Goal: Task Accomplishment & Management: Manage account settings

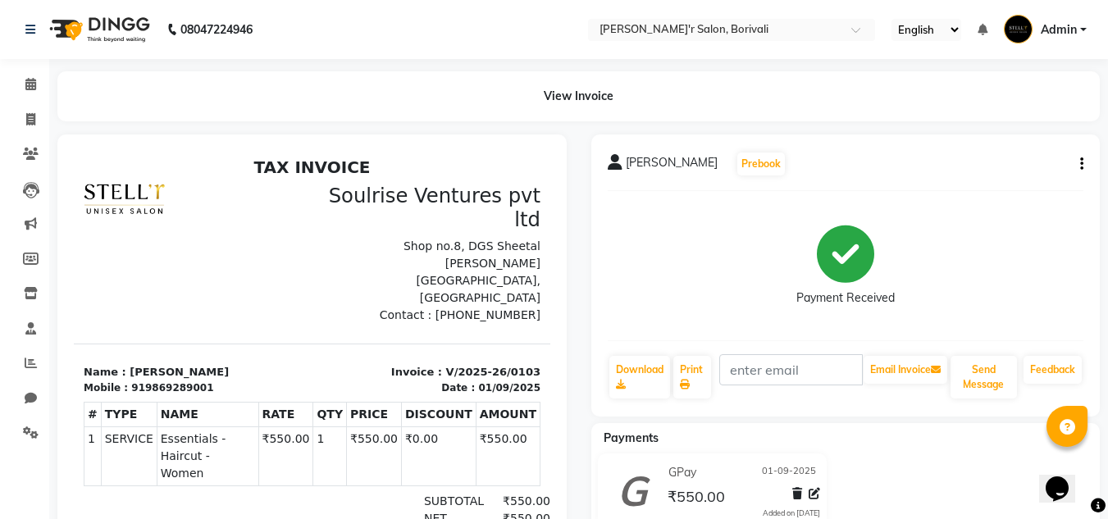
click at [1078, 163] on button "button" at bounding box center [1078, 164] width 10 height 17
click at [981, 180] on div "Edit Invoice" at bounding box center [1000, 185] width 112 height 20
select select "service"
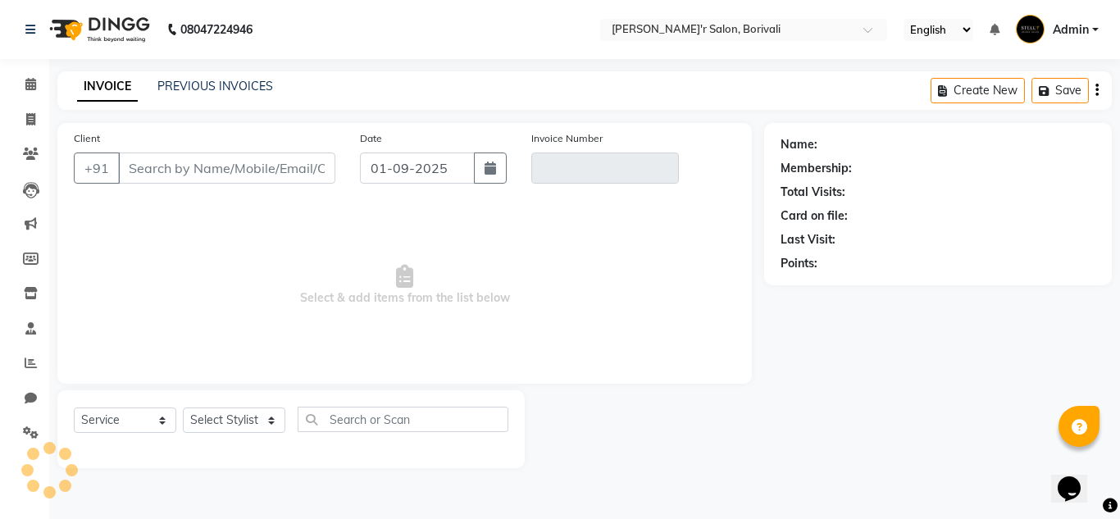
type input "9869289001"
type input "V/2025-26/0103"
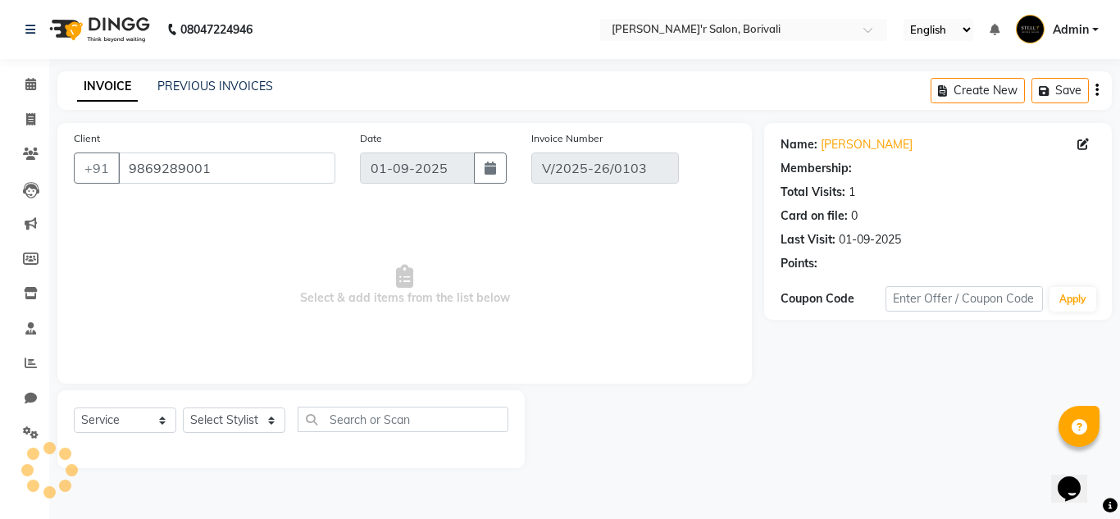
select select "select"
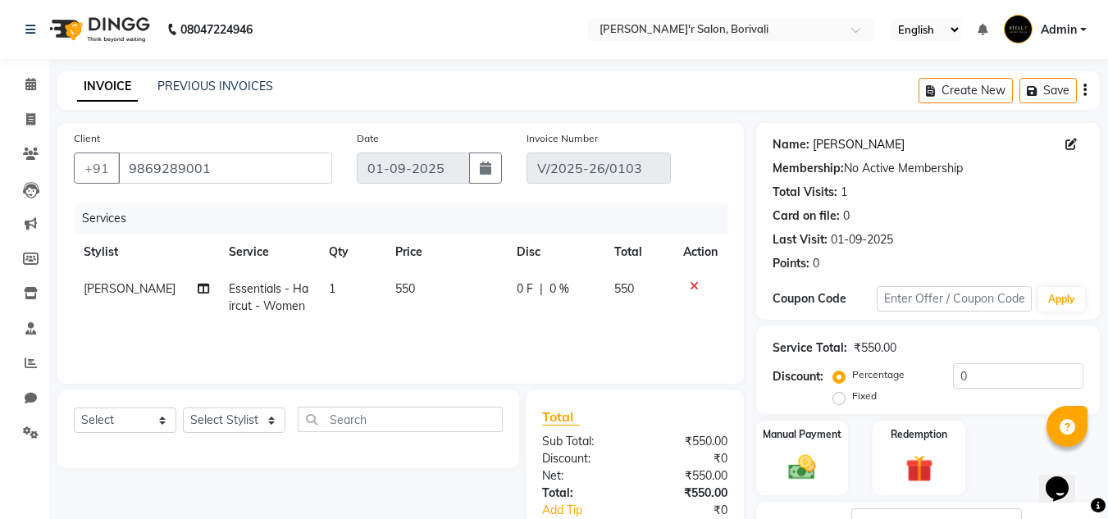
click at [853, 140] on link "[PERSON_NAME]" at bounding box center [859, 144] width 92 height 17
click at [1068, 139] on icon at bounding box center [1070, 144] width 11 height 11
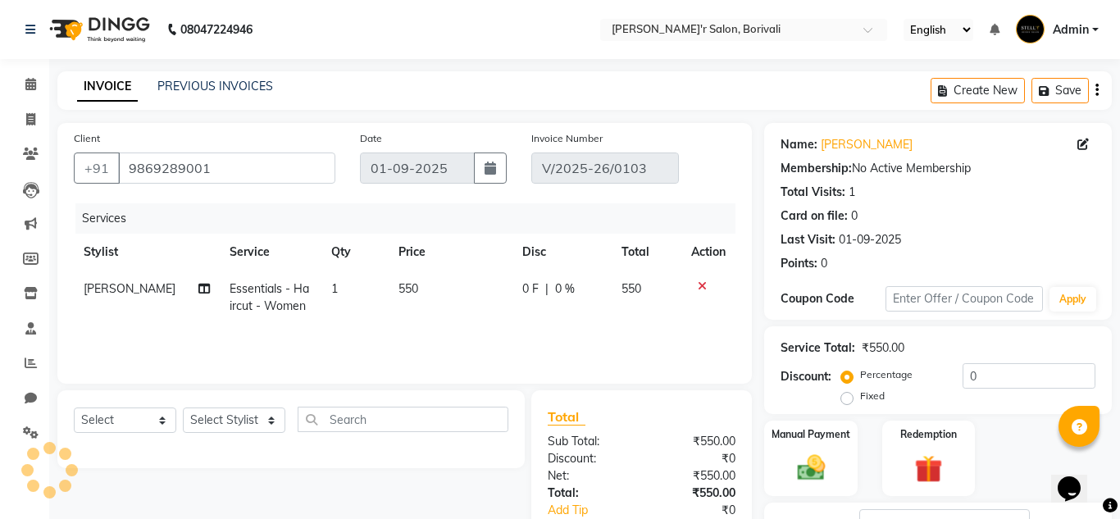
select select "[DEMOGRAPHIC_DATA]"
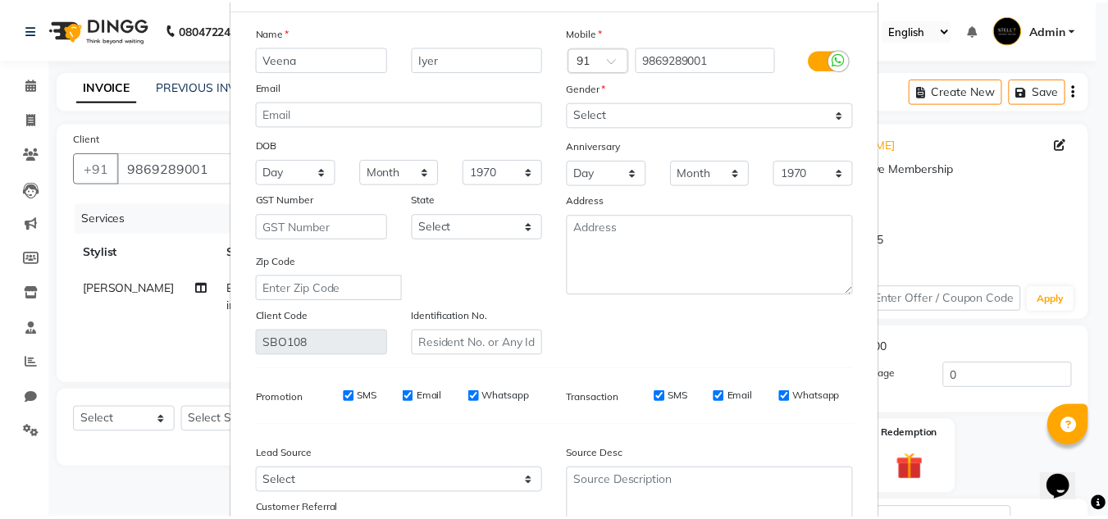
scroll to position [208, 0]
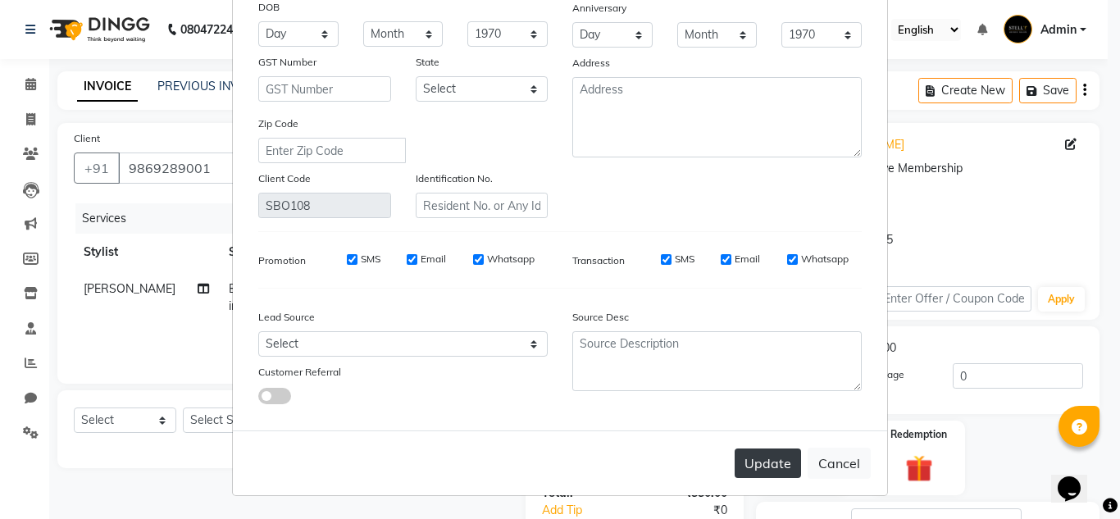
click at [759, 455] on button "Update" at bounding box center [768, 464] width 66 height 30
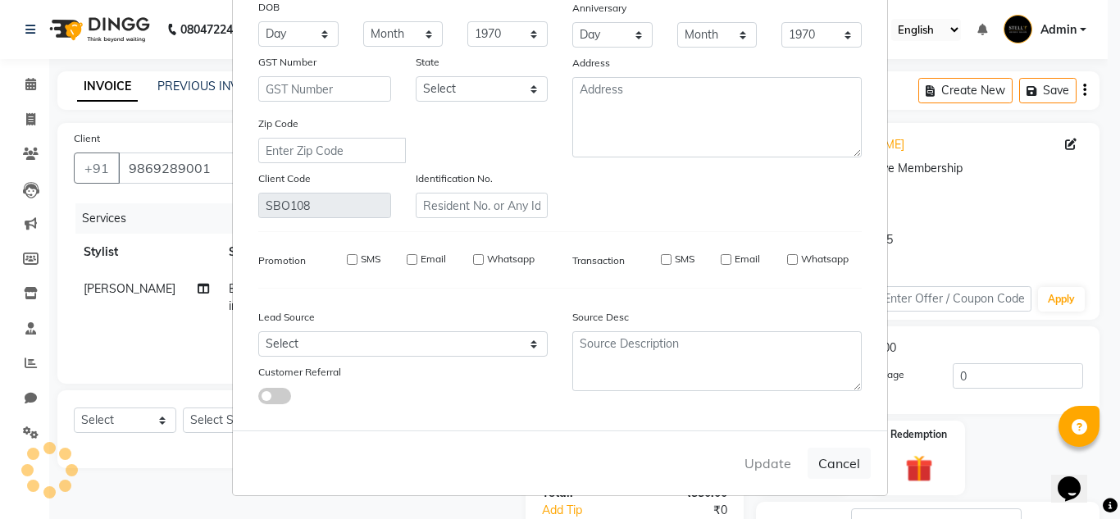
select select
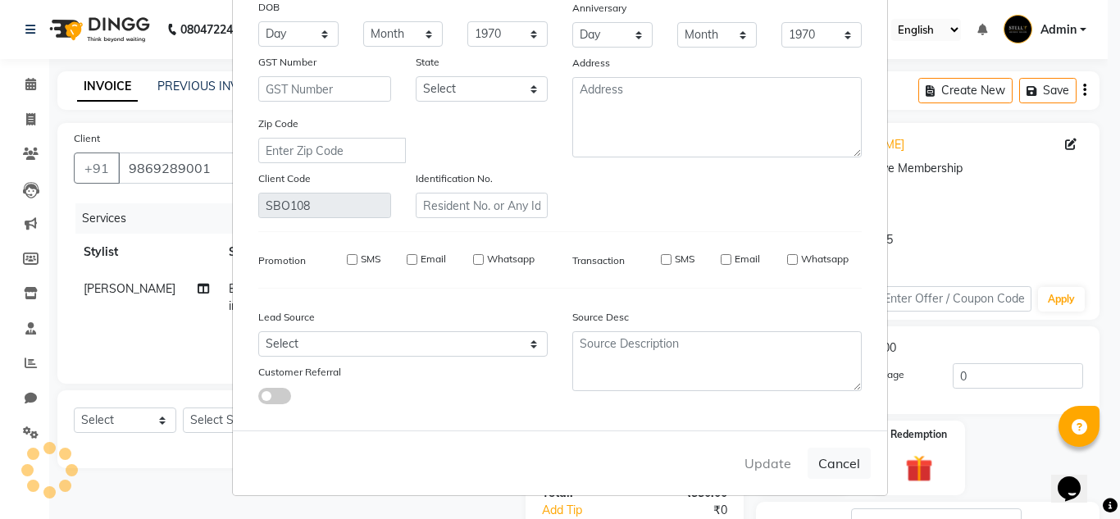
select select
checkbox input "false"
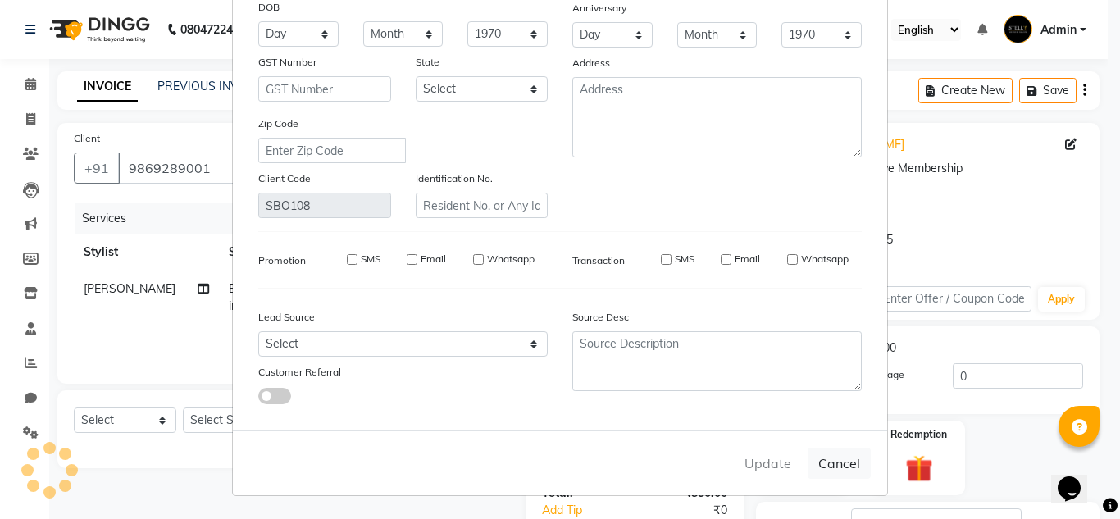
checkbox input "false"
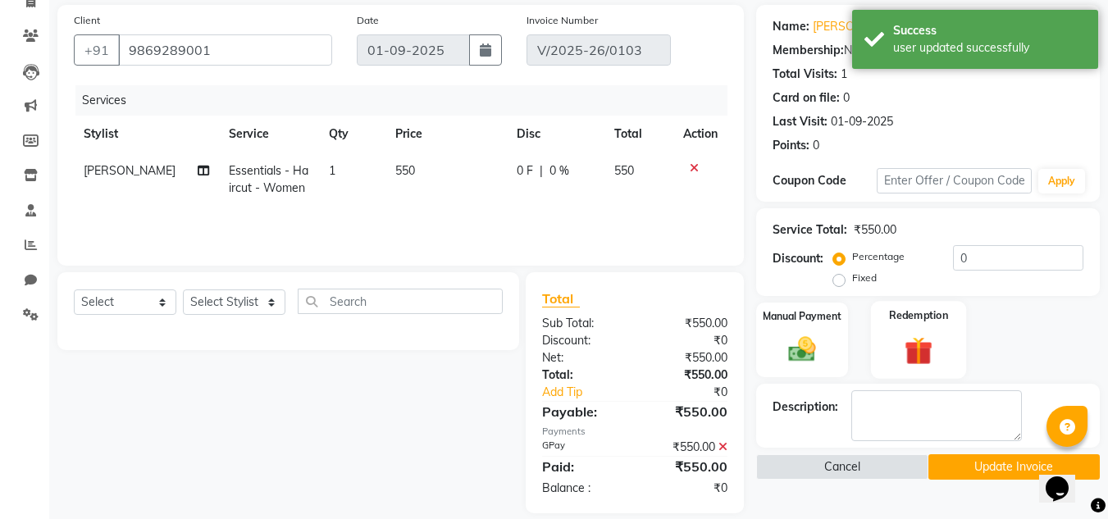
scroll to position [137, 0]
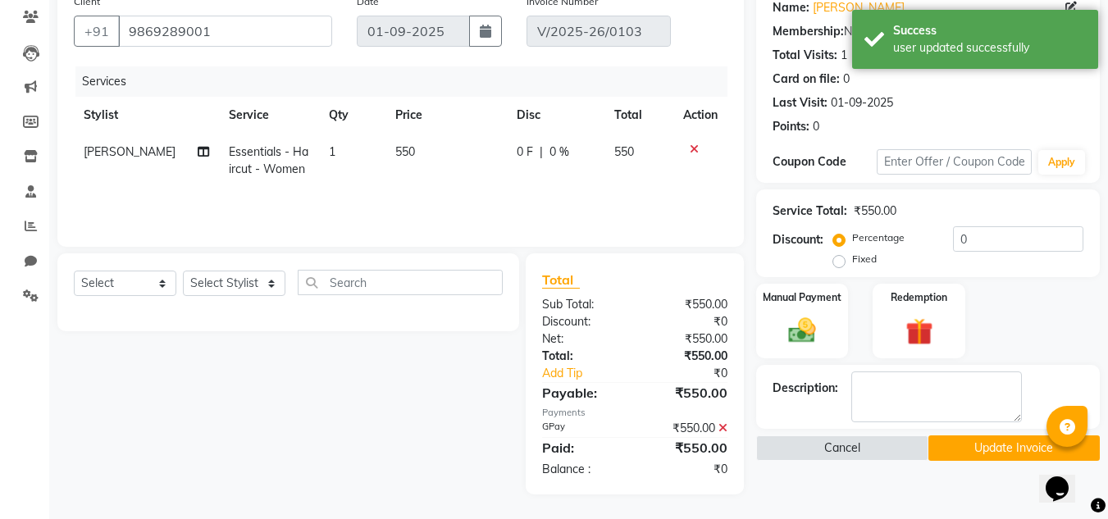
click at [998, 444] on button "Update Invoice" at bounding box center [1013, 447] width 171 height 25
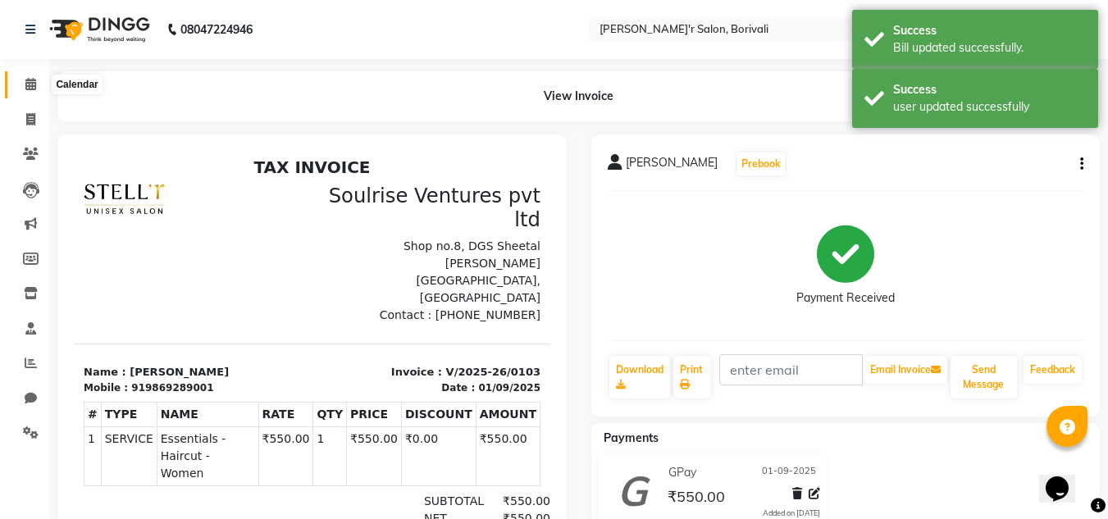
click at [34, 89] on icon at bounding box center [30, 84] width 11 height 12
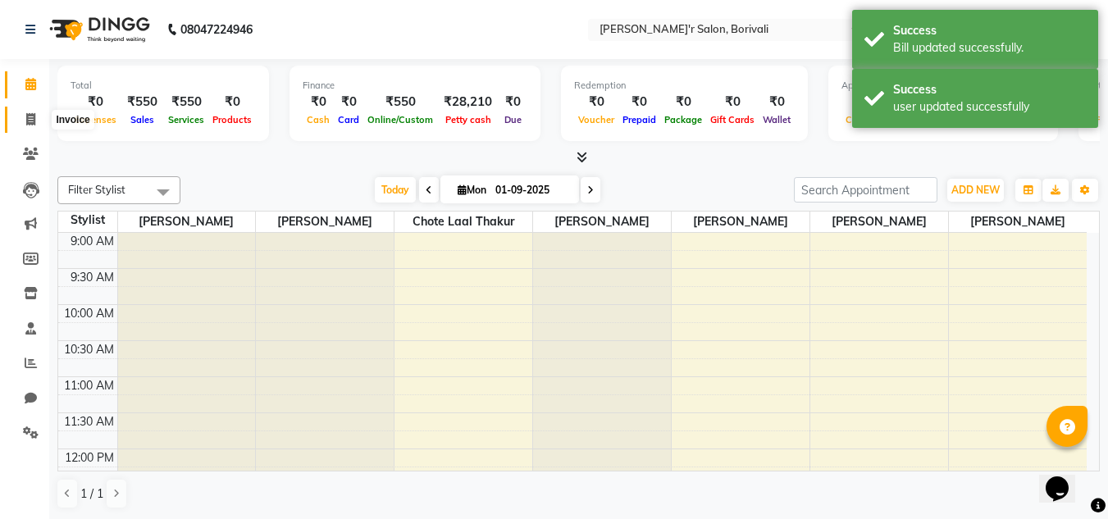
click at [34, 121] on icon at bounding box center [30, 119] width 9 height 12
select select "8737"
select select "service"
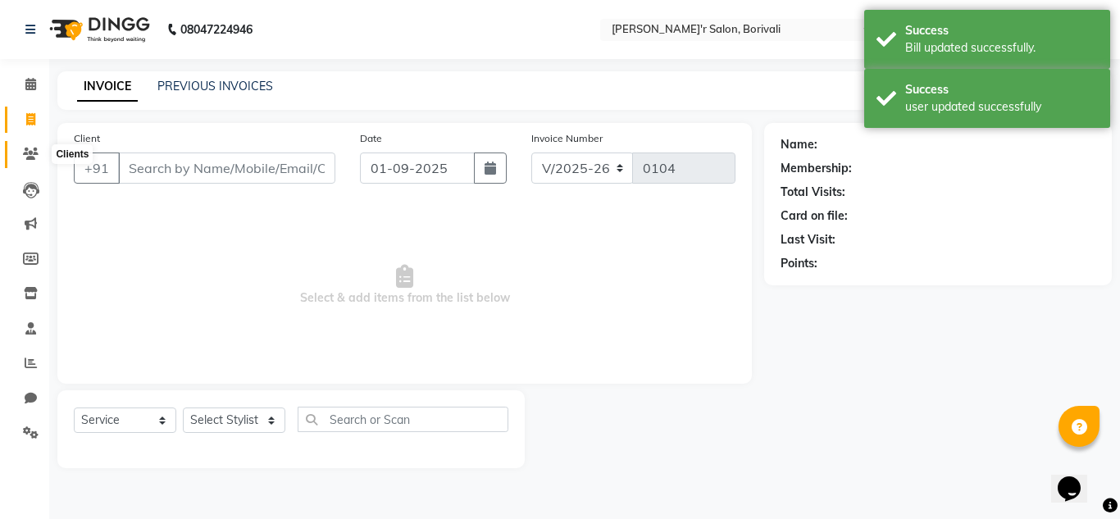
click at [22, 148] on span at bounding box center [30, 154] width 29 height 19
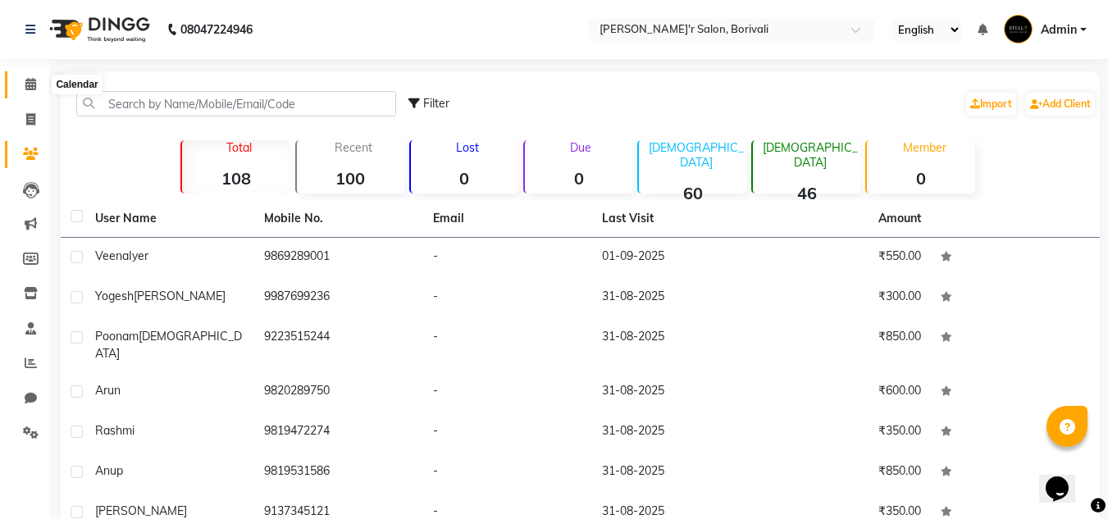
click at [39, 89] on span at bounding box center [30, 84] width 29 height 19
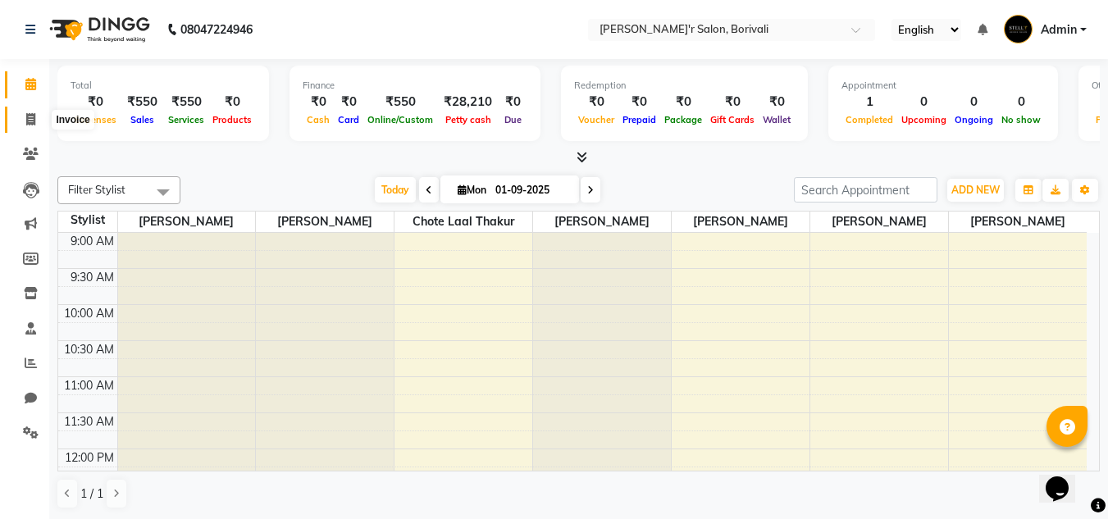
click at [19, 115] on span at bounding box center [30, 120] width 29 height 19
select select "8737"
select select "service"
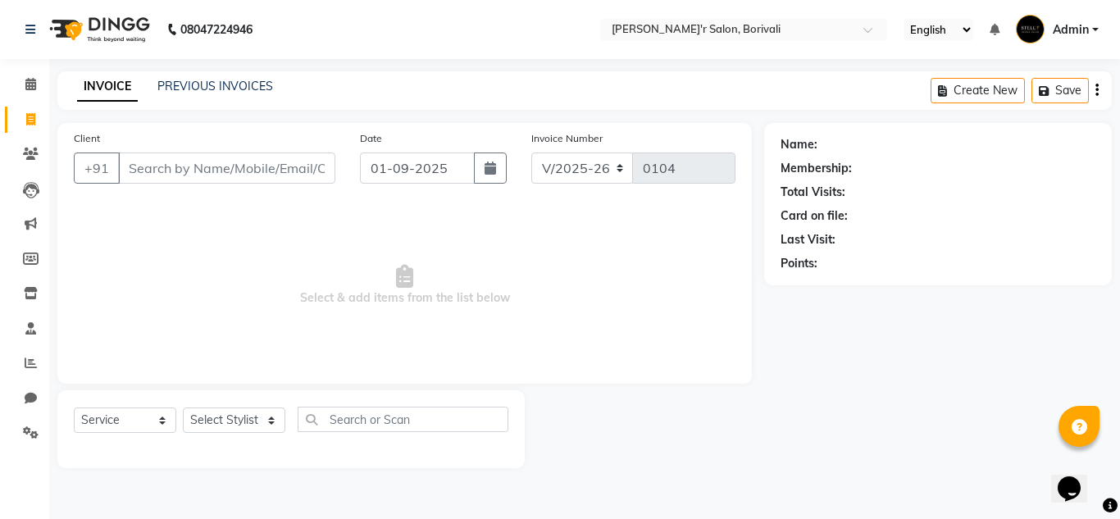
click at [204, 173] on input "Client" at bounding box center [226, 168] width 217 height 31
type input "v"
type input "Vishal"
click at [285, 180] on button "Add Client" at bounding box center [293, 168] width 84 height 31
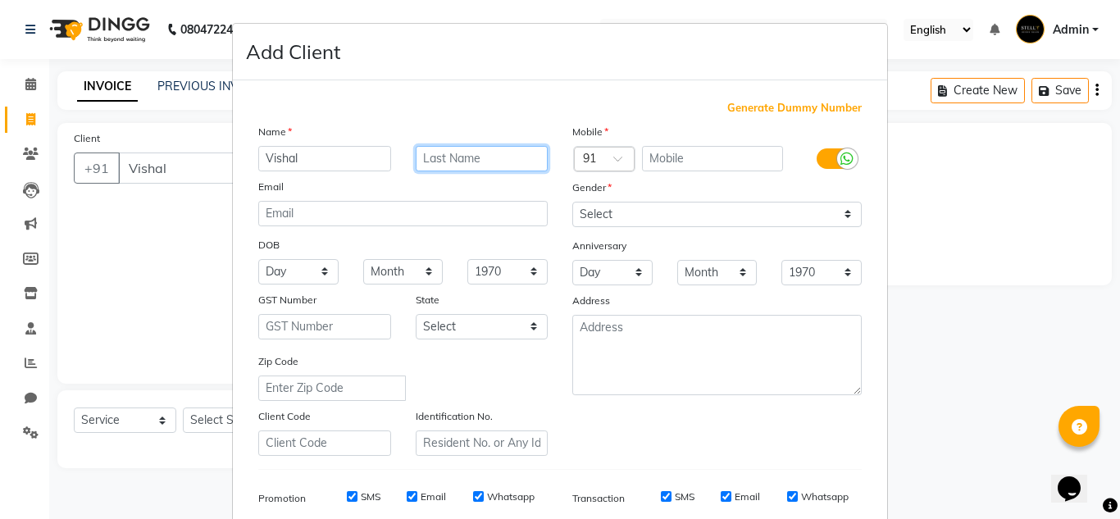
click at [494, 159] on input "text" at bounding box center [482, 158] width 133 height 25
type input "Jadhav"
click at [649, 158] on input "text" at bounding box center [713, 158] width 142 height 25
click at [967, 206] on ngb-modal-window "Add Client Generate Dummy Number Name [PERSON_NAME] Email DOB Day 01 02 03 04 0…" at bounding box center [560, 259] width 1120 height 519
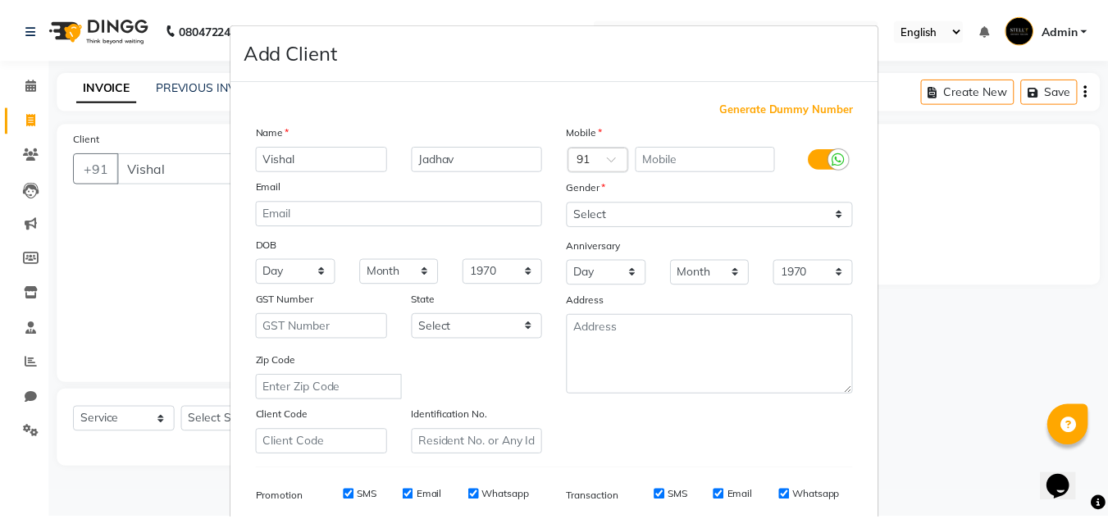
scroll to position [238, 0]
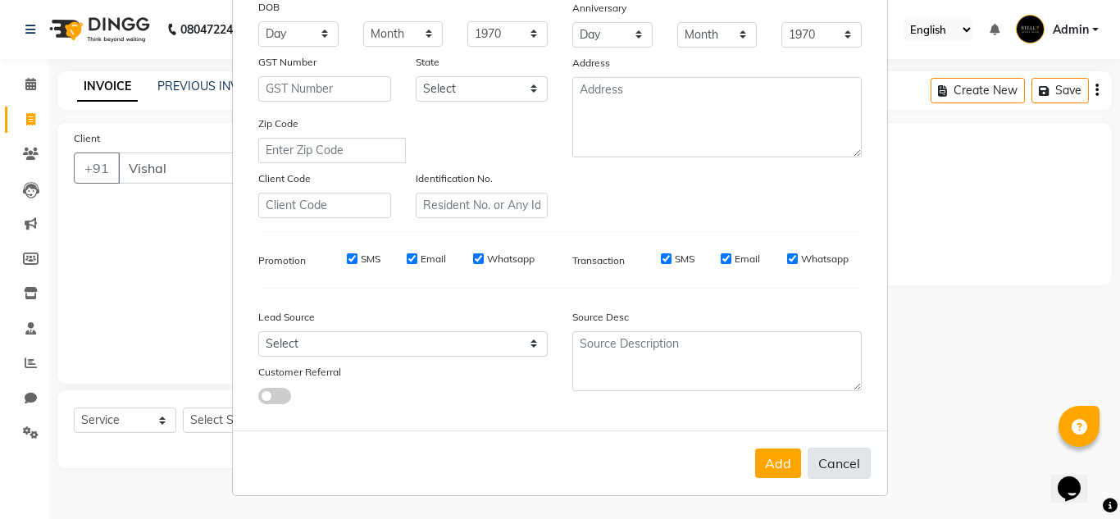
click at [834, 471] on button "Cancel" at bounding box center [839, 463] width 63 height 31
select select
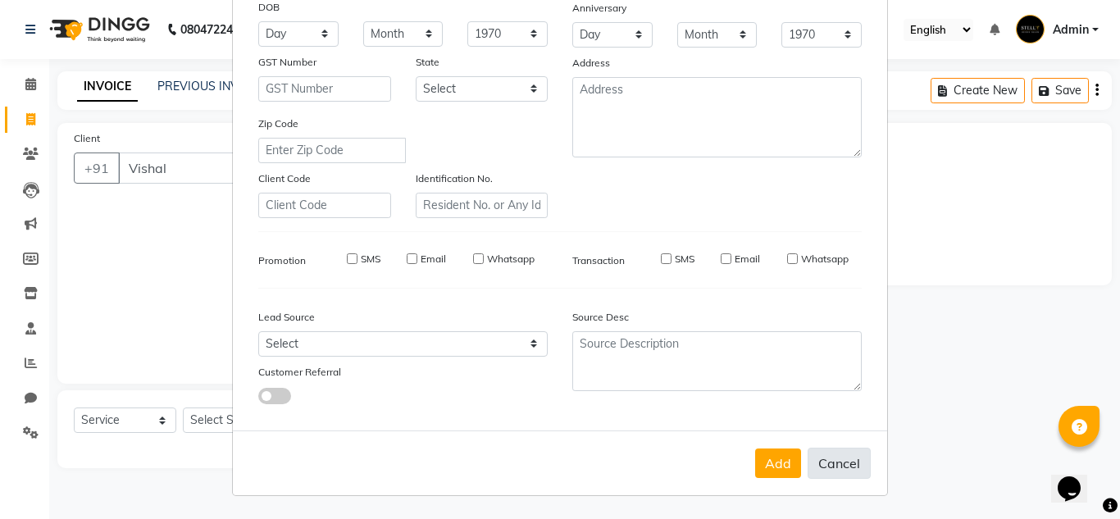
select select
checkbox input "false"
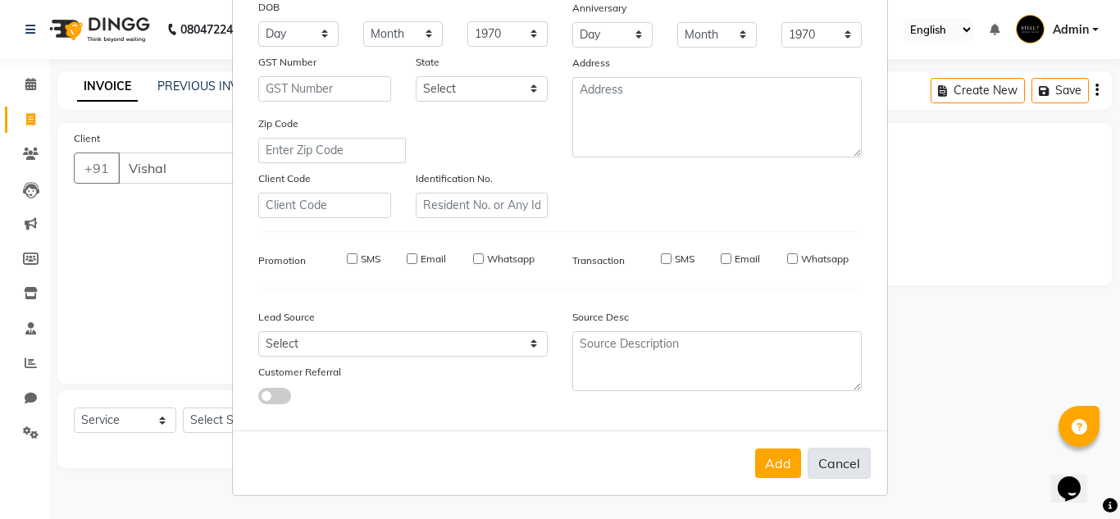
checkbox input "false"
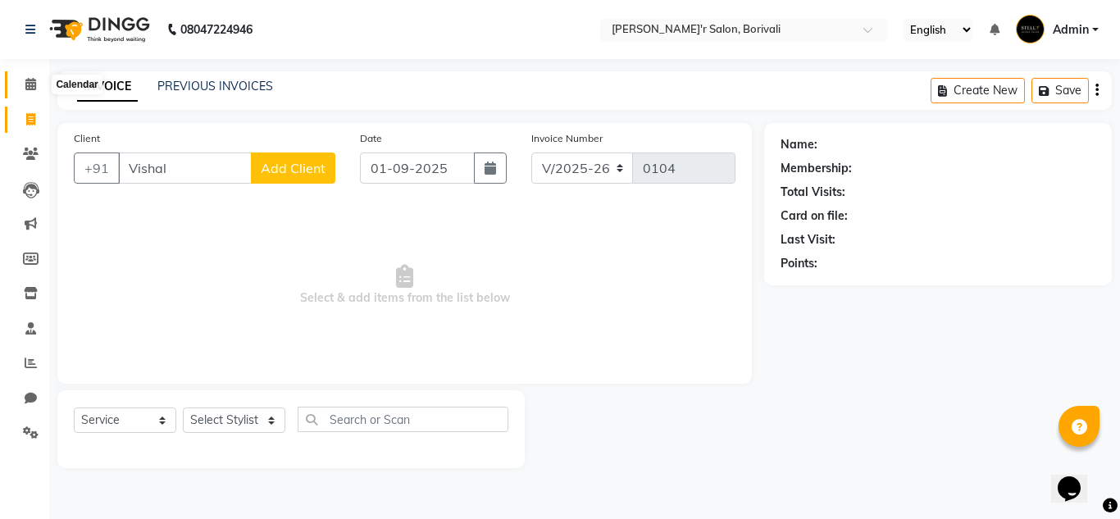
click at [31, 80] on icon at bounding box center [30, 84] width 11 height 12
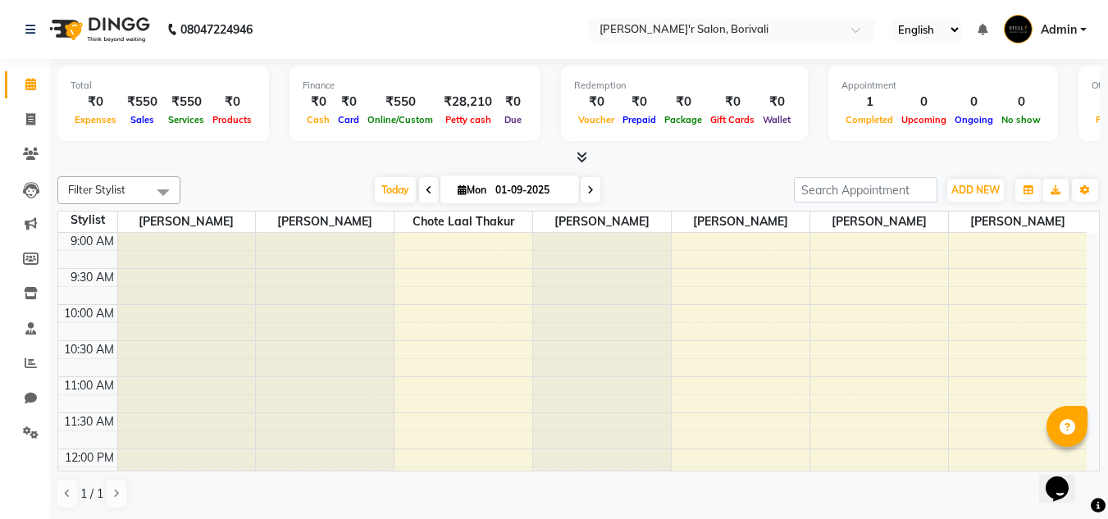
click at [428, 198] on span at bounding box center [429, 189] width 20 height 25
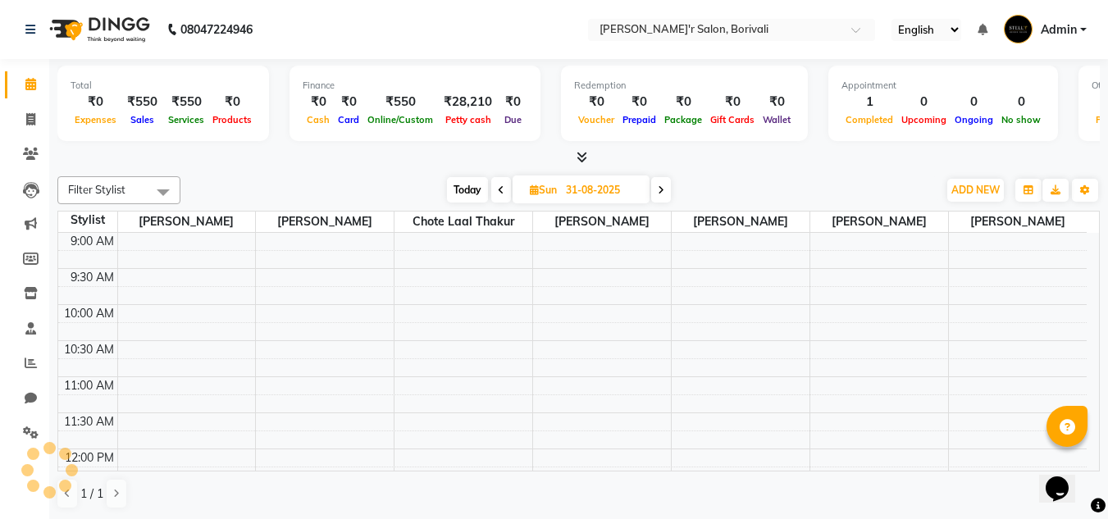
scroll to position [699, 0]
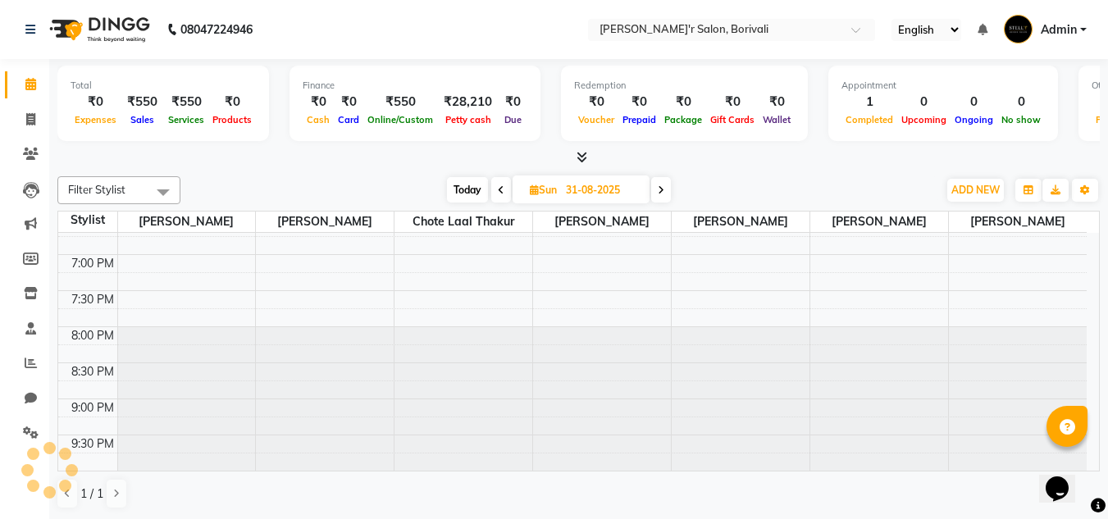
click at [428, 198] on div "[DATE] [DATE]" at bounding box center [559, 190] width 740 height 25
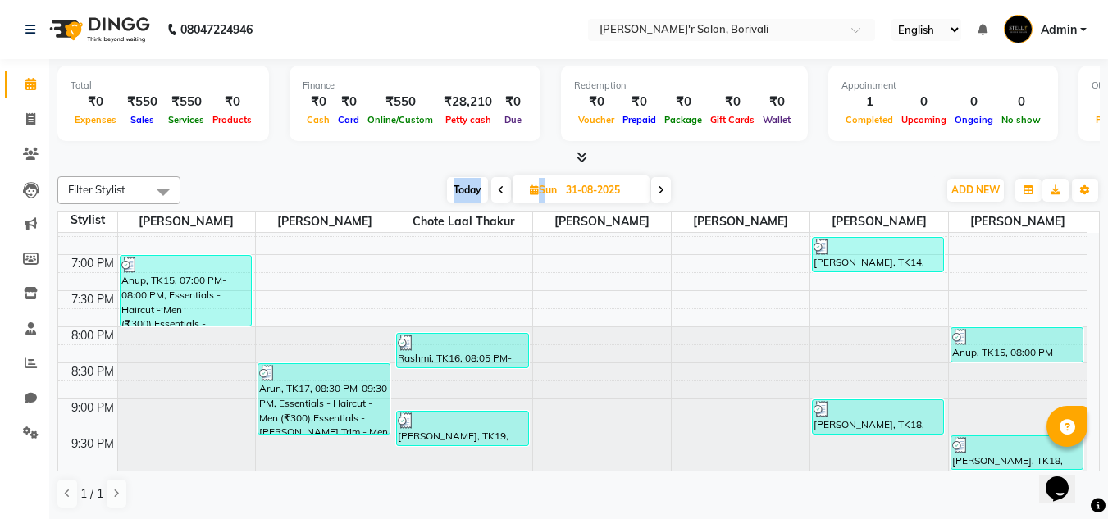
click at [502, 193] on icon at bounding box center [501, 190] width 7 height 10
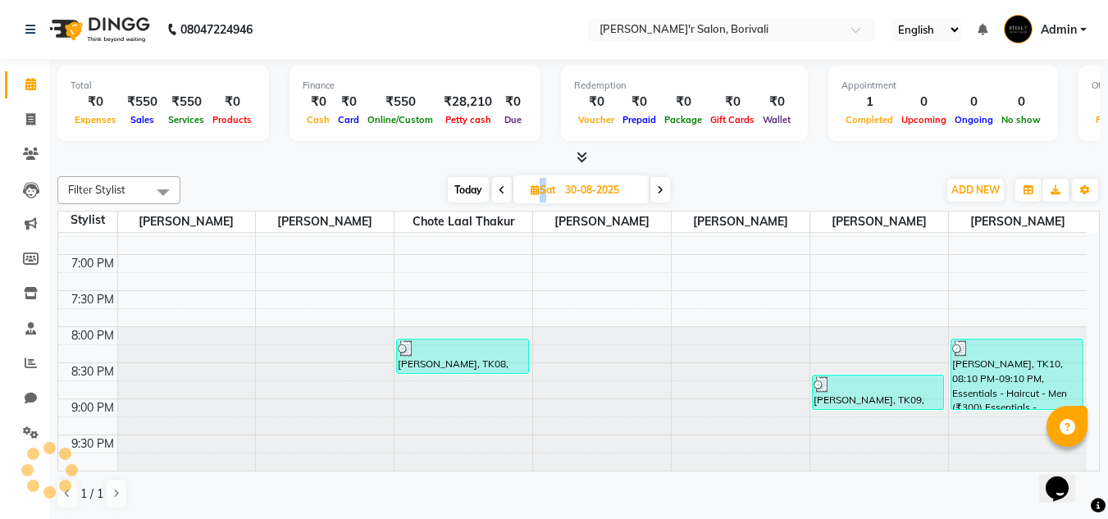
click at [502, 193] on icon at bounding box center [502, 190] width 7 height 10
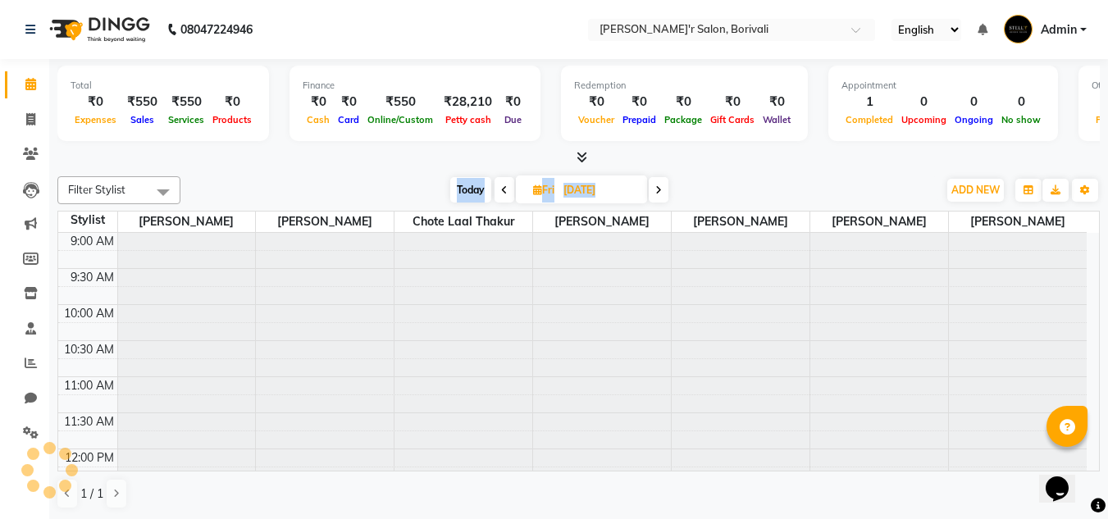
click at [502, 193] on icon at bounding box center [504, 190] width 7 height 10
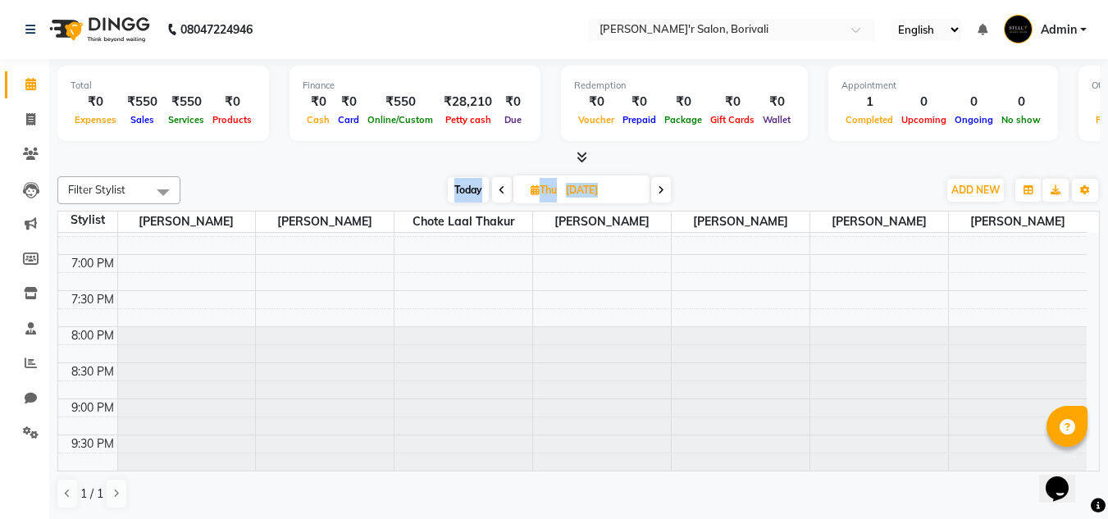
click at [502, 193] on icon at bounding box center [502, 190] width 7 height 10
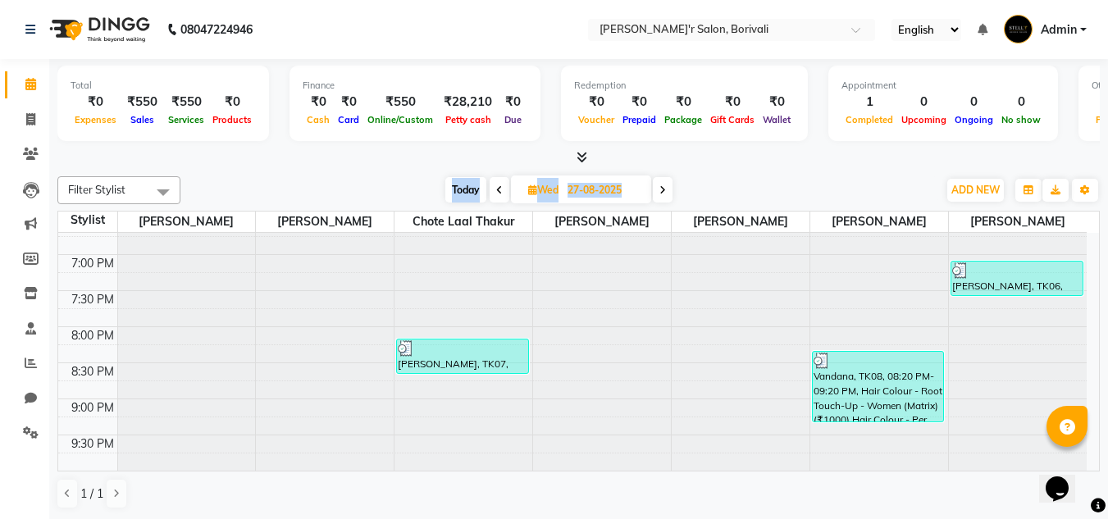
click at [502, 193] on span at bounding box center [500, 189] width 20 height 25
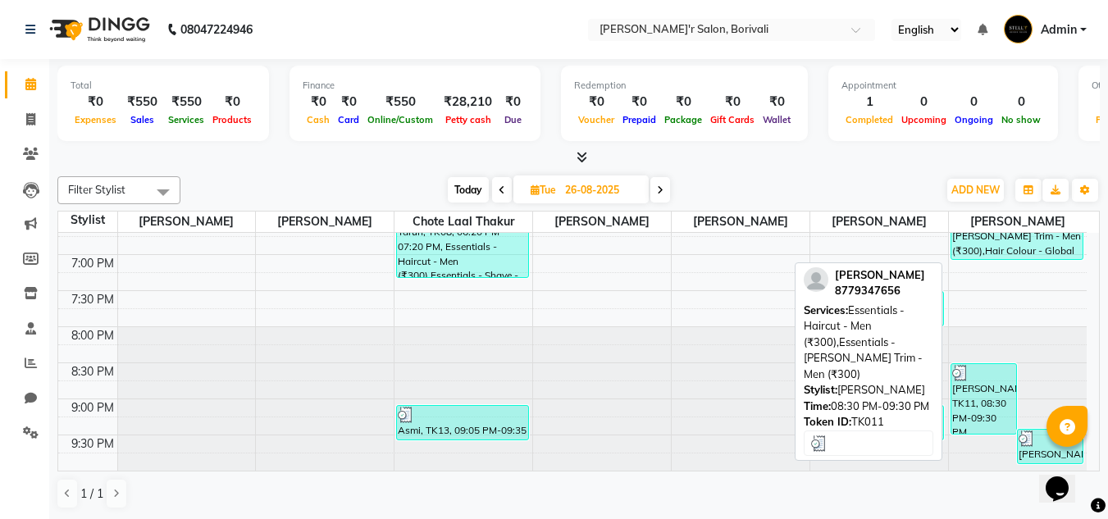
scroll to position [1, 0]
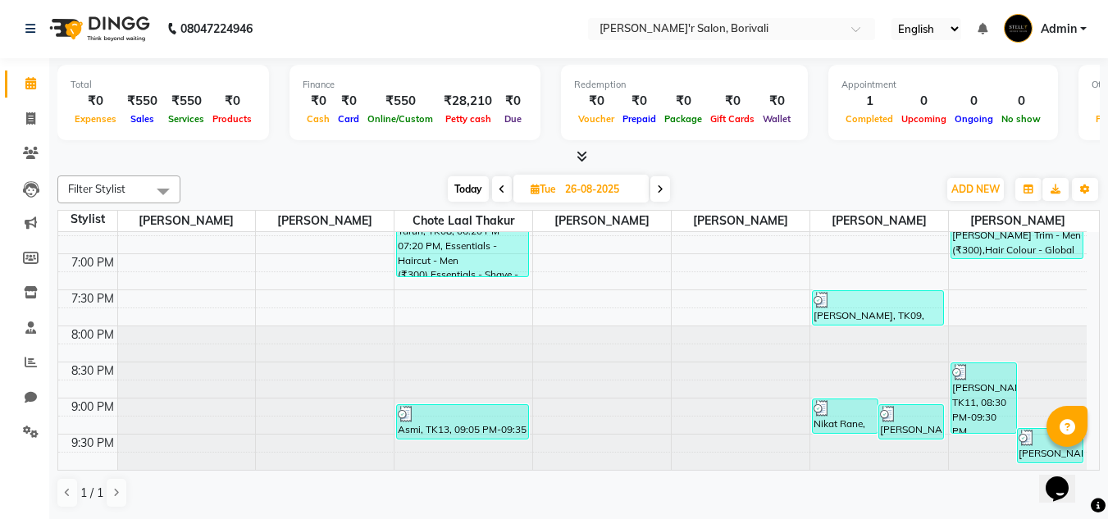
click at [503, 189] on icon at bounding box center [502, 189] width 7 height 10
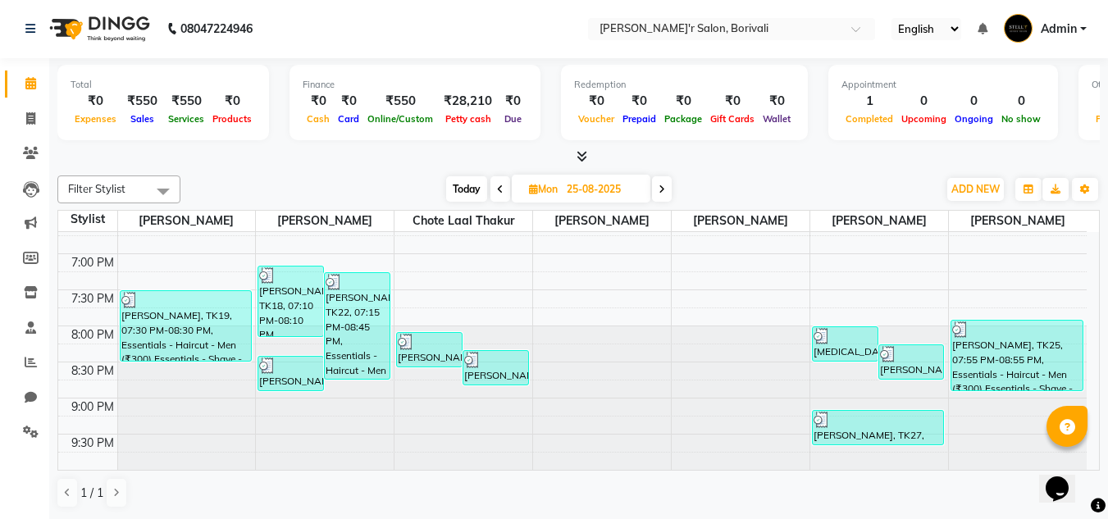
click at [663, 196] on span at bounding box center [662, 188] width 20 height 25
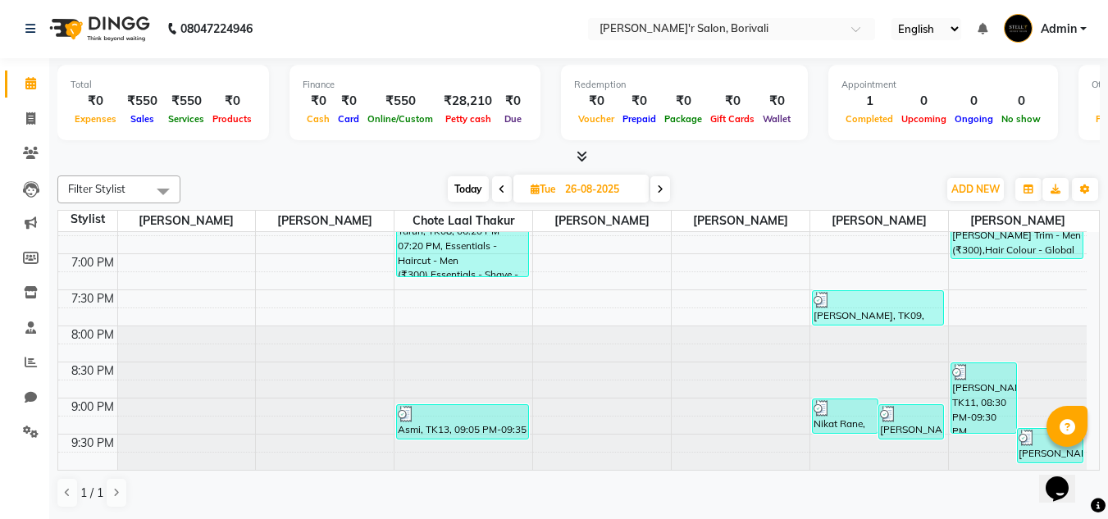
click at [659, 194] on span at bounding box center [660, 188] width 20 height 25
type input "27-08-2025"
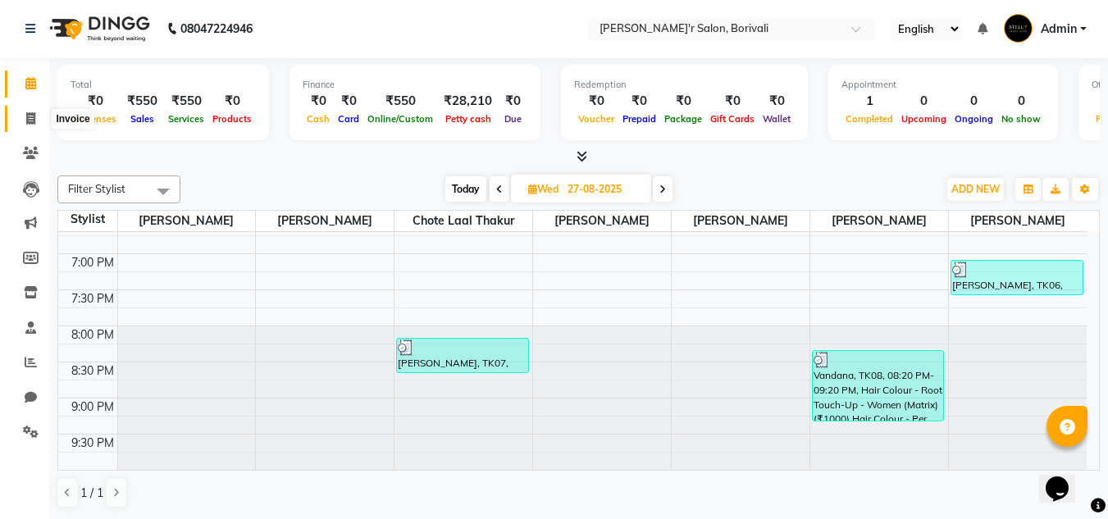
click at [24, 118] on span at bounding box center [30, 119] width 29 height 19
select select "8737"
select select "service"
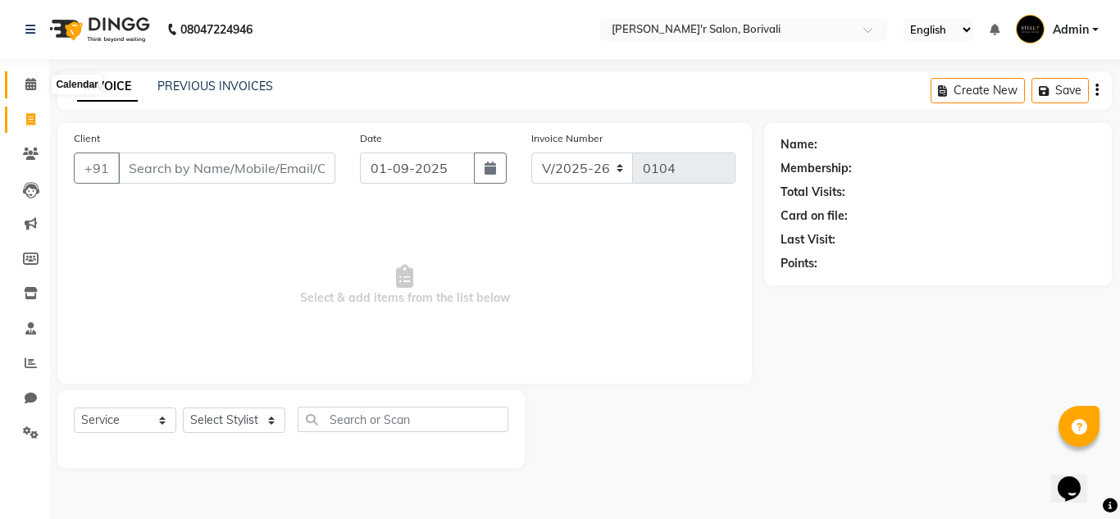
click at [30, 82] on icon at bounding box center [30, 84] width 11 height 12
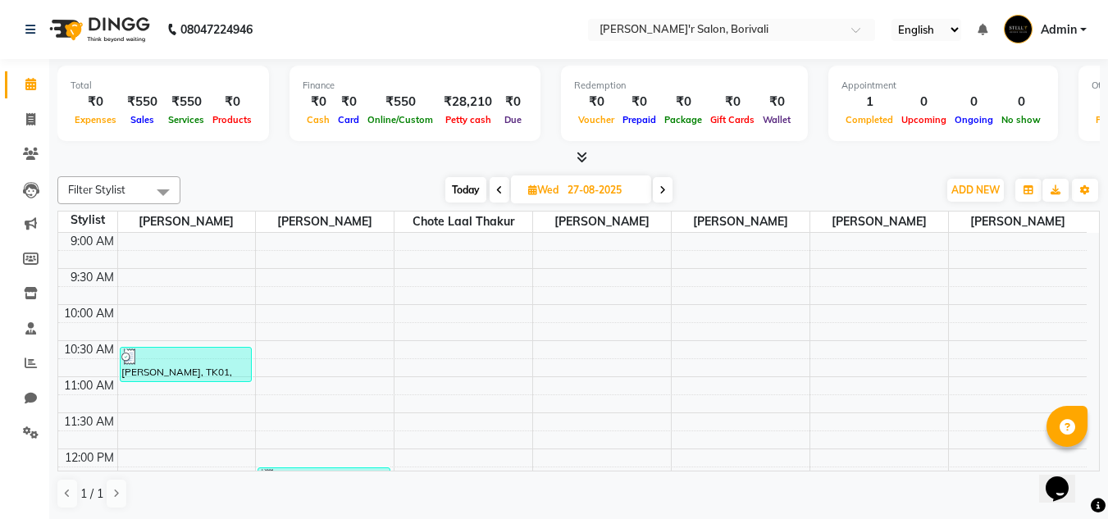
click at [503, 187] on span at bounding box center [500, 189] width 20 height 25
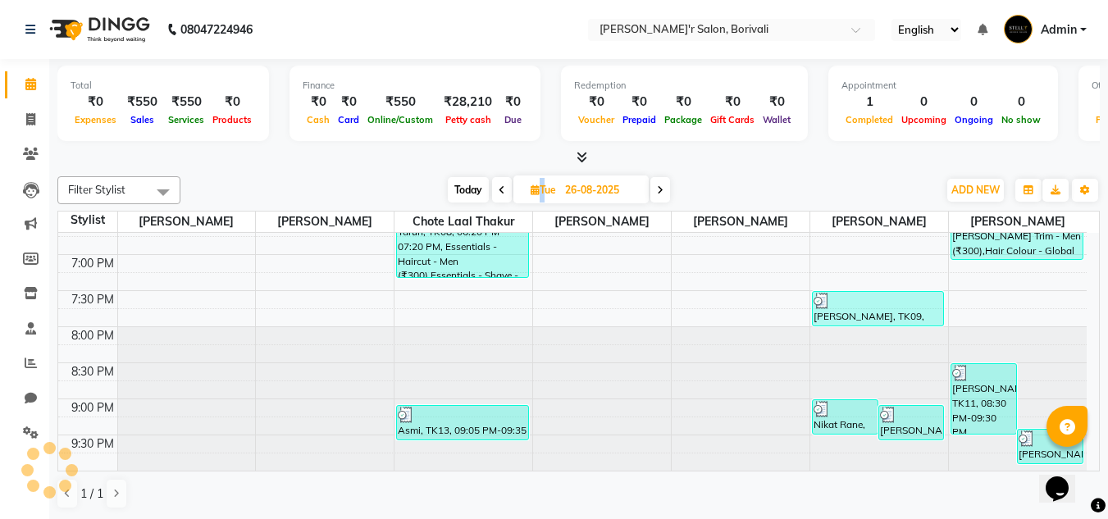
click at [503, 187] on icon at bounding box center [502, 190] width 7 height 10
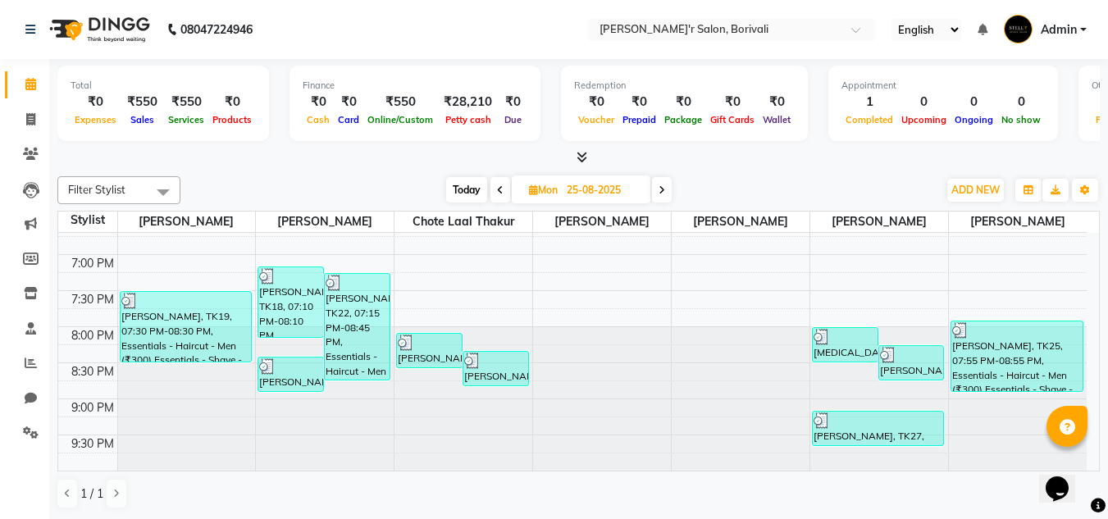
click at [656, 187] on span at bounding box center [662, 189] width 20 height 25
type input "26-08-2025"
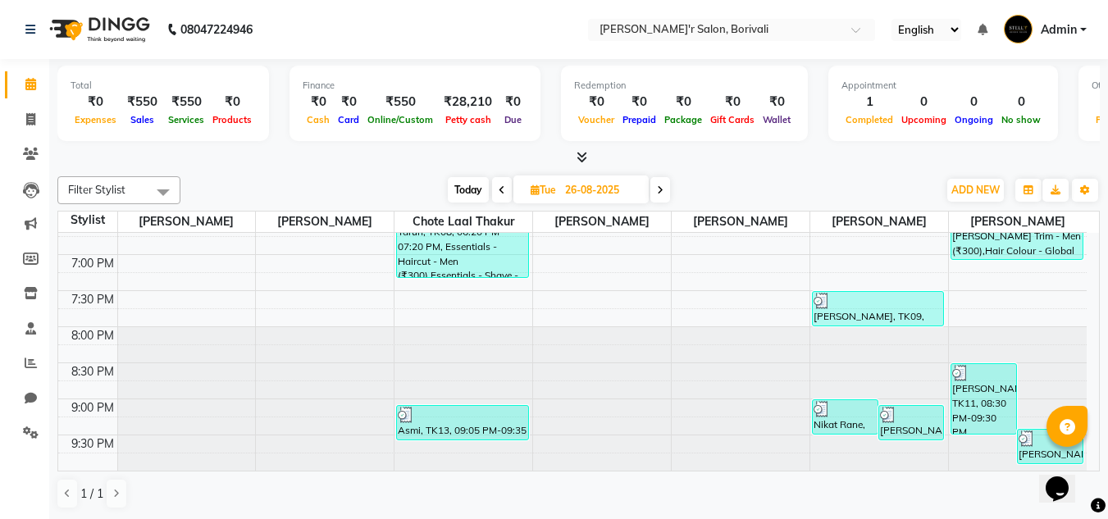
scroll to position [1, 0]
click at [34, 115] on icon at bounding box center [30, 118] width 9 height 12
select select "8737"
select select "service"
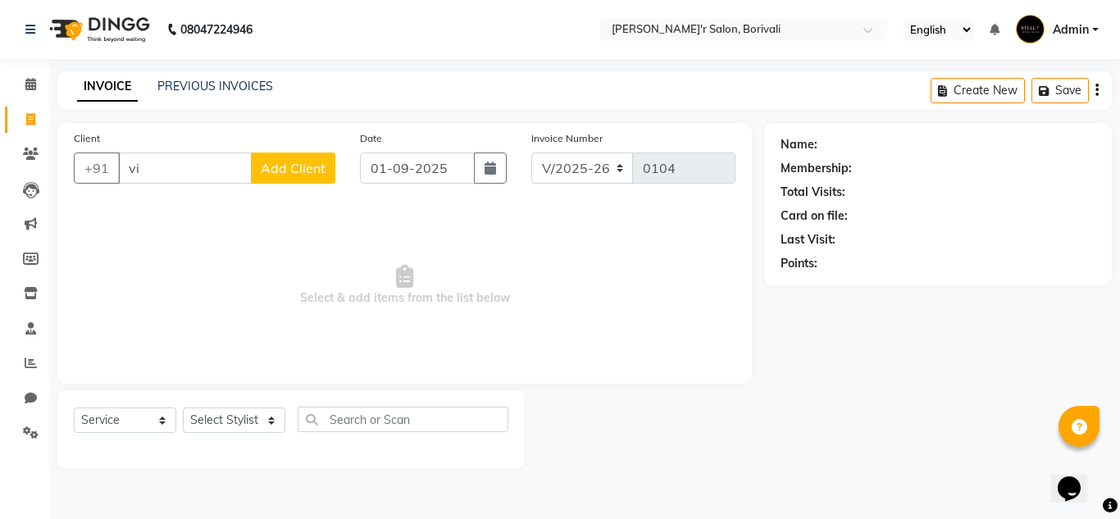
type input "v"
type input "Vishal"
click at [276, 171] on span "Add Client" at bounding box center [293, 168] width 65 height 16
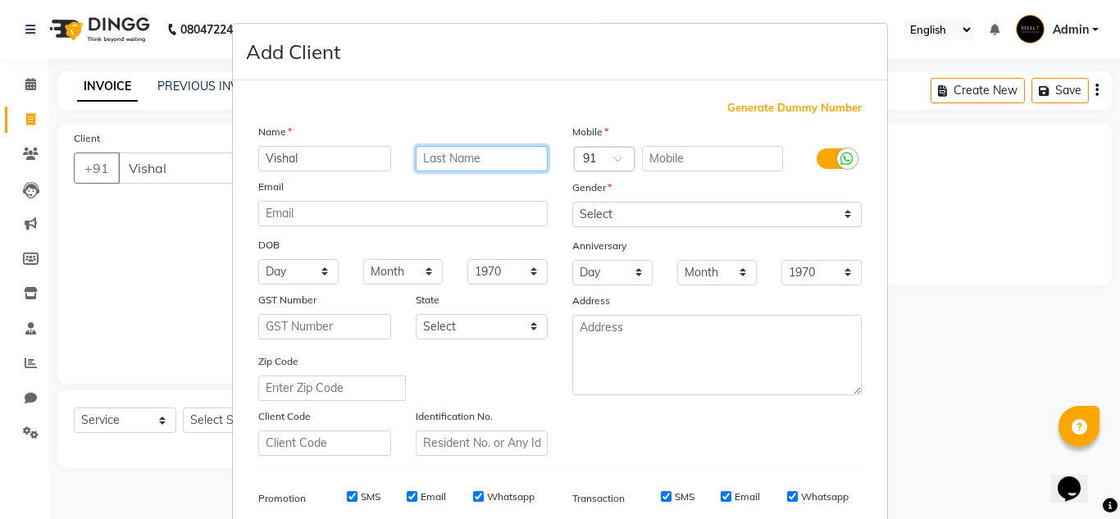
click at [453, 160] on input "text" at bounding box center [482, 158] width 133 height 25
type input "j"
type input "L"
type input "Jadhav"
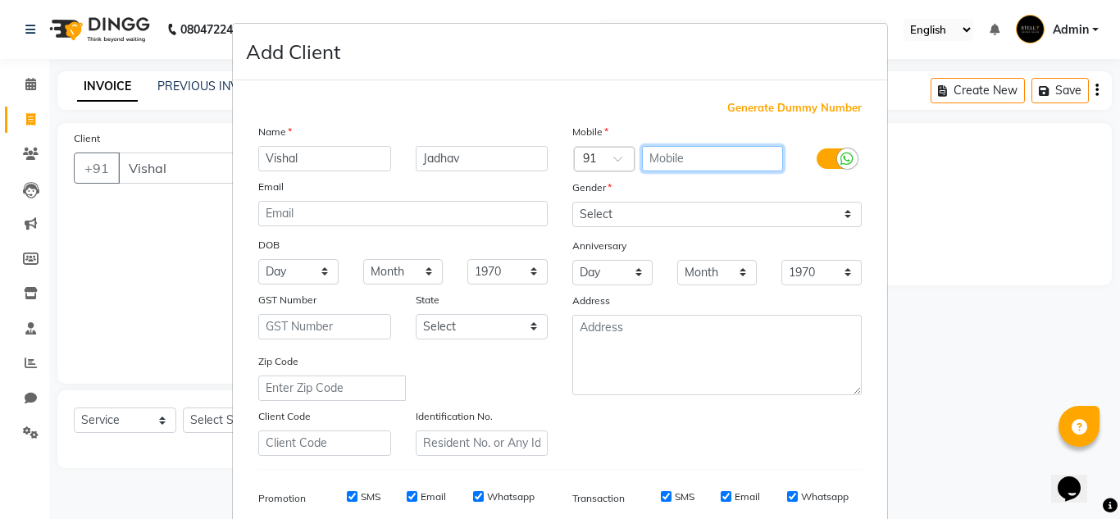
click at [668, 162] on input "text" at bounding box center [713, 158] width 142 height 25
type input "9892061669"
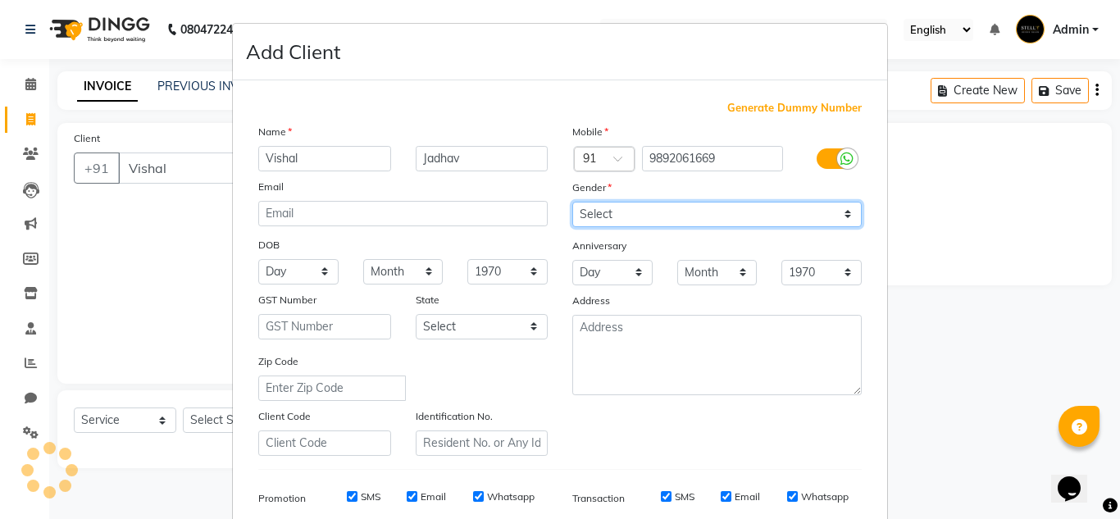
click at [611, 212] on select "Select [DEMOGRAPHIC_DATA] [DEMOGRAPHIC_DATA] Other Prefer Not To Say" at bounding box center [716, 214] width 289 height 25
select select "[DEMOGRAPHIC_DATA]"
click at [572, 202] on select "Select [DEMOGRAPHIC_DATA] [DEMOGRAPHIC_DATA] Other Prefer Not To Say" at bounding box center [716, 214] width 289 height 25
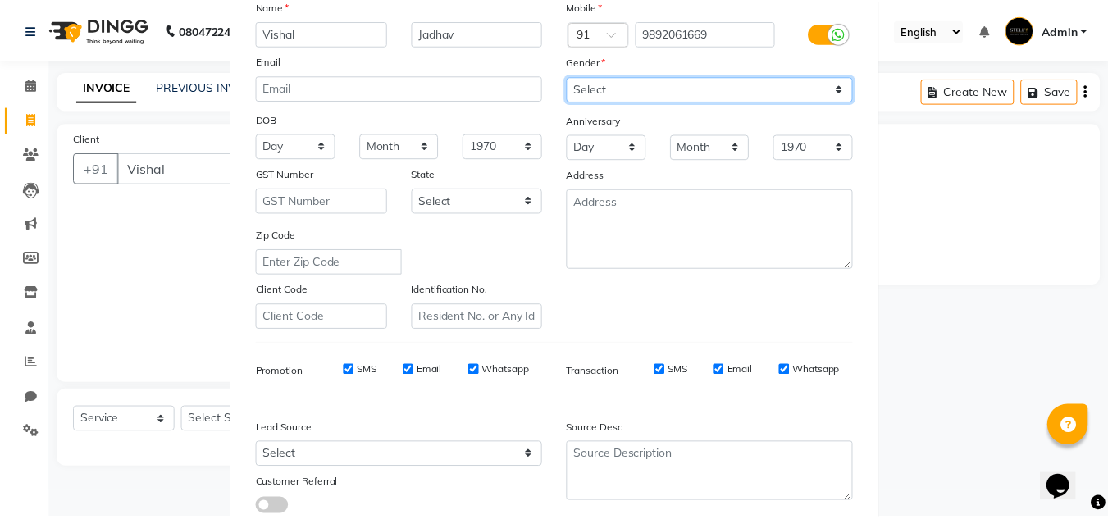
scroll to position [238, 0]
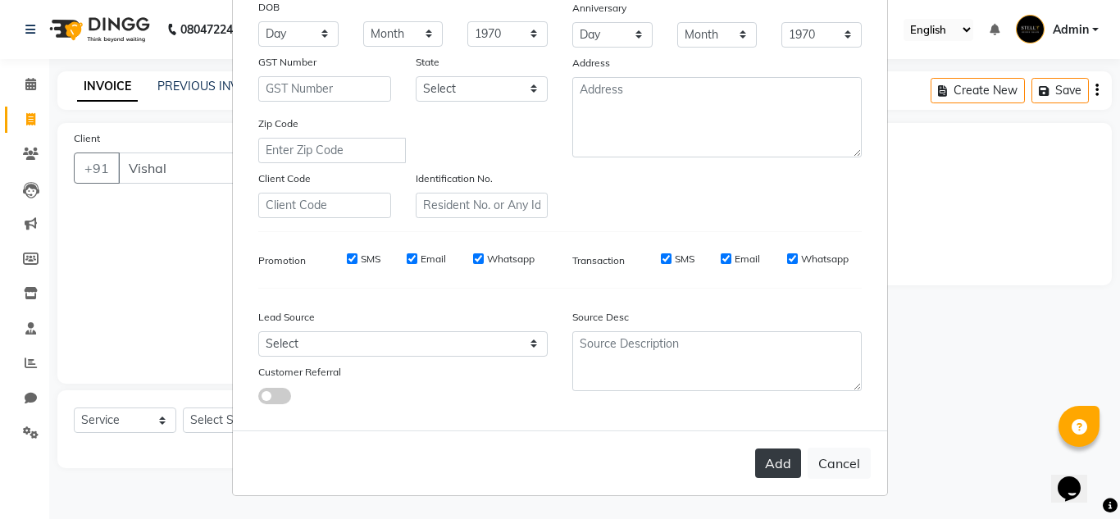
click at [770, 451] on button "Add" at bounding box center [778, 464] width 46 height 30
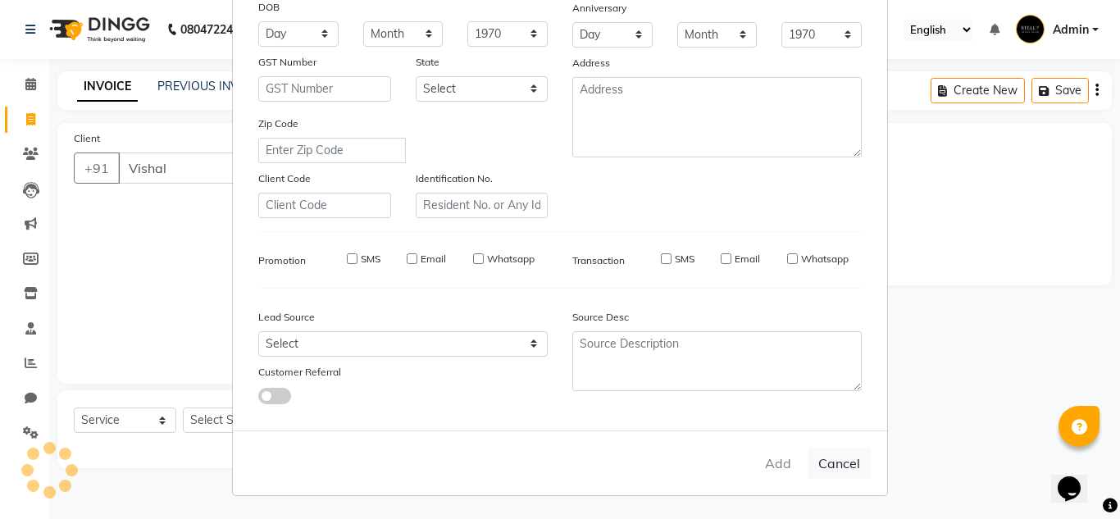
type input "9892061669"
select select
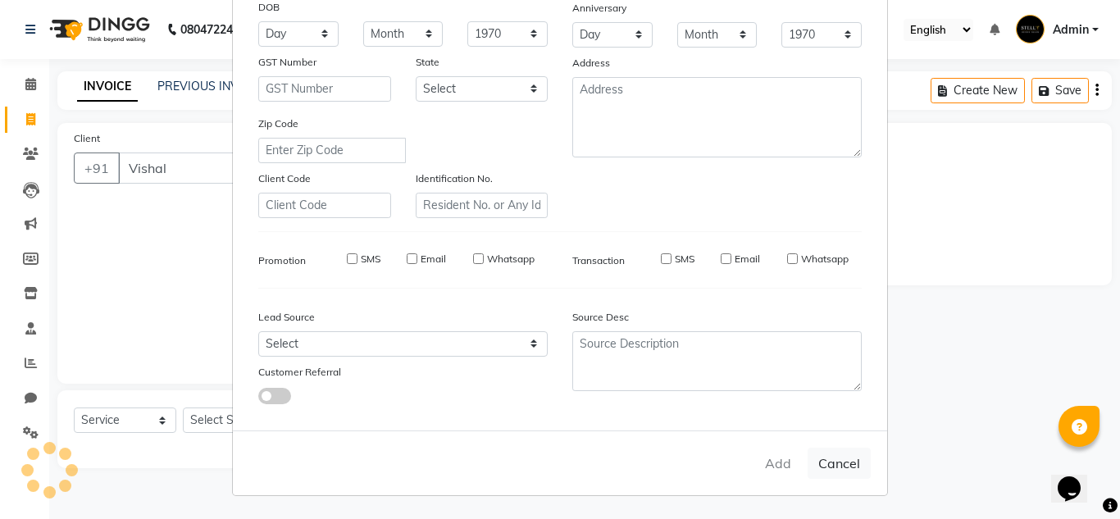
select select
checkbox input "false"
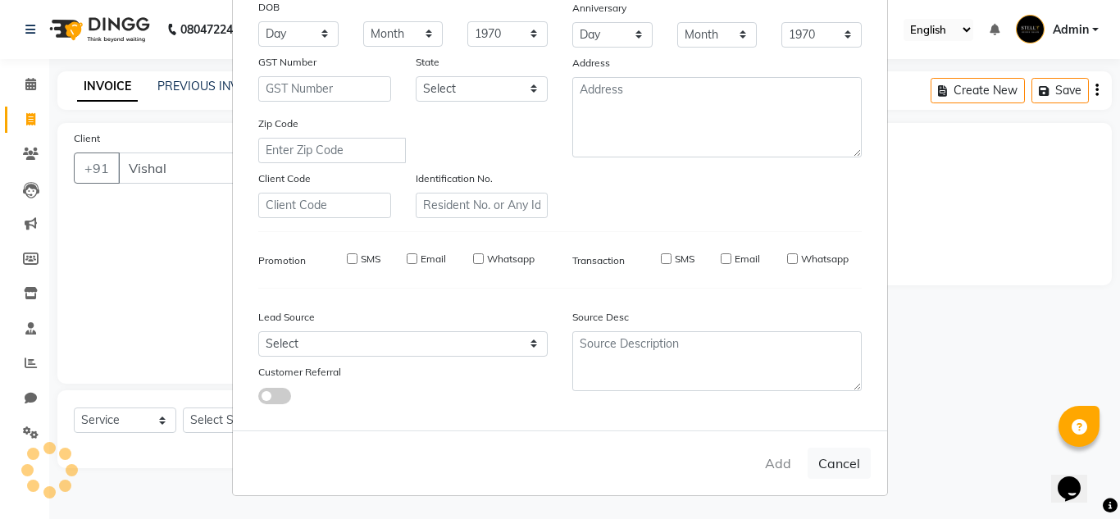
checkbox input "false"
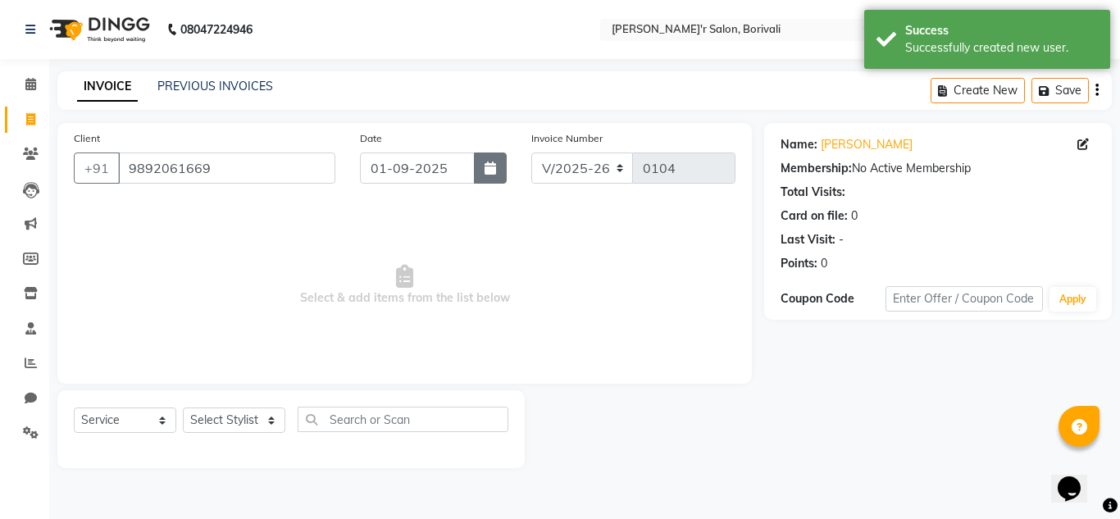
click at [485, 159] on button "button" at bounding box center [490, 168] width 33 height 31
select select "9"
select select "2025"
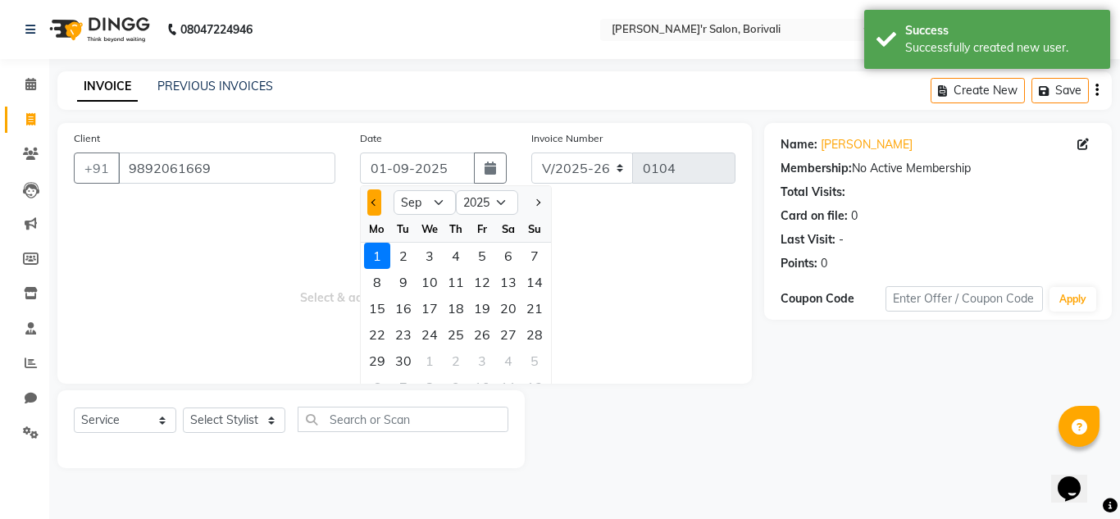
click at [374, 196] on button "Previous month" at bounding box center [374, 202] width 14 height 26
select select "8"
click at [403, 358] on div "26" at bounding box center [403, 361] width 26 height 26
type input "26-08-2025"
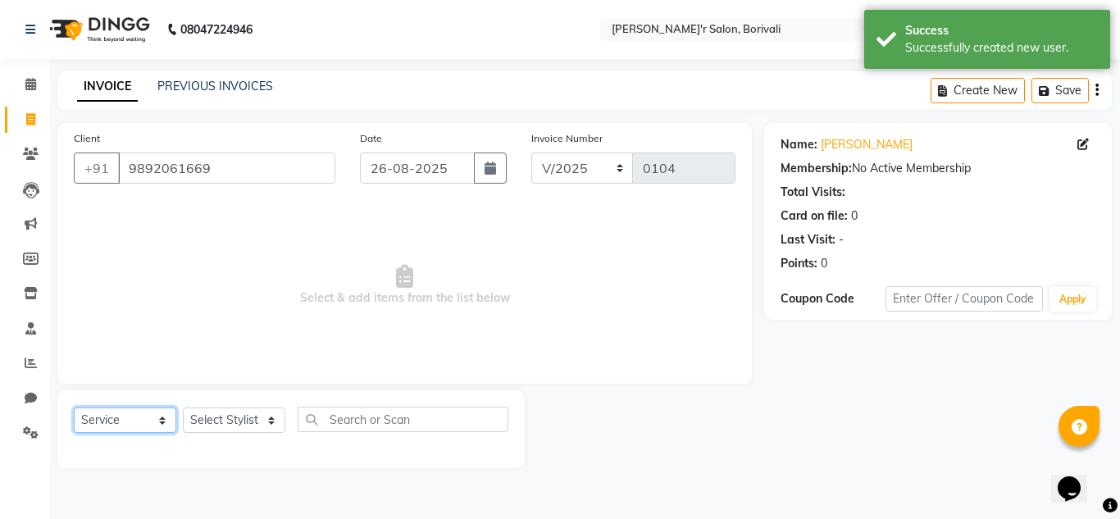
click at [130, 417] on select "Select Service Product Membership Package Voucher Prepaid Gift Card" at bounding box center [125, 420] width 102 height 25
click at [74, 408] on select "Select Service Product Membership Package Voucher Prepaid Gift Card" at bounding box center [125, 420] width 102 height 25
click at [231, 418] on select "Select Stylist [PERSON_NAME] Chote Laal Thakur [PERSON_NAME] mohd [PERSON_NAME]…" at bounding box center [234, 420] width 102 height 25
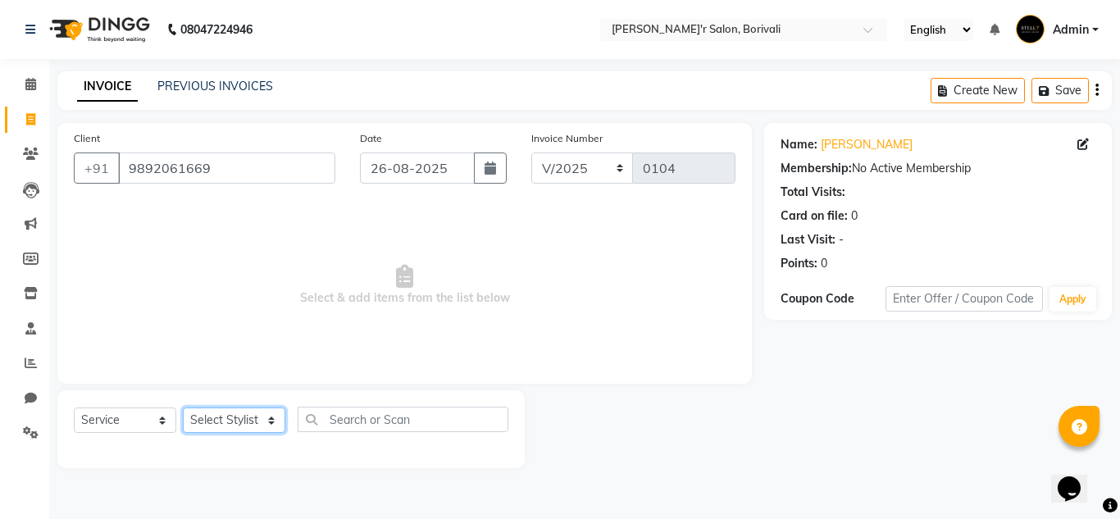
select select "89308"
click at [183, 408] on select "Select Stylist [PERSON_NAME] Chote Laal Thakur [PERSON_NAME] mohd [PERSON_NAME]…" at bounding box center [234, 420] width 102 height 25
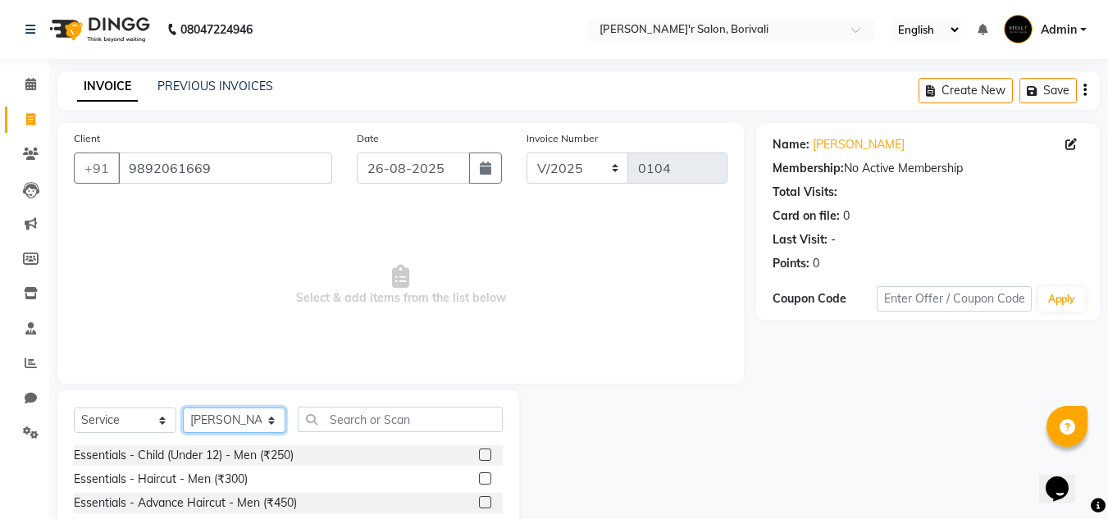
scroll to position [138, 0]
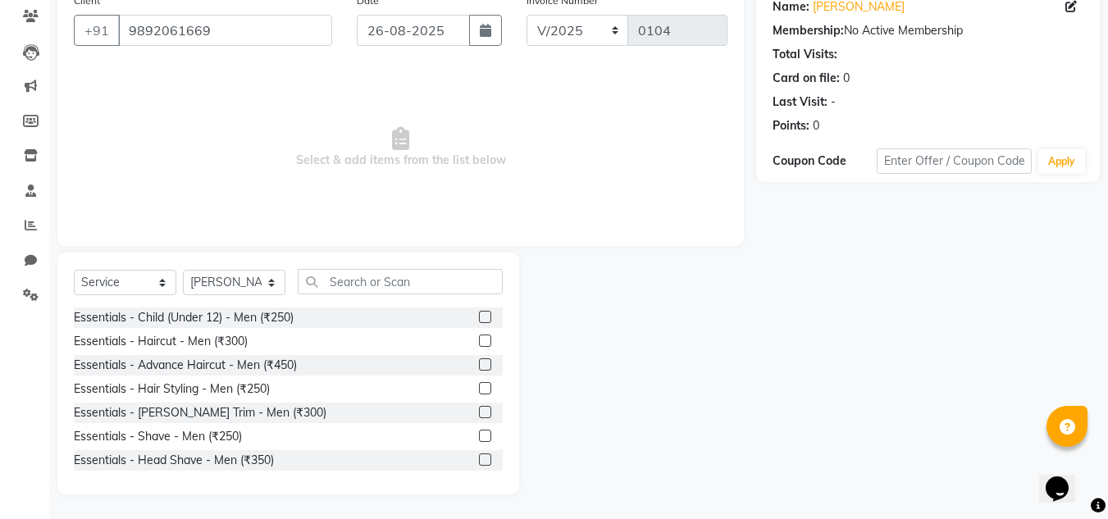
click at [479, 340] on label at bounding box center [485, 341] width 12 height 12
click at [479, 340] on input "checkbox" at bounding box center [484, 341] width 11 height 11
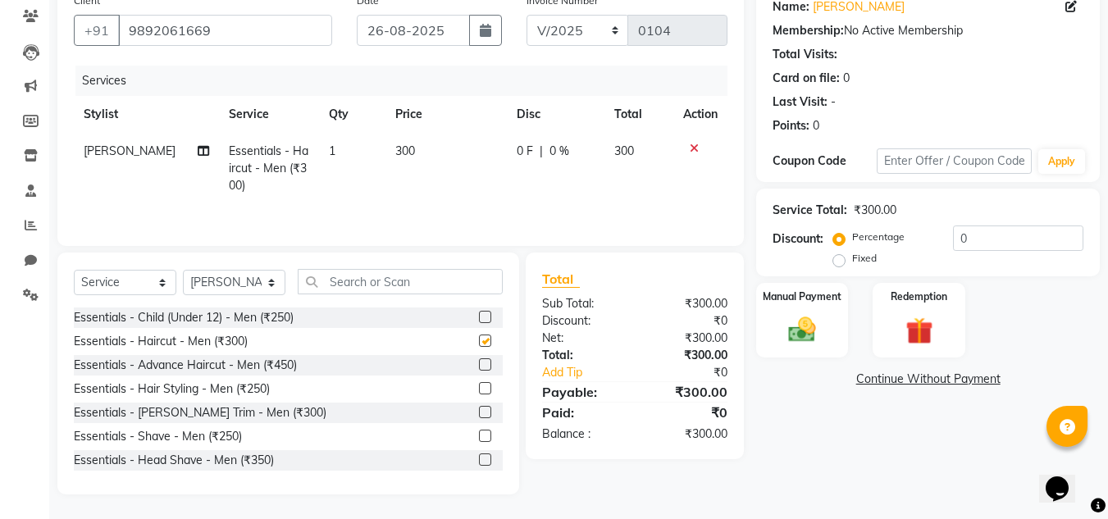
checkbox input "false"
click at [403, 147] on span "300" at bounding box center [405, 150] width 20 height 15
select select "89308"
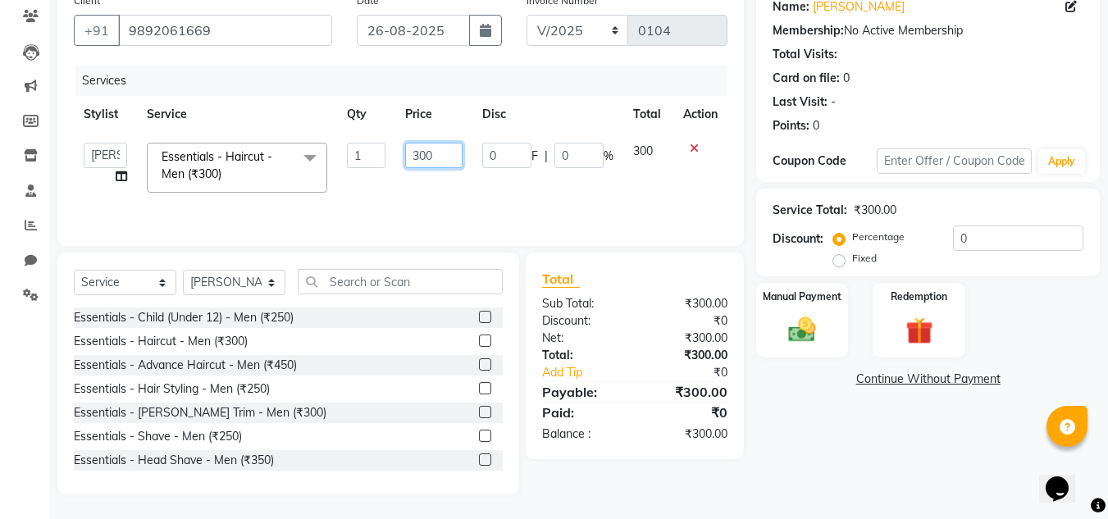
click at [456, 159] on input "300" at bounding box center [433, 155] width 57 height 25
type input "350"
click at [479, 430] on label at bounding box center [485, 436] width 12 height 12
click at [479, 431] on input "checkbox" at bounding box center [484, 436] width 11 height 11
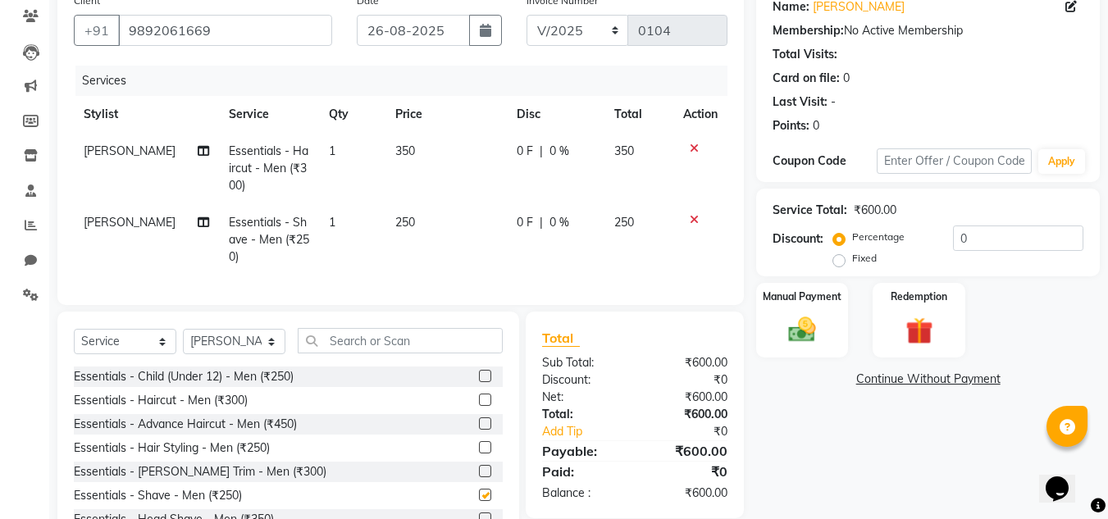
checkbox input "false"
click at [370, 353] on input "text" at bounding box center [400, 340] width 205 height 25
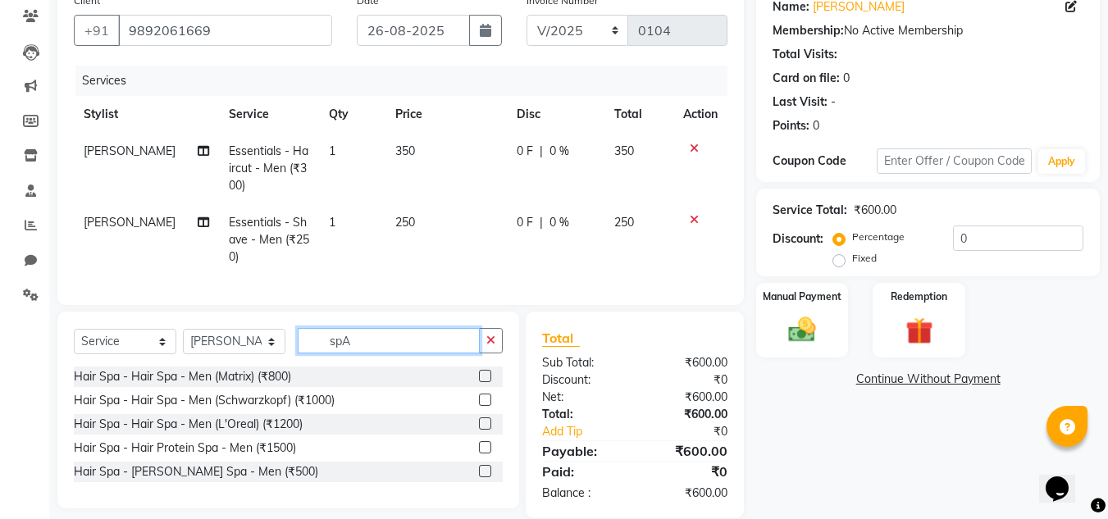
type input "spA"
click at [485, 406] on label at bounding box center [485, 400] width 12 height 12
click at [485, 406] on input "checkbox" at bounding box center [484, 400] width 11 height 11
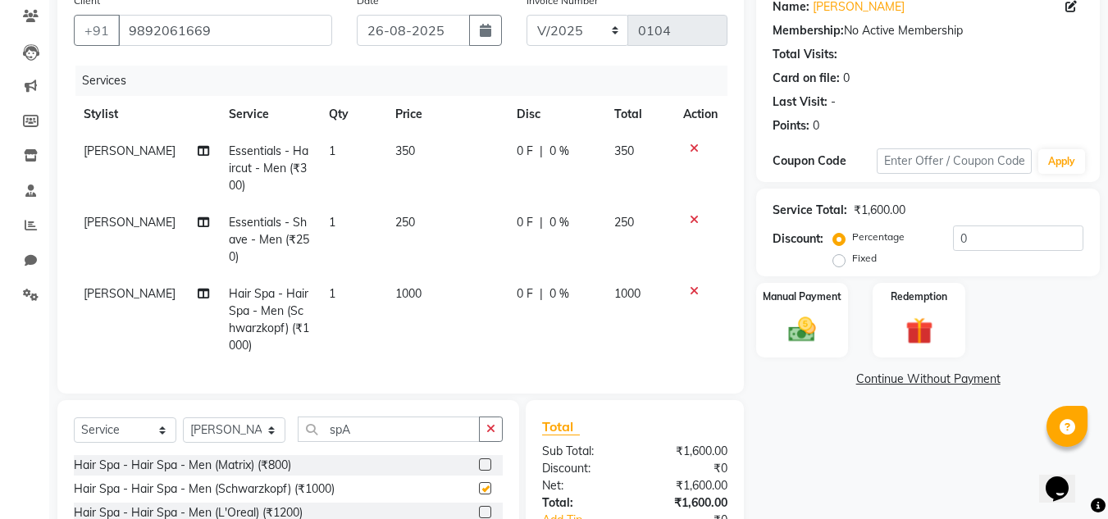
checkbox input "false"
click at [430, 442] on input "spA" at bounding box center [389, 429] width 182 height 25
type input "s"
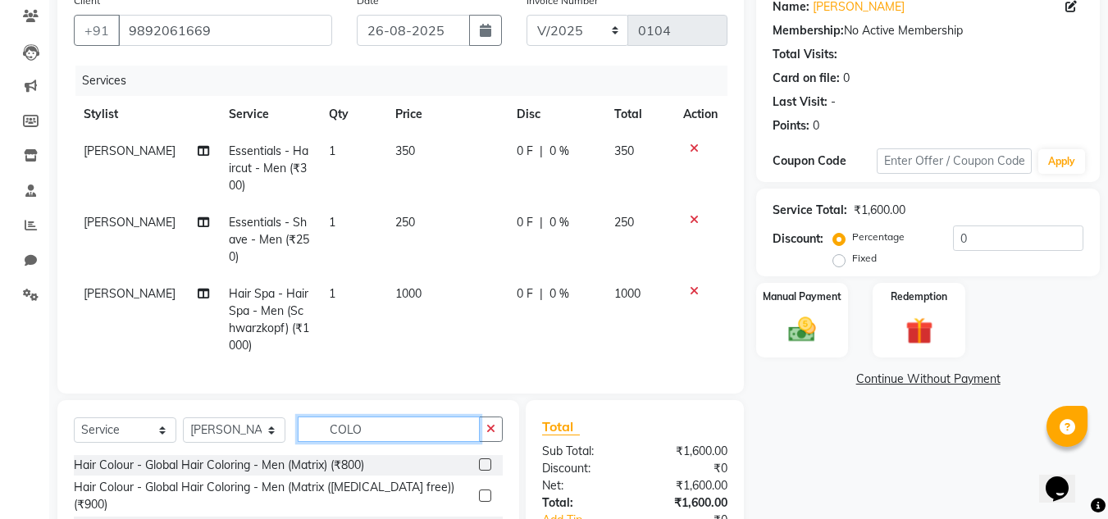
scroll to position [298, 0]
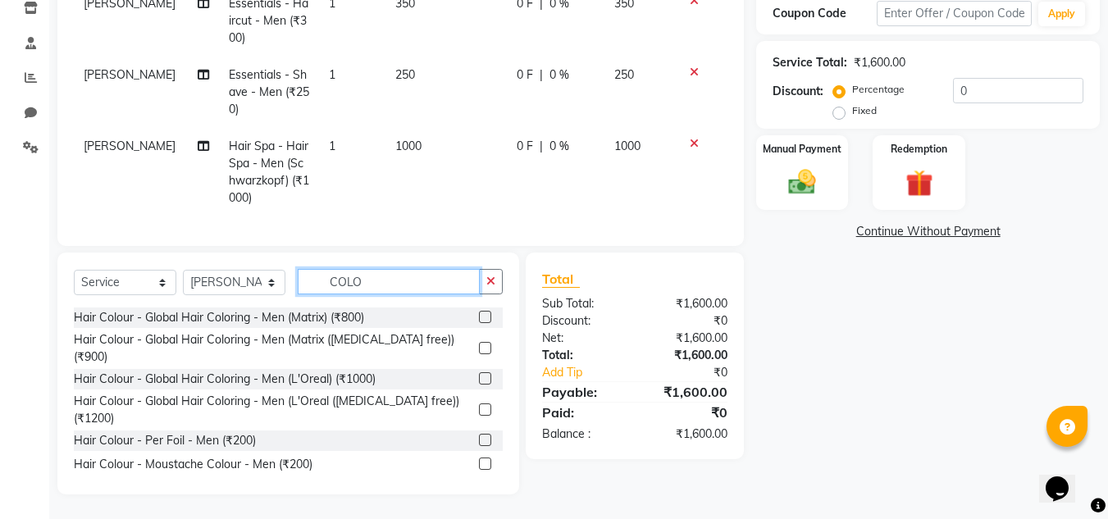
type input "COLO"
click at [479, 342] on label at bounding box center [485, 348] width 12 height 12
click at [479, 344] on input "checkbox" at bounding box center [484, 349] width 11 height 11
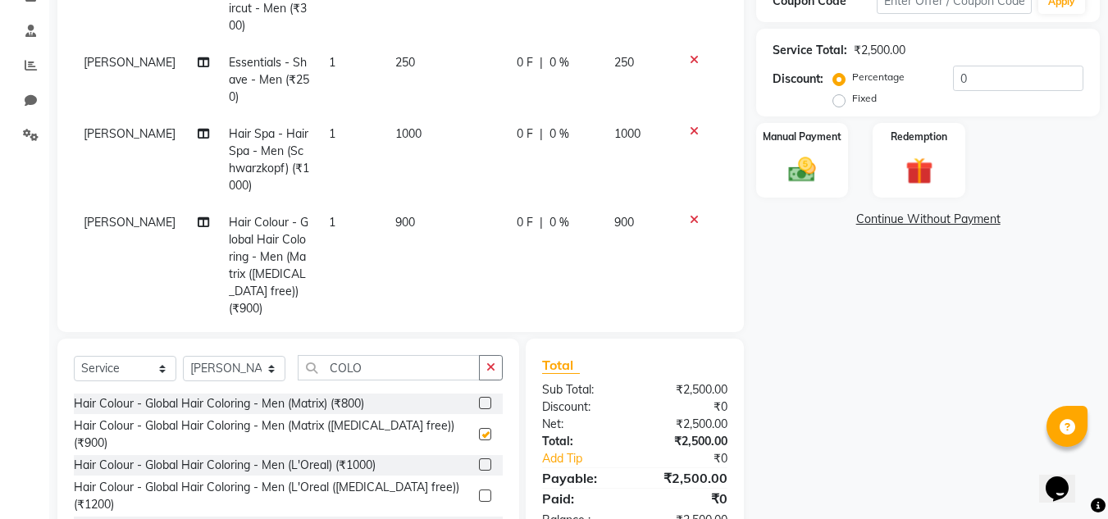
checkbox input "false"
click at [403, 367] on input "COLO" at bounding box center [389, 367] width 182 height 25
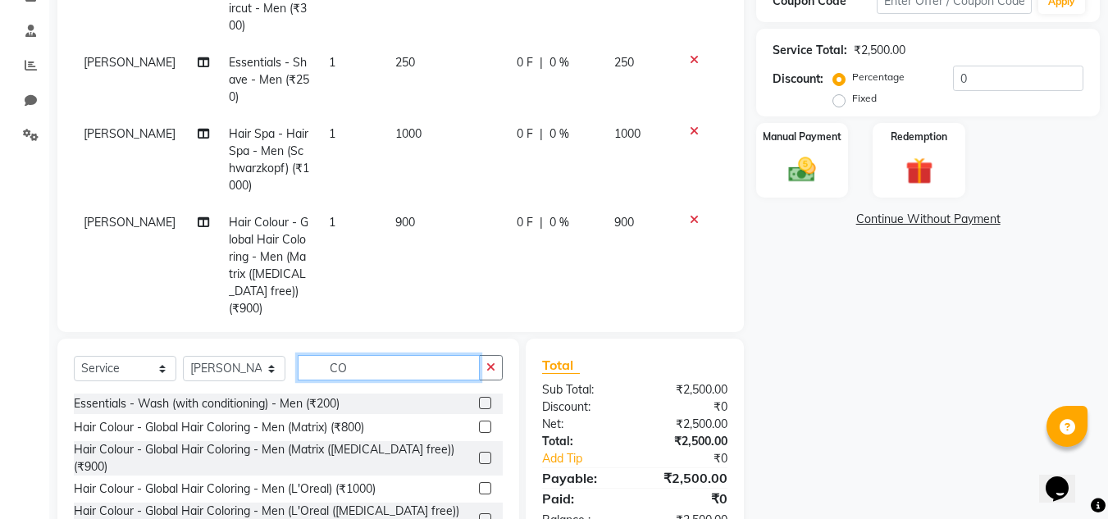
type input "C"
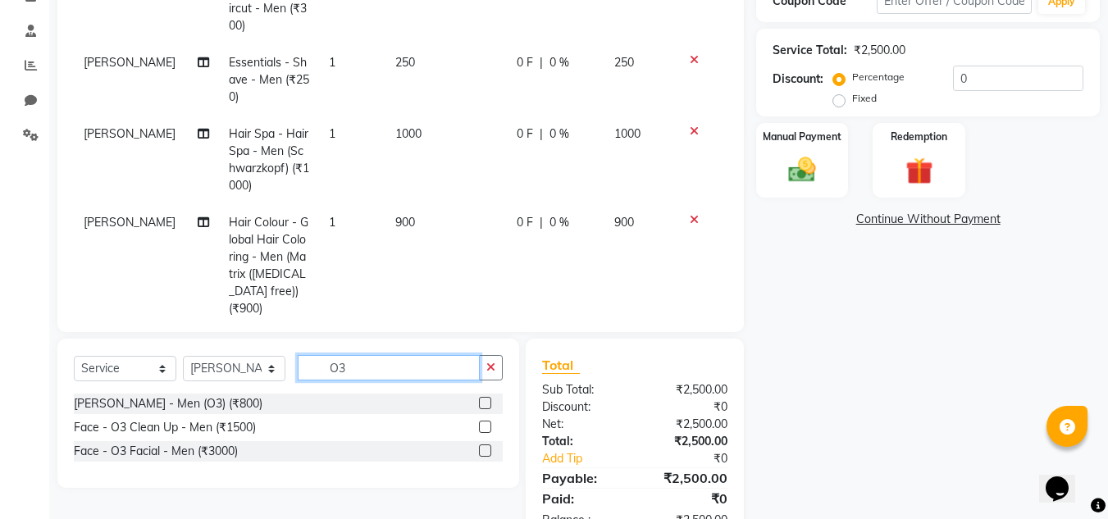
scroll to position [0, 0]
type input "O3"
click at [477, 442] on div "Face - O3 Facial - Men (₹3000)" at bounding box center [288, 451] width 429 height 20
click at [482, 449] on label at bounding box center [485, 450] width 12 height 12
click at [482, 449] on input "checkbox" at bounding box center [484, 451] width 11 height 11
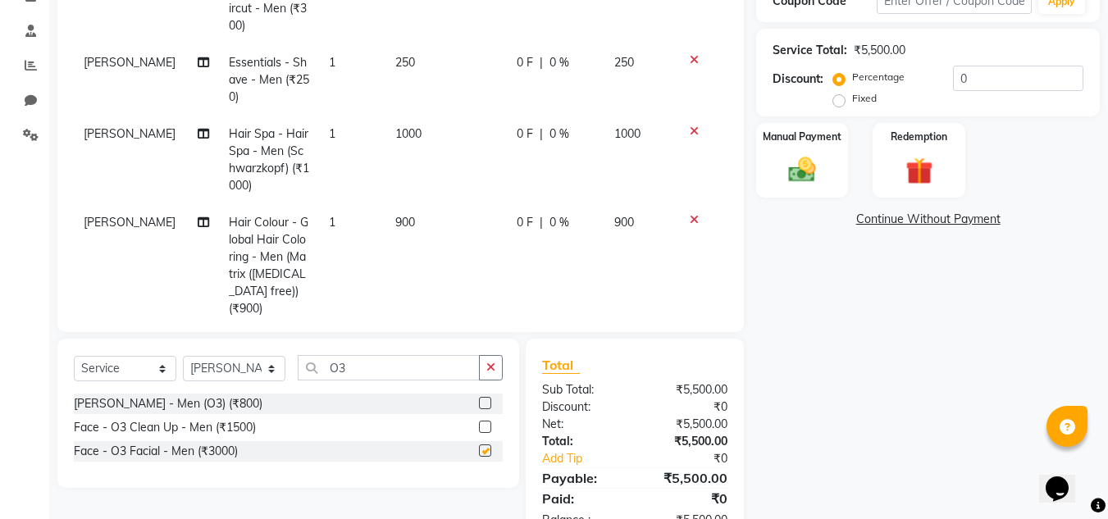
checkbox input "false"
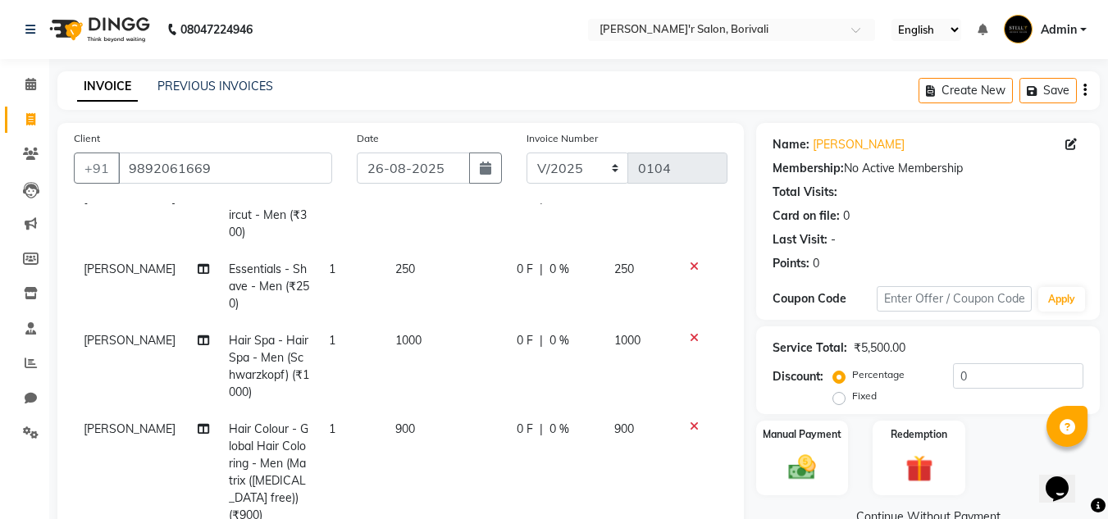
scroll to position [348, 0]
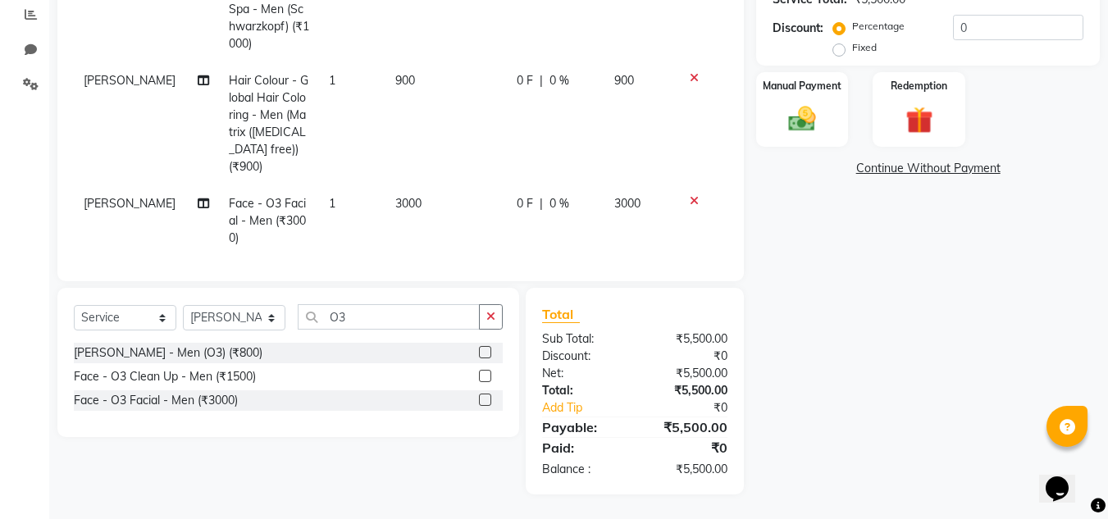
click at [395, 196] on span "3000" at bounding box center [408, 203] width 26 height 15
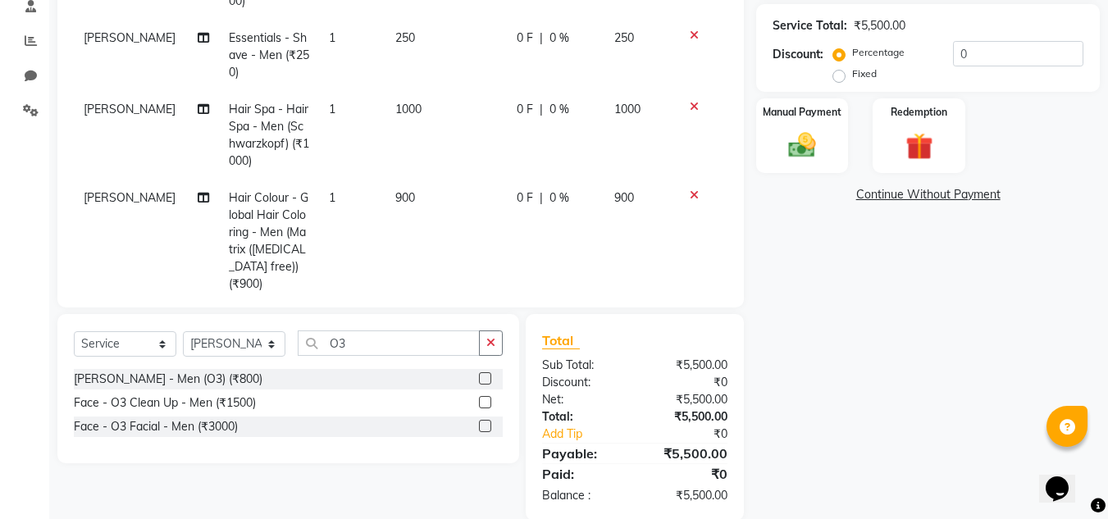
select select "89308"
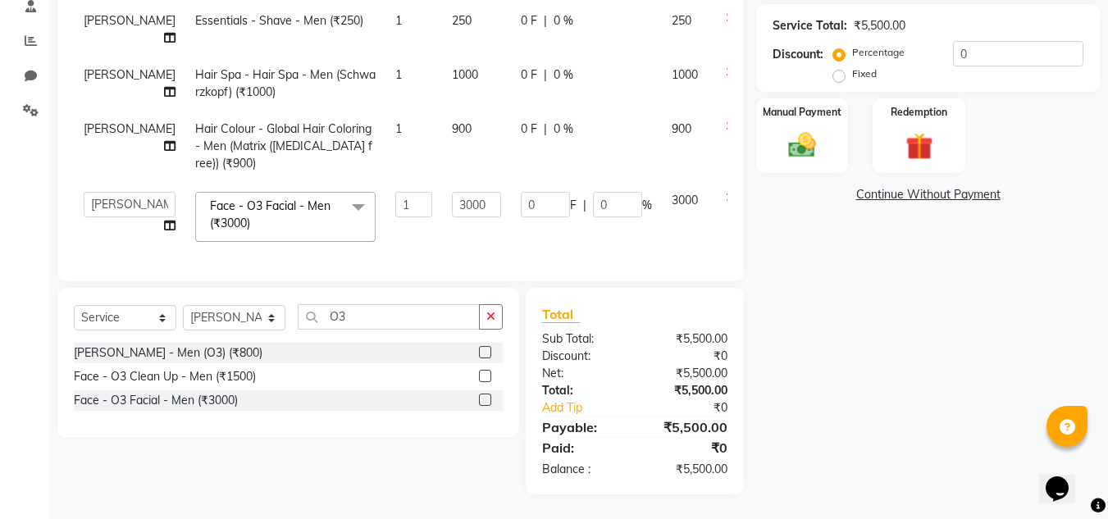
scroll to position [335, 0]
click at [452, 204] on input "3000" at bounding box center [476, 204] width 49 height 25
type input "3500"
click at [801, 129] on img at bounding box center [802, 145] width 46 height 33
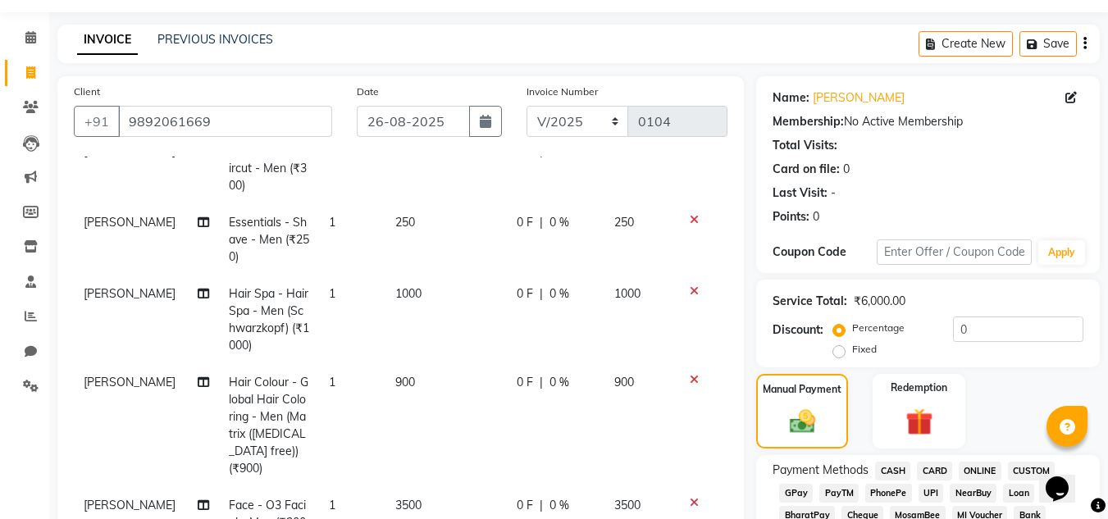
scroll to position [7, 0]
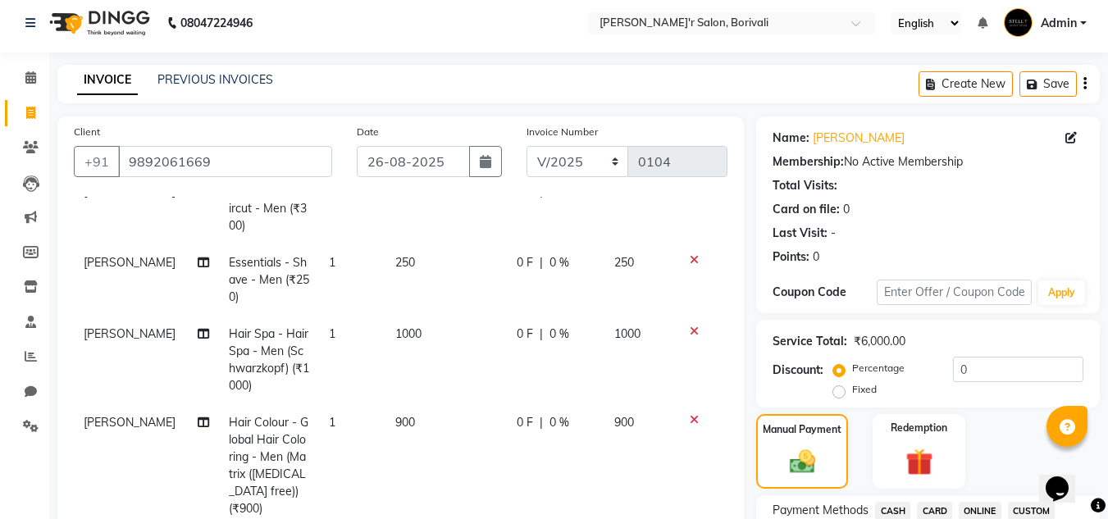
click at [852, 392] on label "Fixed" at bounding box center [864, 389] width 25 height 15
click at [841, 392] on input "Fixed" at bounding box center [841, 389] width 11 height 11
radio input "true"
click at [959, 372] on input "0" at bounding box center [1018, 369] width 130 height 25
click at [965, 372] on input "0" at bounding box center [1018, 369] width 130 height 25
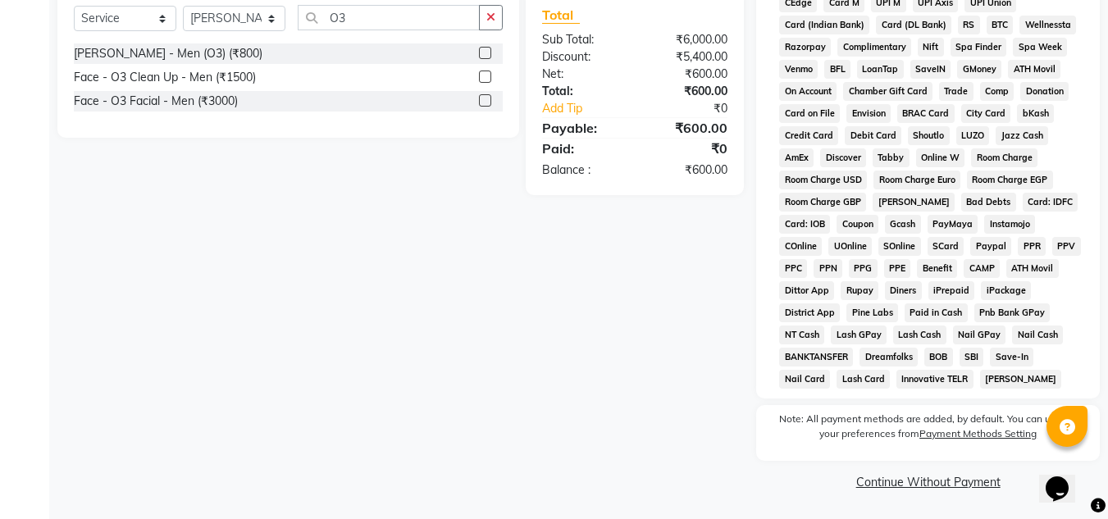
scroll to position [402, 0]
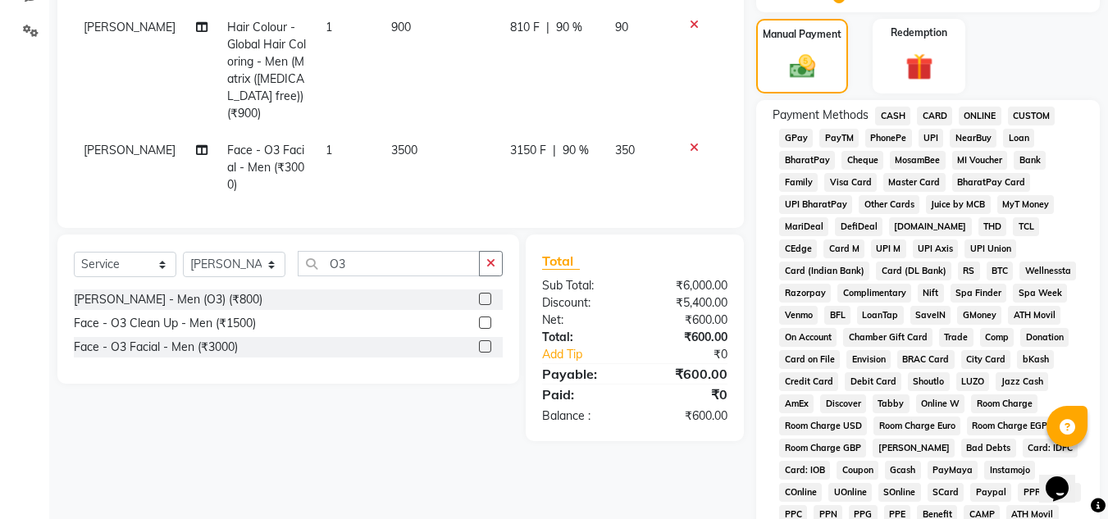
type input "5400"
click at [806, 136] on span "GPay" at bounding box center [796, 138] width 34 height 19
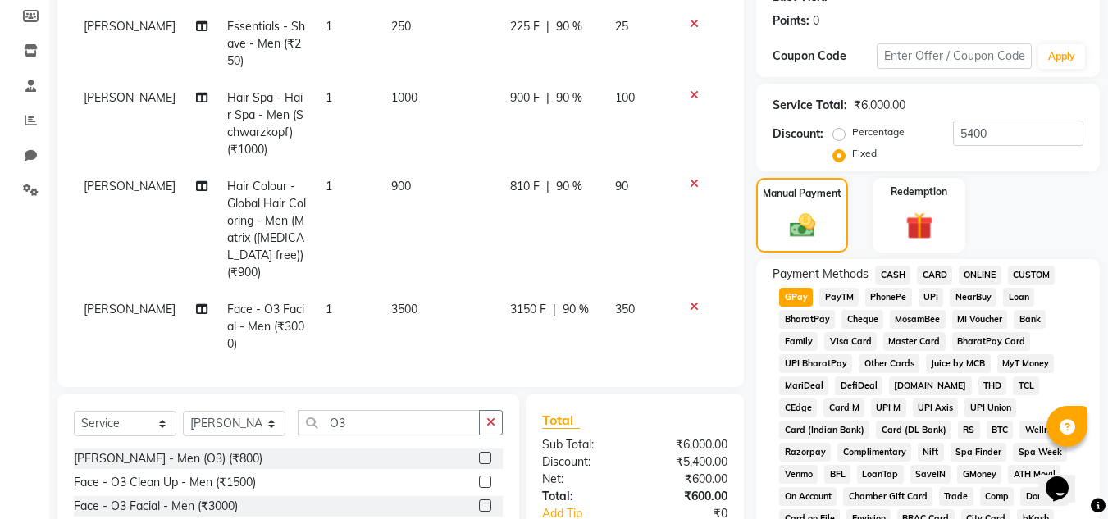
scroll to position [0, 0]
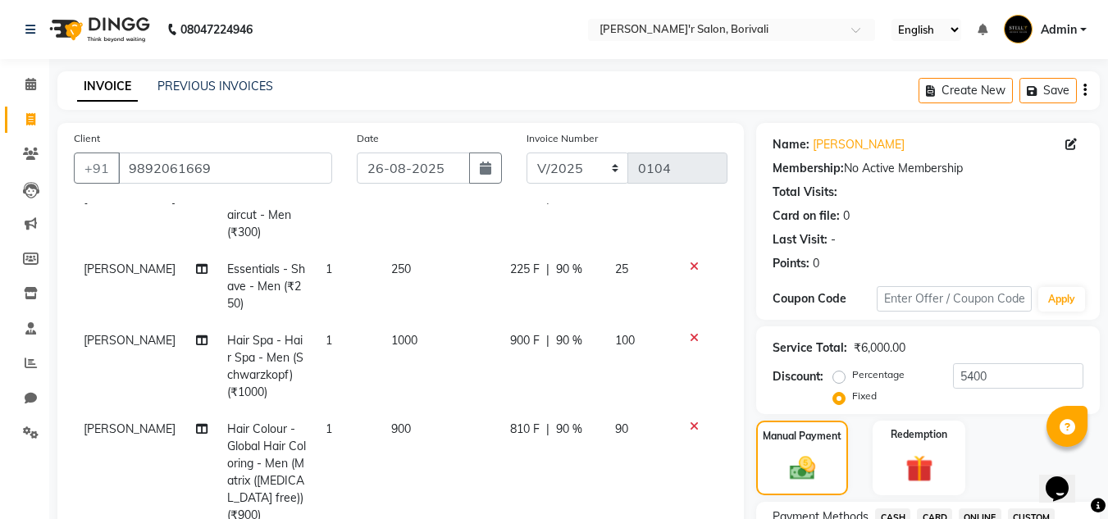
click at [883, 377] on label "Percentage" at bounding box center [878, 374] width 52 height 15
click at [848, 377] on input "Percentage" at bounding box center [841, 374] width 11 height 11
radio input "true"
click at [986, 373] on input "100" at bounding box center [1018, 375] width 130 height 25
type input "1"
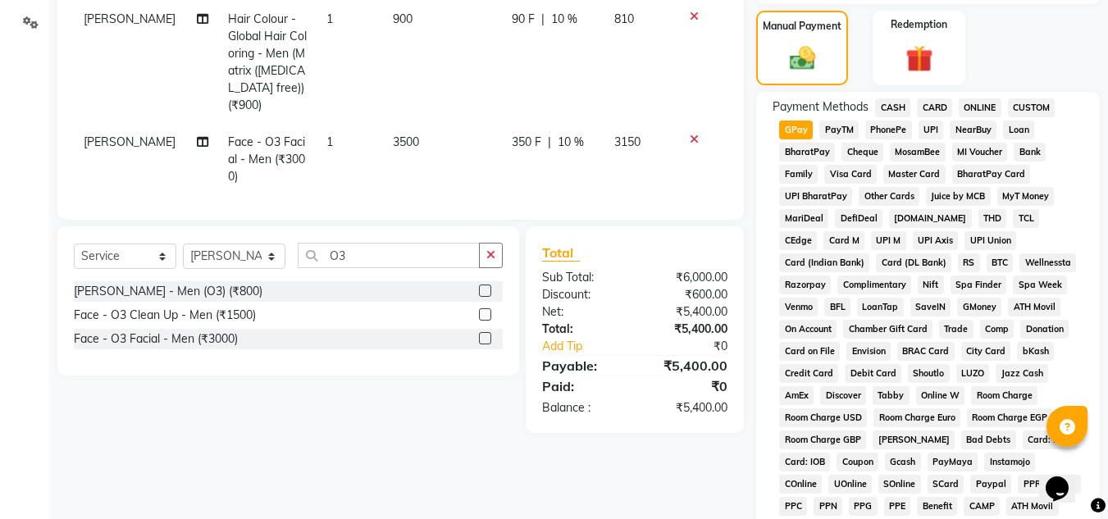
scroll to position [735, 0]
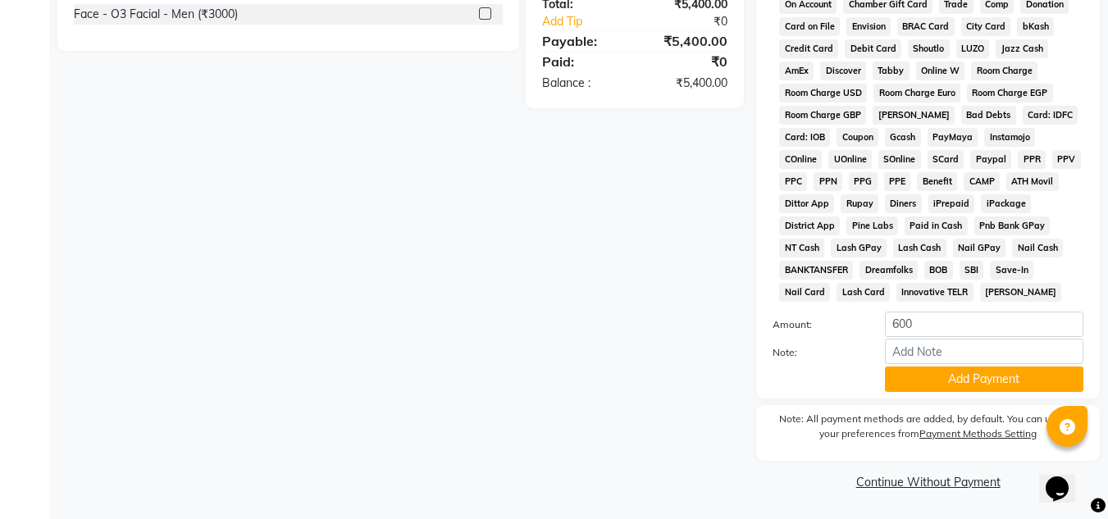
type input "10"
click at [938, 329] on input "600" at bounding box center [984, 324] width 198 height 25
type input "6"
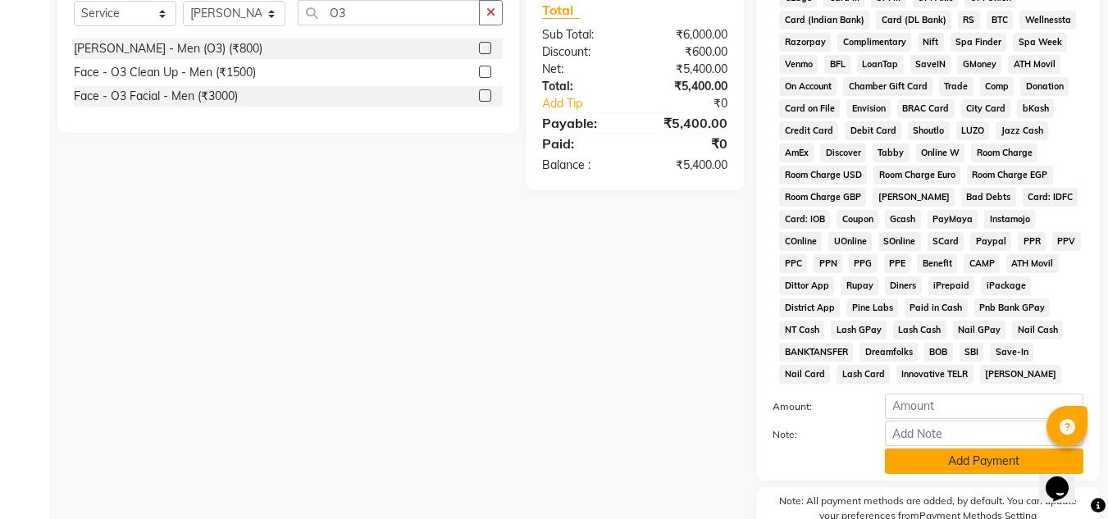
click at [927, 457] on button "Add Payment" at bounding box center [984, 461] width 198 height 25
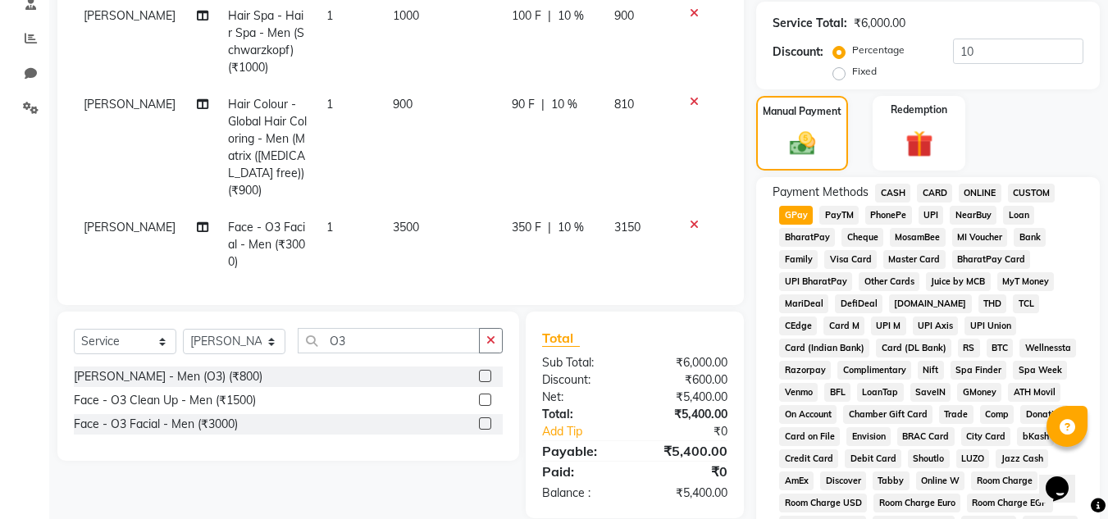
scroll to position [735, 0]
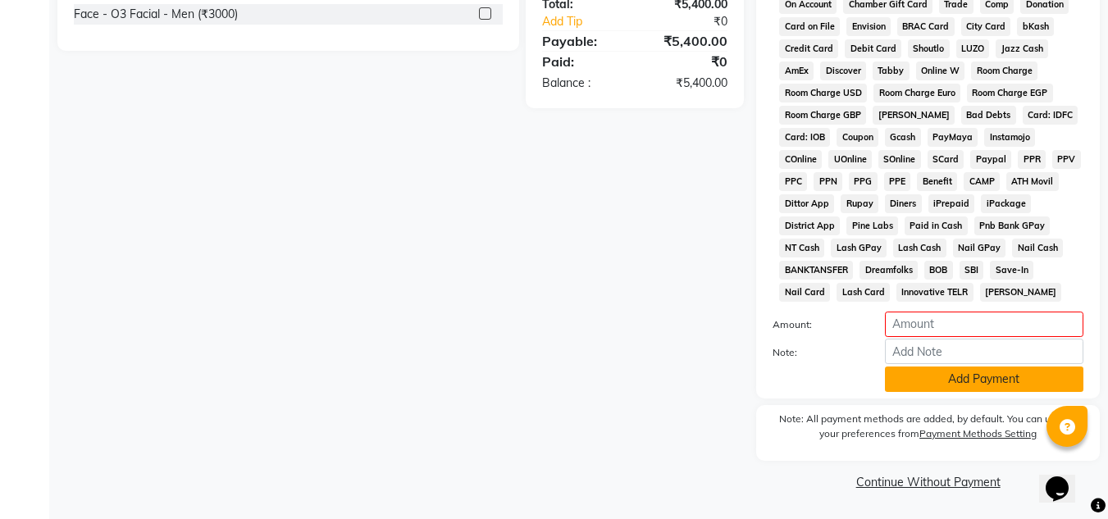
click at [949, 376] on button "Add Payment" at bounding box center [984, 379] width 198 height 25
click at [944, 382] on button "Add Payment" at bounding box center [984, 379] width 198 height 25
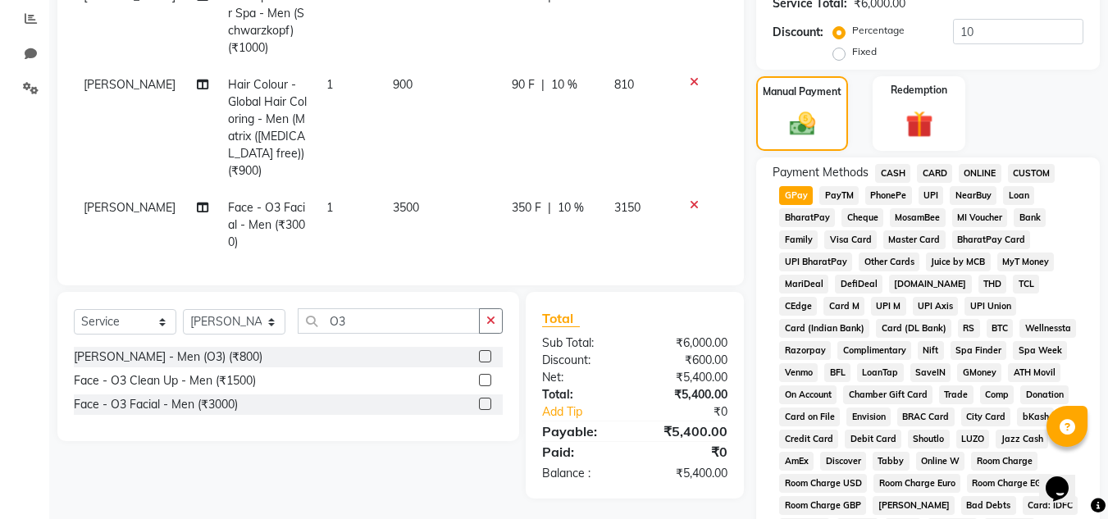
scroll to position [161, 0]
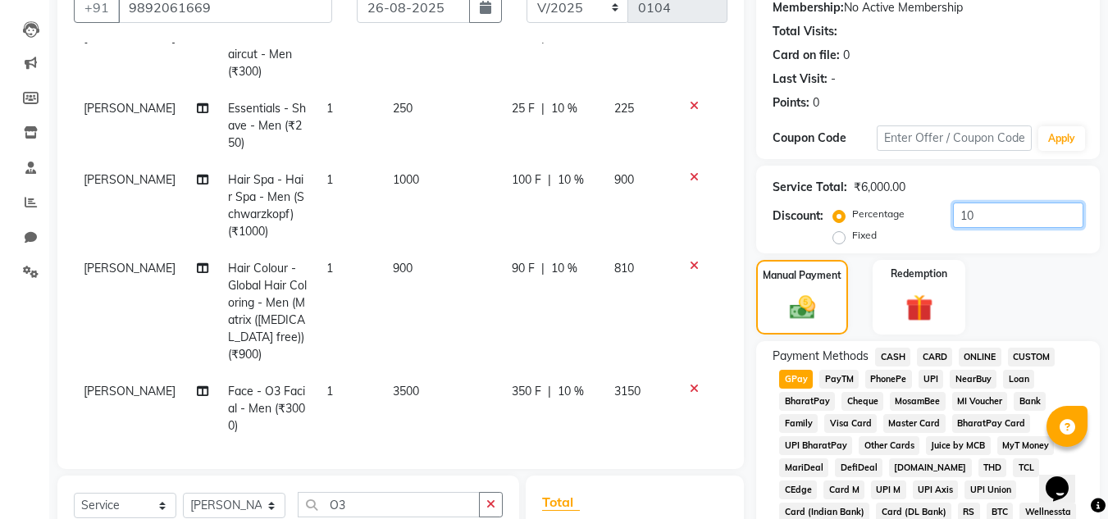
click at [978, 214] on input "10" at bounding box center [1018, 215] width 130 height 25
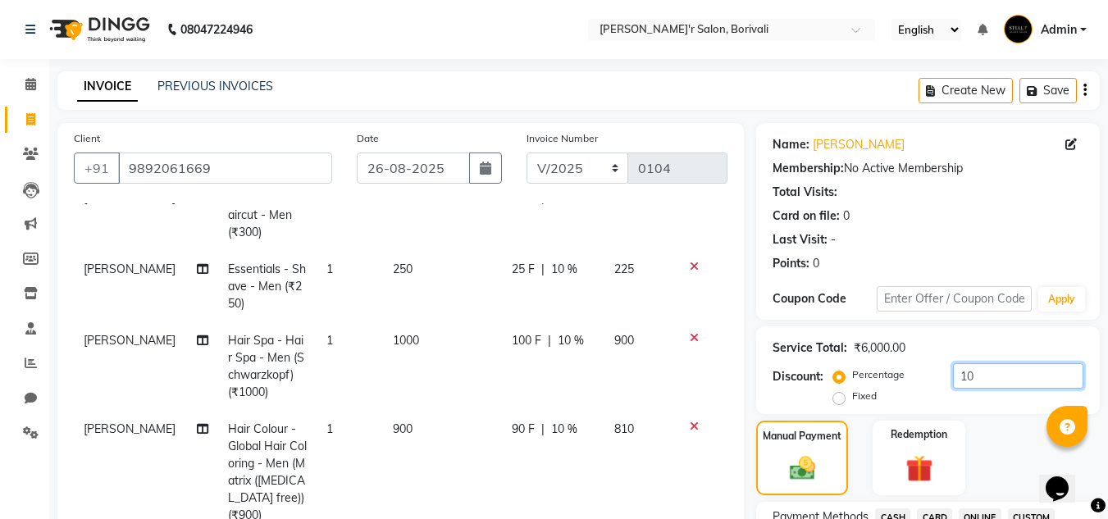
scroll to position [410, 0]
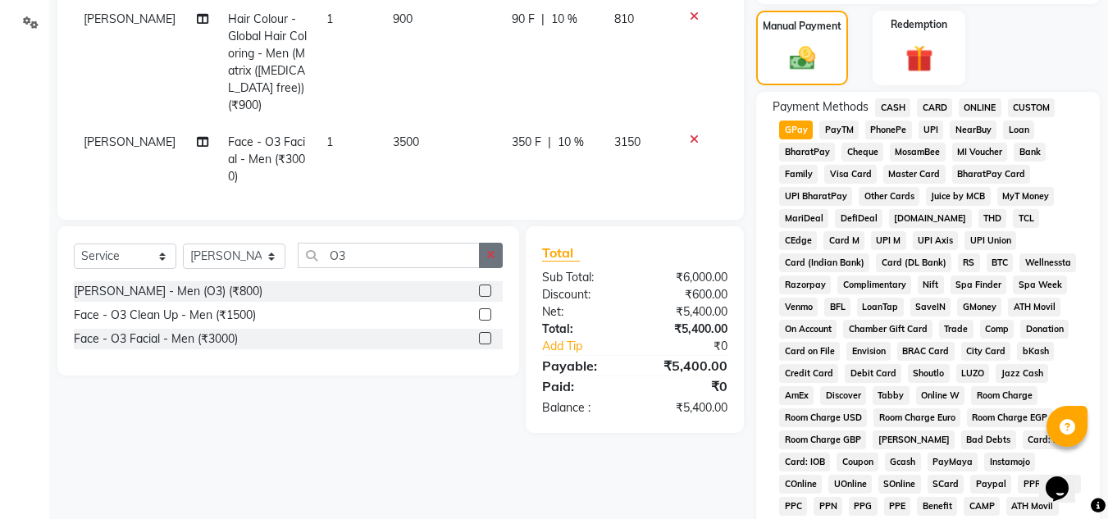
click at [499, 247] on button "button" at bounding box center [491, 255] width 24 height 25
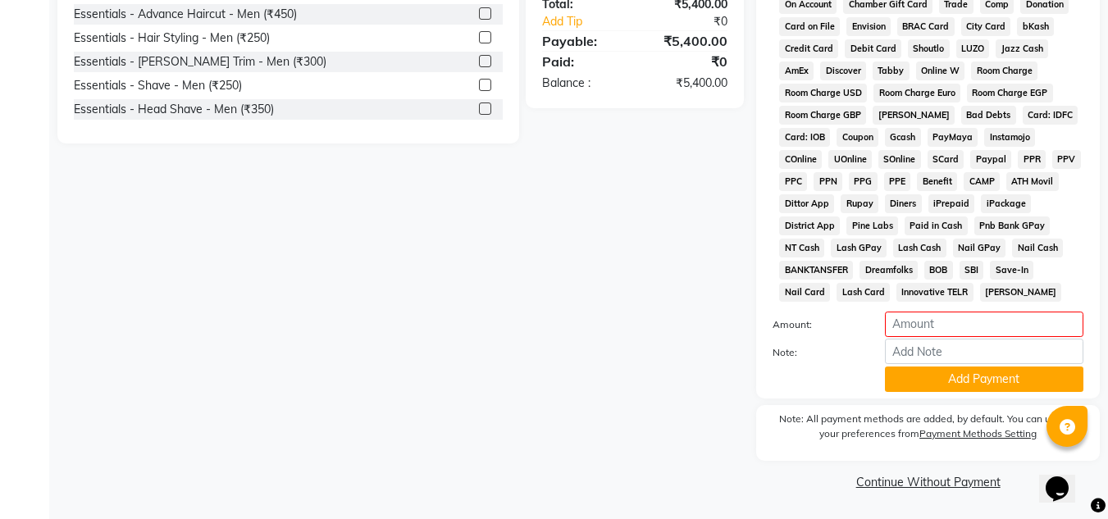
scroll to position [407, 0]
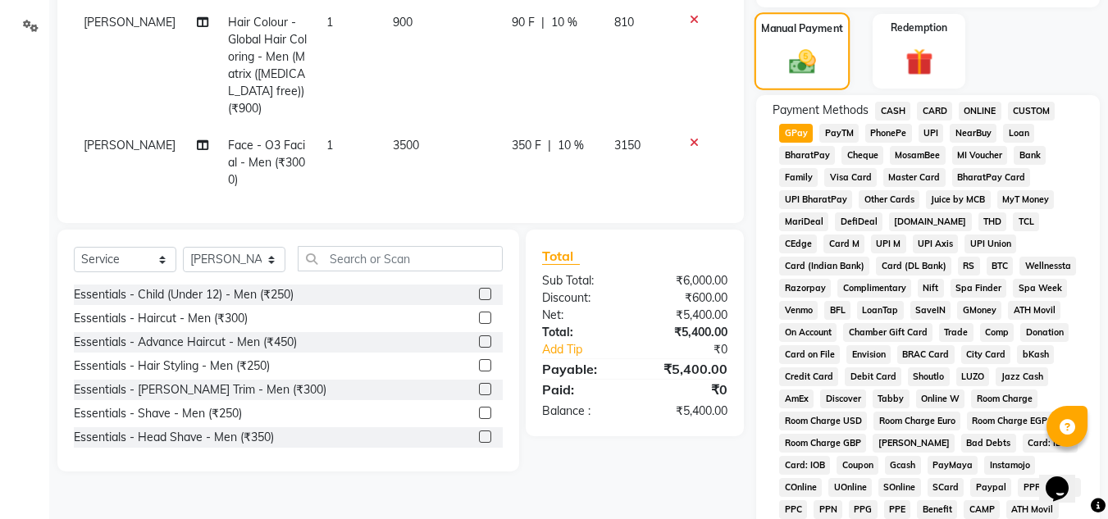
click at [804, 47] on img at bounding box center [802, 61] width 43 height 31
click at [796, 121] on div "Payment Methods CASH CARD ONLINE CUSTOM GPay PayTM PhonePe UPI NearBuy Loan Bha…" at bounding box center [927, 367] width 311 height 531
click at [794, 131] on span "GPay" at bounding box center [796, 133] width 34 height 19
type input "5400"
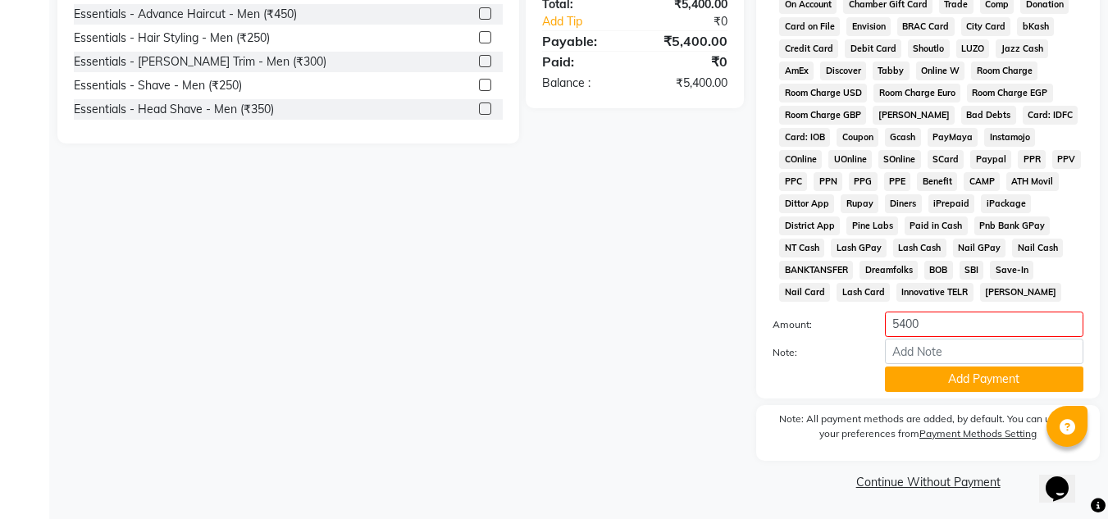
click at [950, 365] on div "Note:" at bounding box center [927, 353] width 335 height 28
click at [953, 370] on button "Add Payment" at bounding box center [984, 379] width 198 height 25
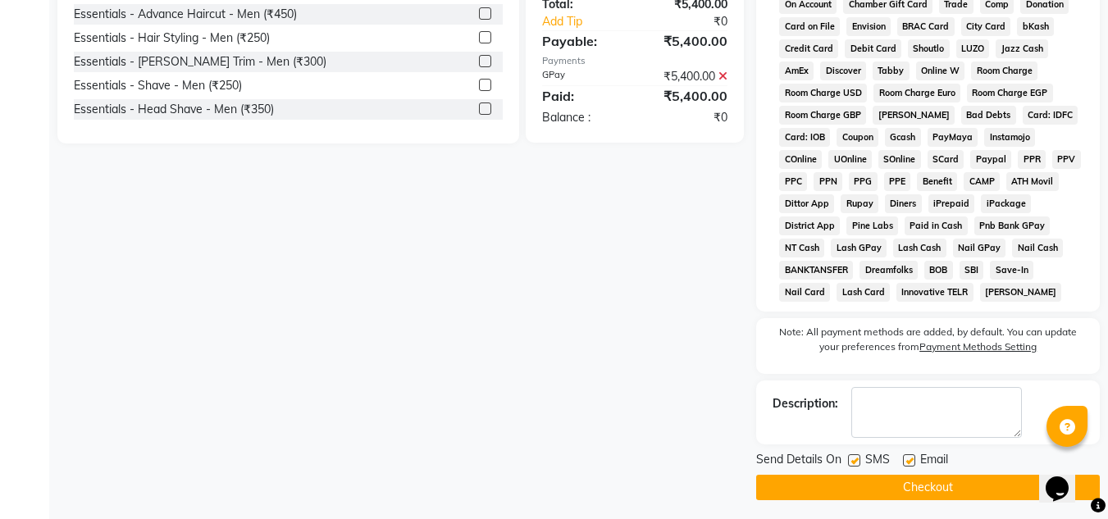
click at [935, 481] on button "Checkout" at bounding box center [928, 487] width 344 height 25
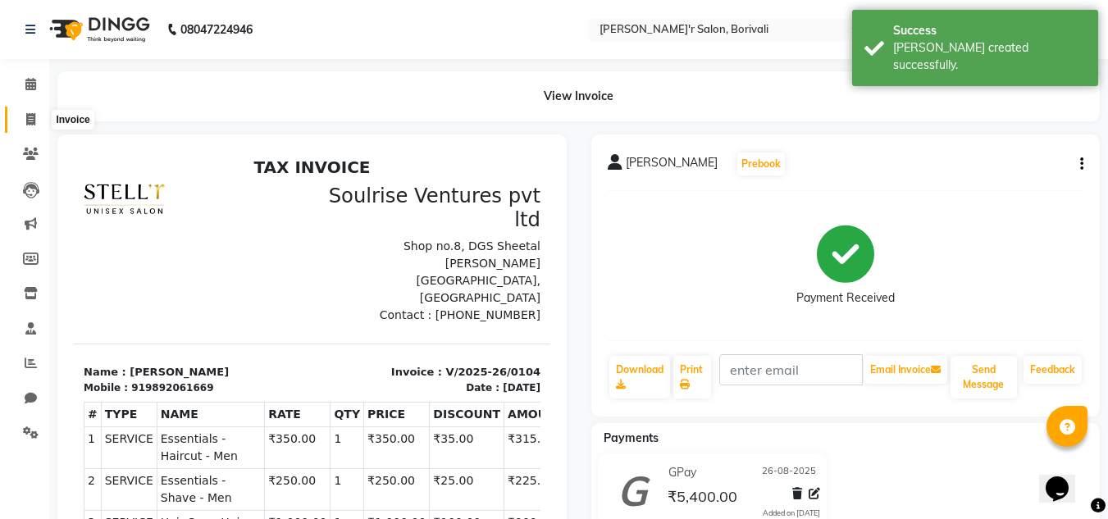
click at [35, 118] on icon at bounding box center [30, 119] width 9 height 12
select select "8737"
select select "service"
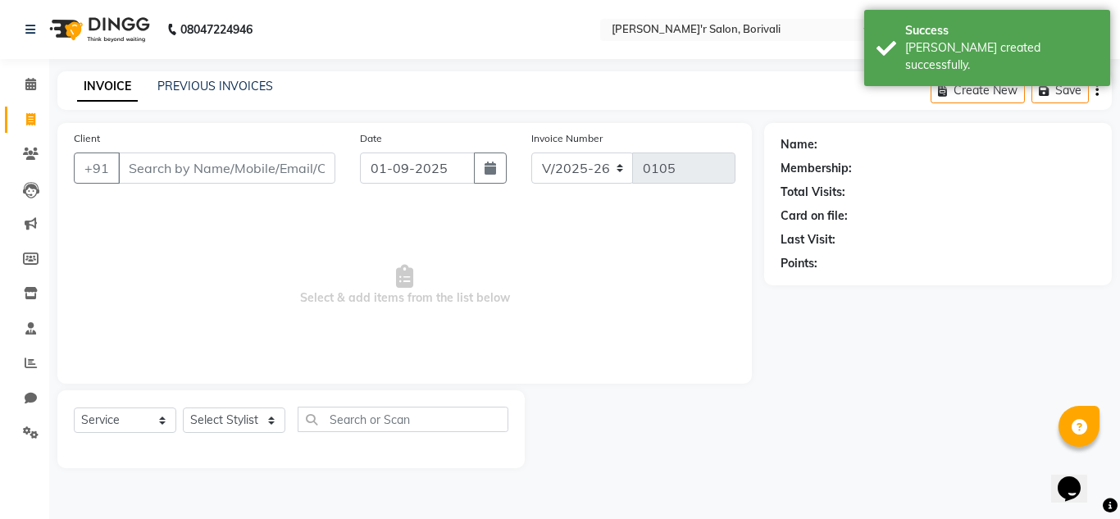
click at [232, 173] on input "Client" at bounding box center [226, 168] width 217 height 31
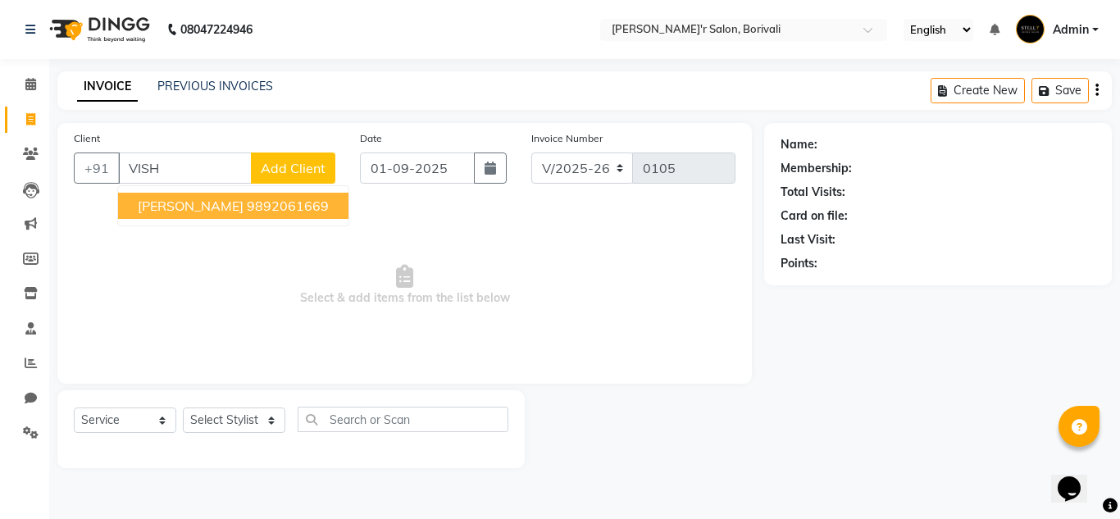
click at [232, 197] on button "[PERSON_NAME] 9892061669" at bounding box center [233, 206] width 230 height 26
type input "9892061669"
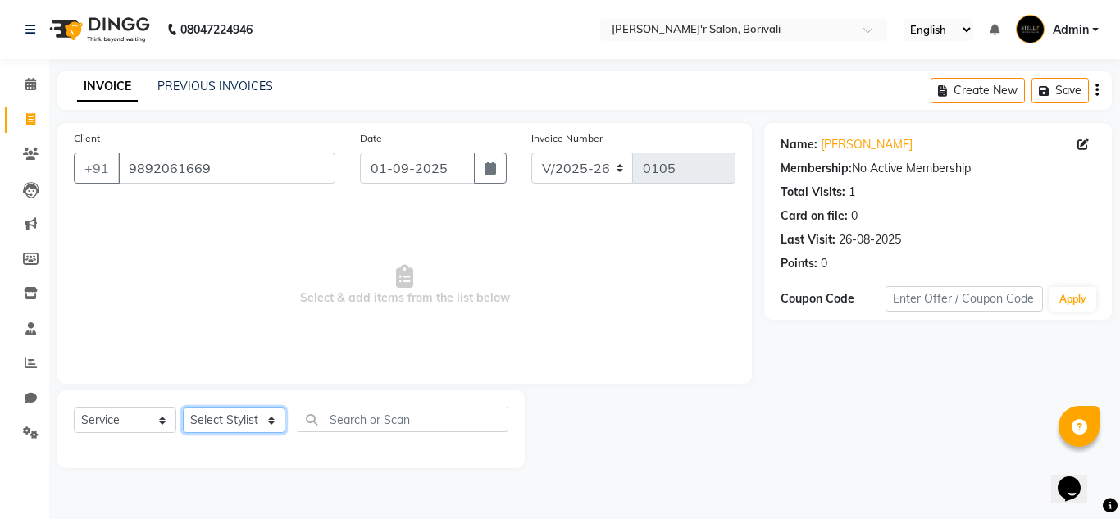
click at [211, 426] on select "Select Stylist [PERSON_NAME] Chote Laal Thakur [PERSON_NAME] mohd [PERSON_NAME]…" at bounding box center [234, 420] width 102 height 25
select select "89310"
click at [183, 408] on select "Select Stylist [PERSON_NAME] Chote Laal Thakur [PERSON_NAME] mohd [PERSON_NAME]…" at bounding box center [234, 420] width 102 height 25
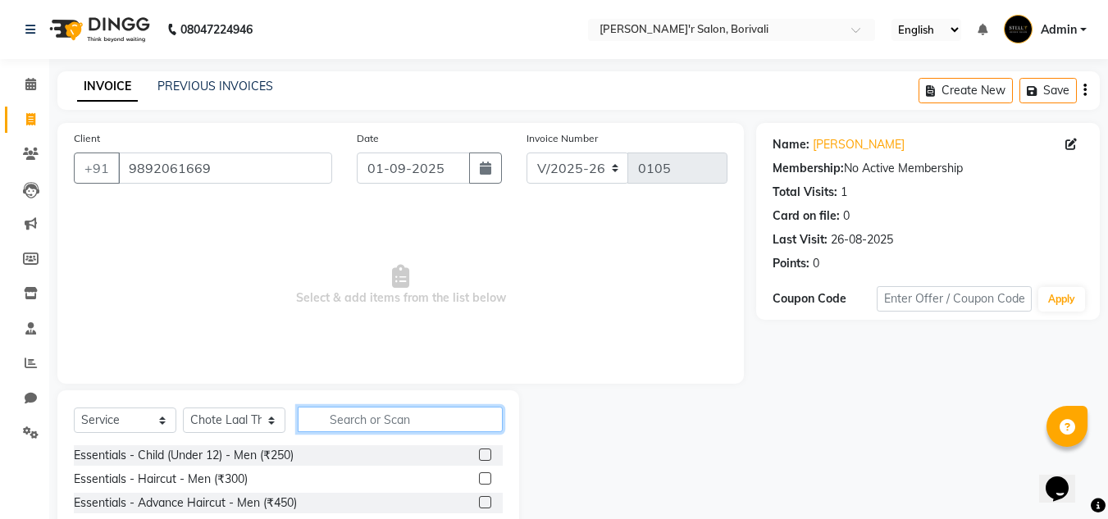
click at [390, 410] on input "text" at bounding box center [400, 419] width 205 height 25
type input "STY"
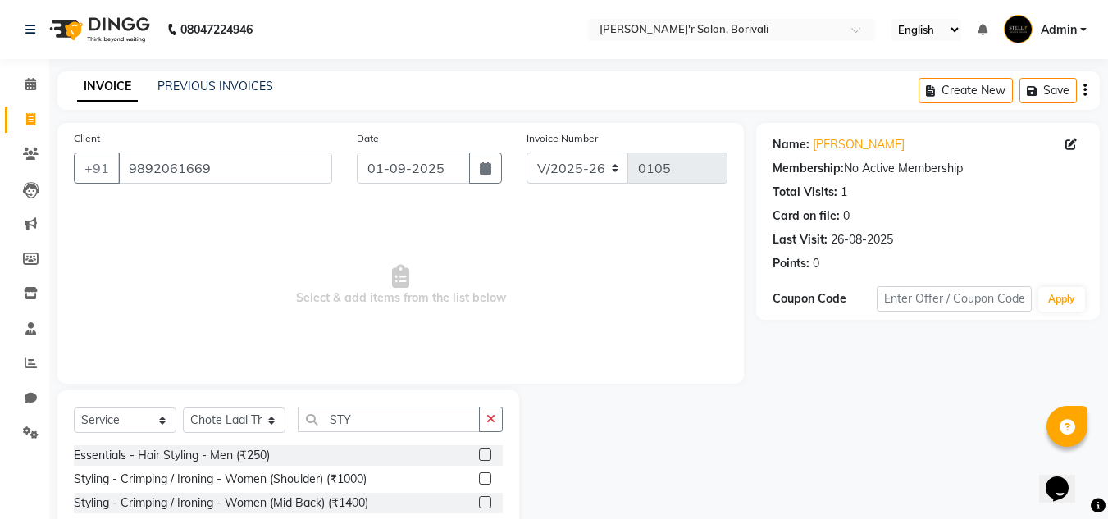
click at [479, 459] on label at bounding box center [485, 455] width 12 height 12
click at [479, 459] on input "checkbox" at bounding box center [484, 455] width 11 height 11
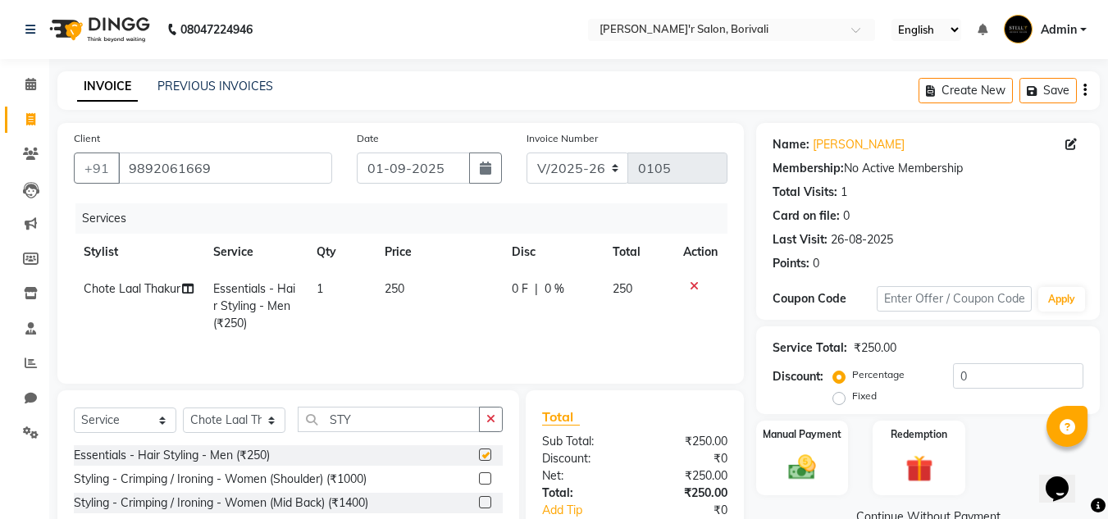
checkbox input "false"
click at [403, 292] on span "250" at bounding box center [395, 288] width 20 height 15
select select "89310"
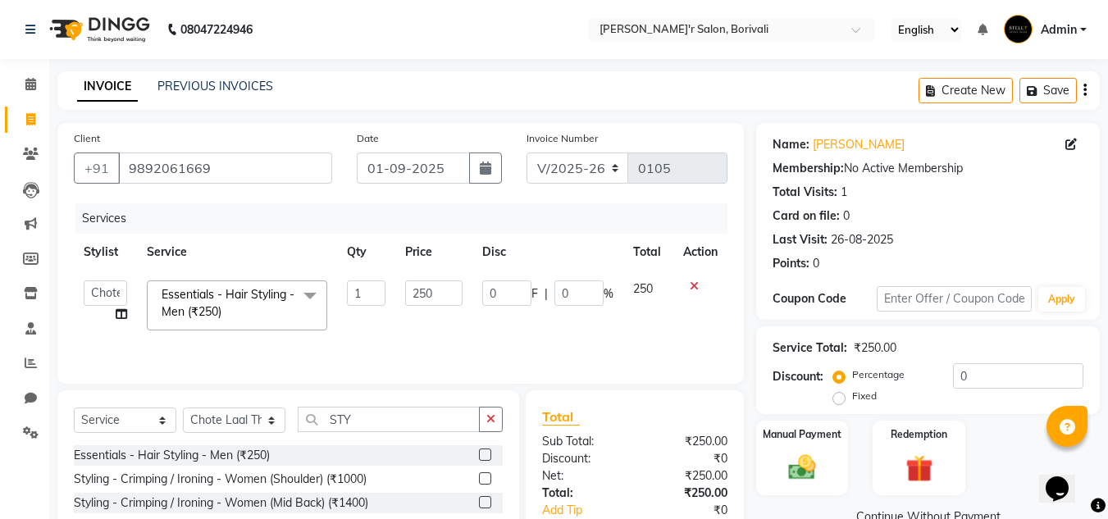
click at [403, 292] on td "250" at bounding box center [433, 306] width 76 height 70
click at [436, 289] on input "250" at bounding box center [433, 292] width 57 height 25
type input "2"
type input "300"
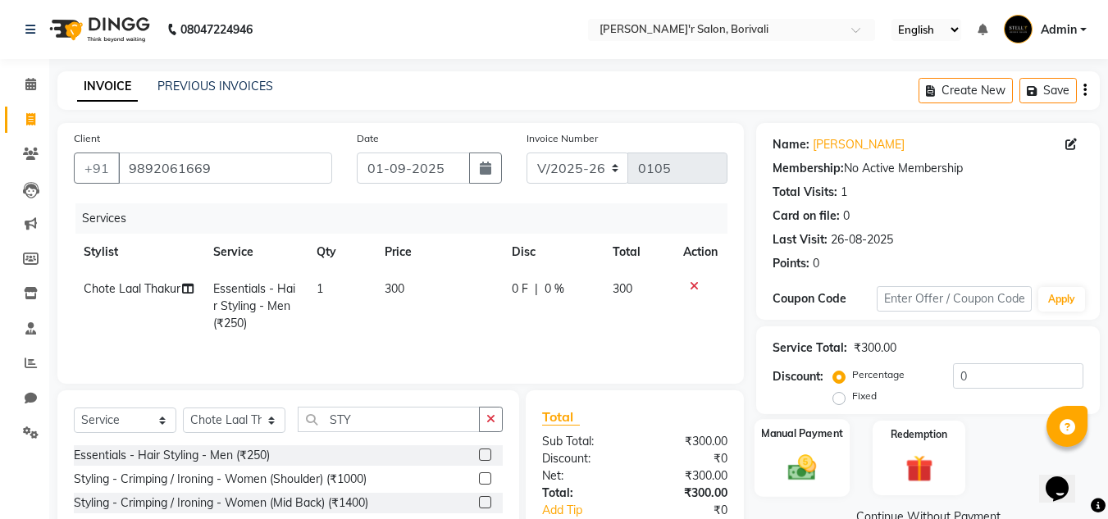
click at [820, 462] on img at bounding box center [802, 467] width 46 height 33
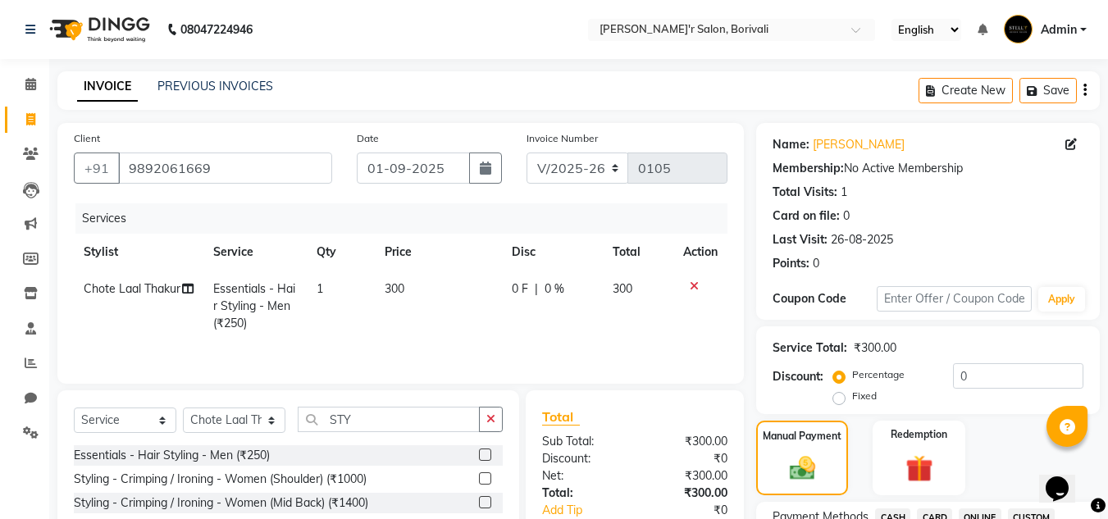
scroll to position [328, 0]
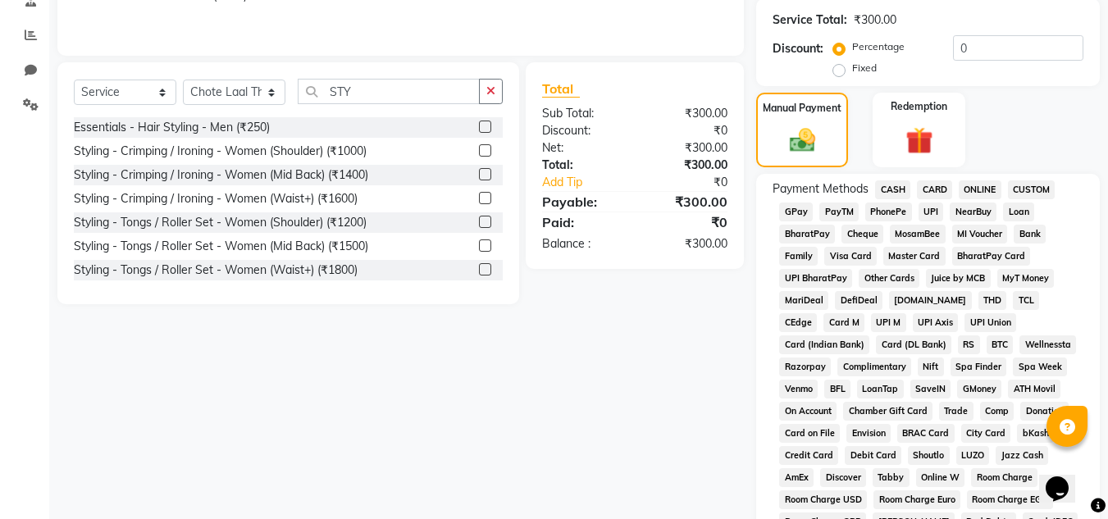
click at [806, 212] on span "GPay" at bounding box center [796, 212] width 34 height 19
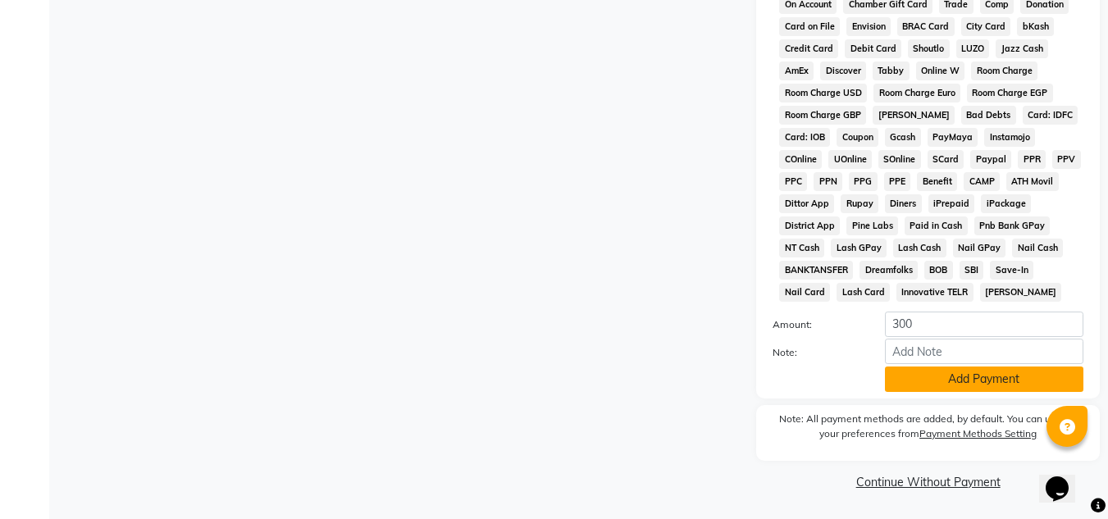
click at [961, 381] on button "Add Payment" at bounding box center [984, 379] width 198 height 25
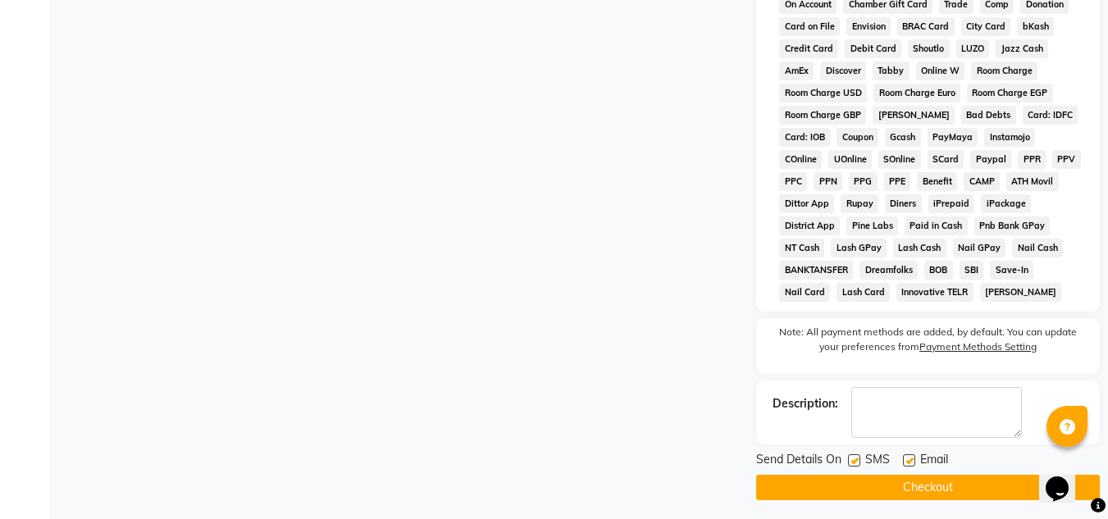
click at [959, 489] on button "Checkout" at bounding box center [928, 487] width 344 height 25
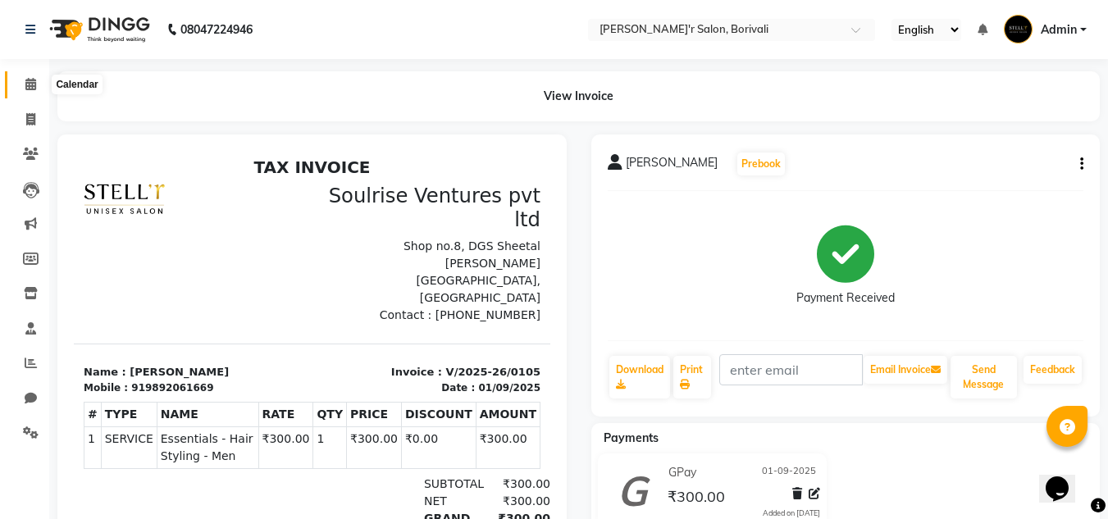
click at [28, 81] on icon at bounding box center [30, 84] width 11 height 12
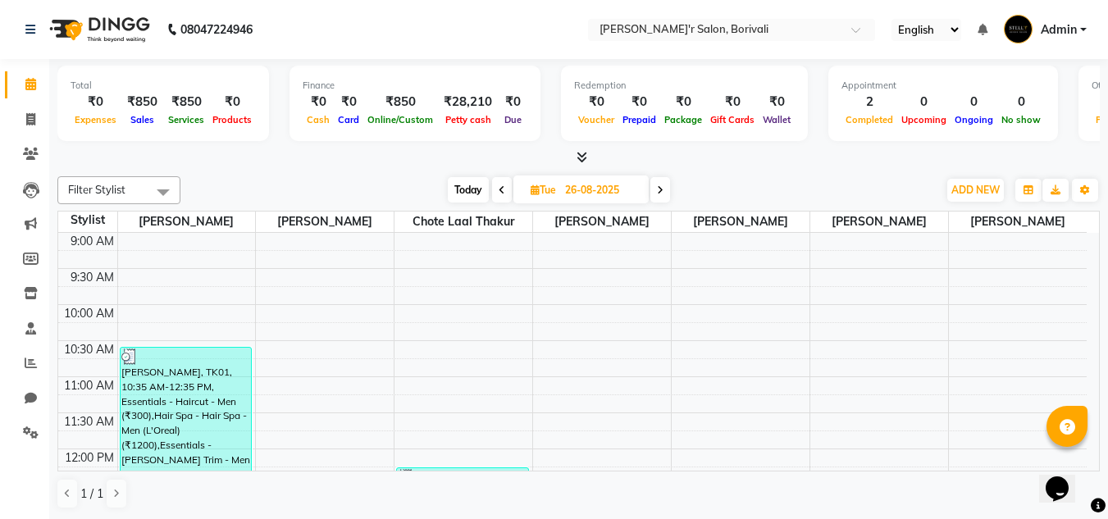
click at [654, 186] on span at bounding box center [660, 189] width 20 height 25
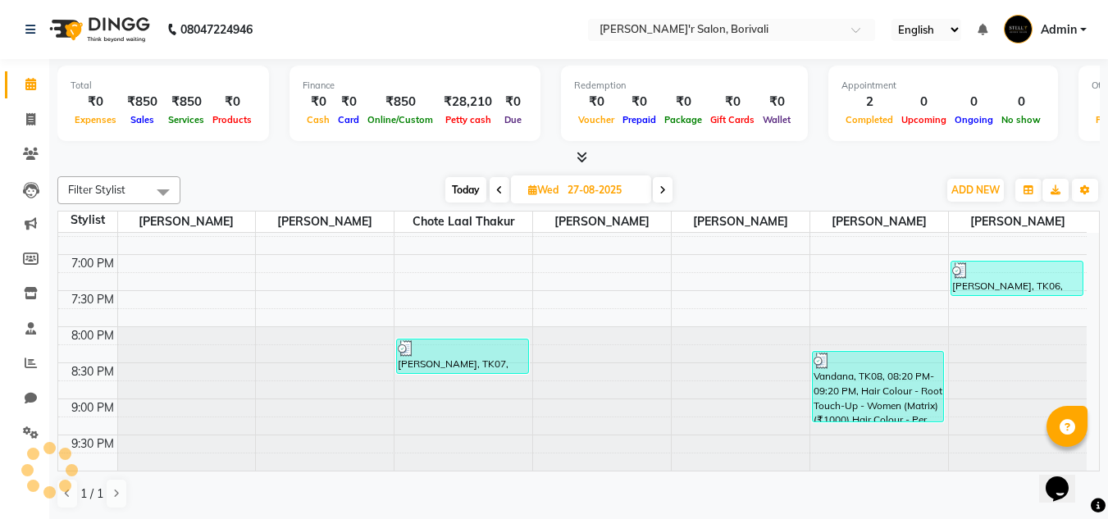
click at [656, 185] on span at bounding box center [663, 189] width 20 height 25
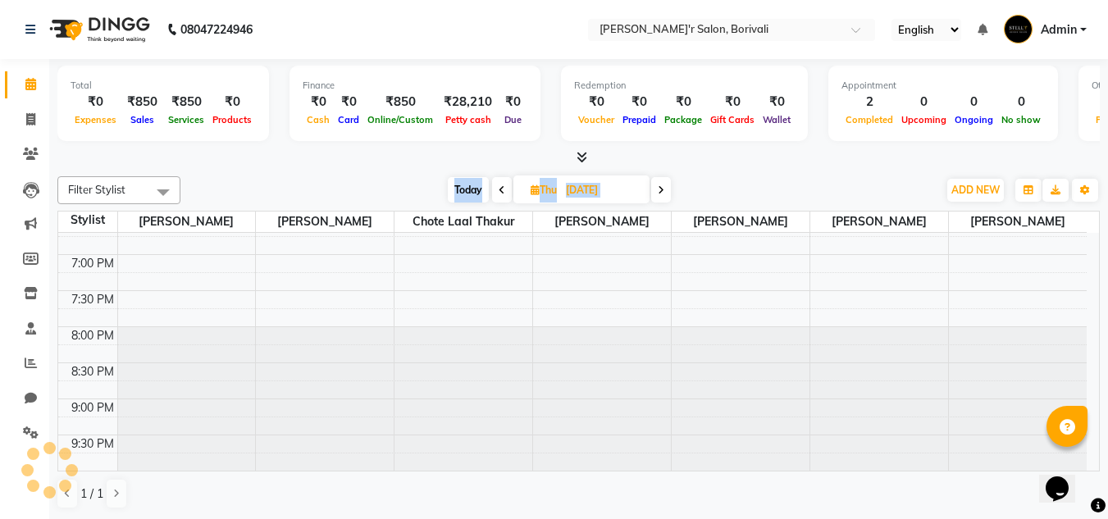
click at [656, 184] on span at bounding box center [661, 189] width 20 height 25
click at [656, 185] on icon at bounding box center [658, 190] width 7 height 10
click at [656, 184] on span at bounding box center [659, 189] width 20 height 25
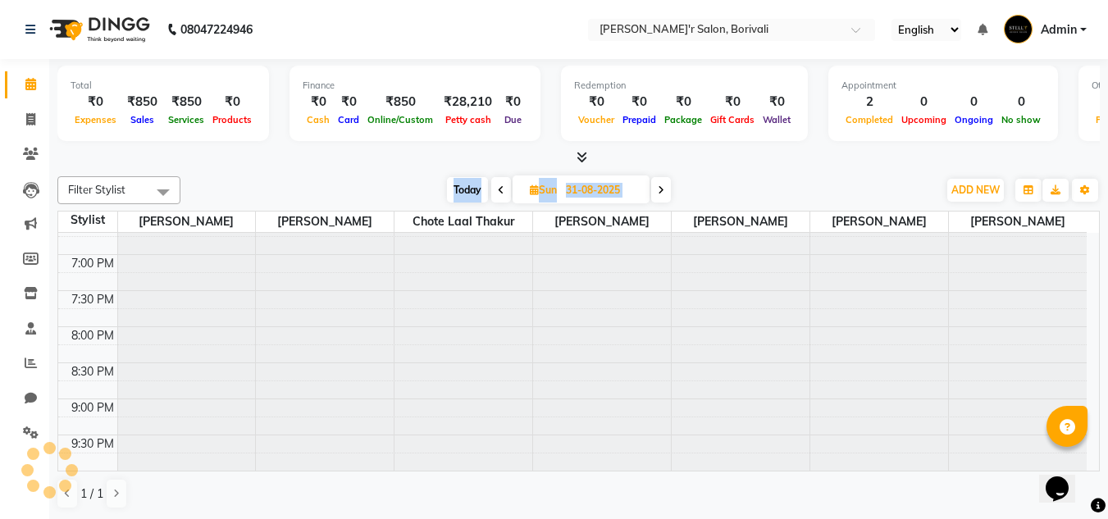
scroll to position [699, 0]
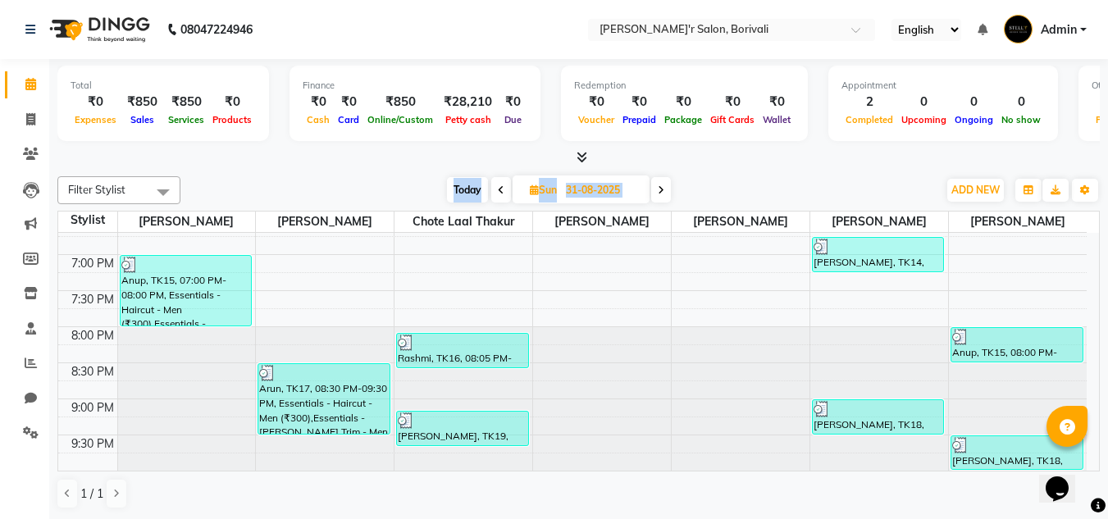
click at [656, 181] on span at bounding box center [661, 189] width 20 height 25
type input "01-09-2025"
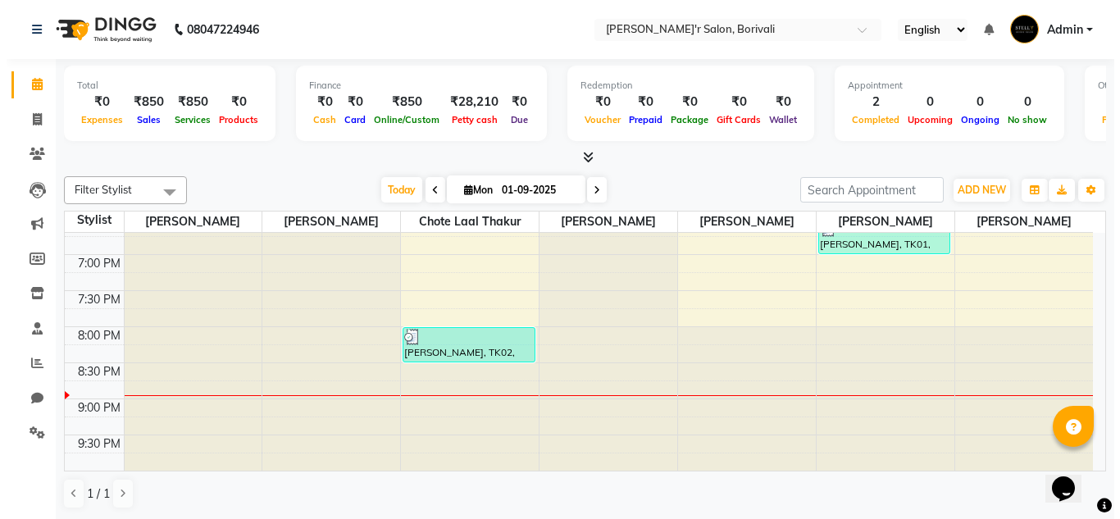
scroll to position [1, 0]
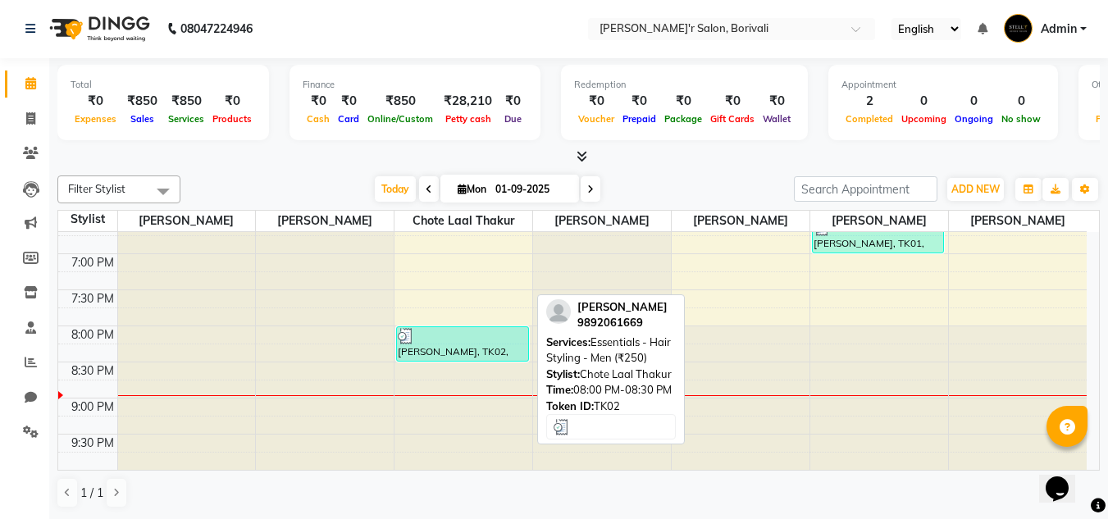
click at [471, 360] on div "[PERSON_NAME], TK02, 08:00 PM-08:30 PM, Essentials - Hair Styling - Men (₹250)" at bounding box center [462, 344] width 131 height 34
select select "3"
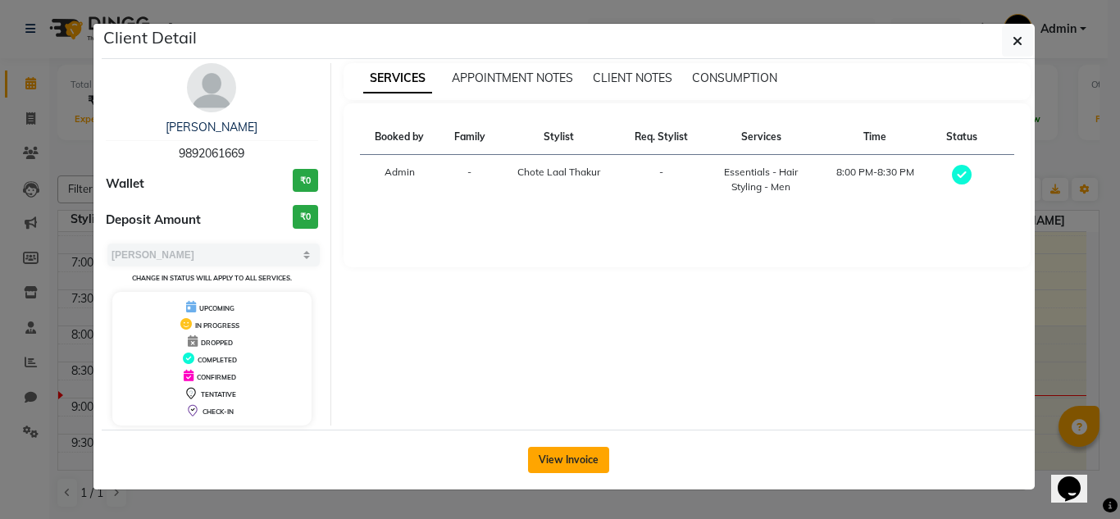
click at [577, 458] on button "View Invoice" at bounding box center [568, 460] width 81 height 26
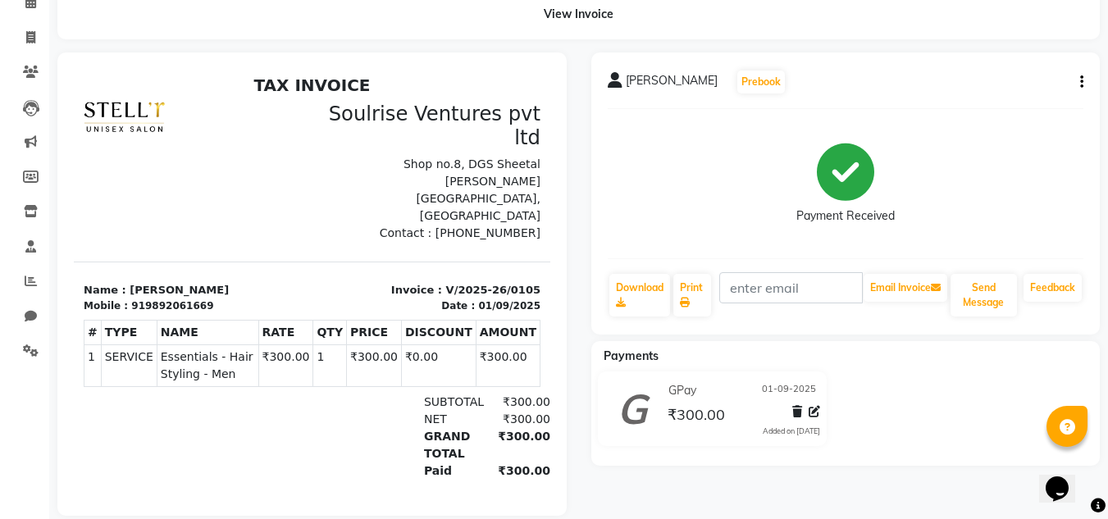
scroll to position [116, 0]
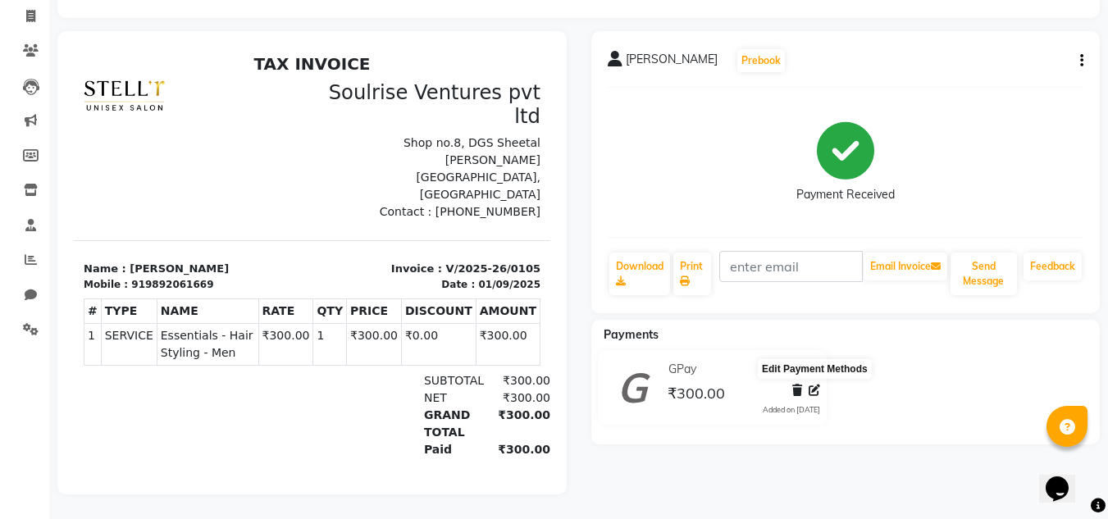
click at [814, 385] on icon at bounding box center [813, 390] width 11 height 11
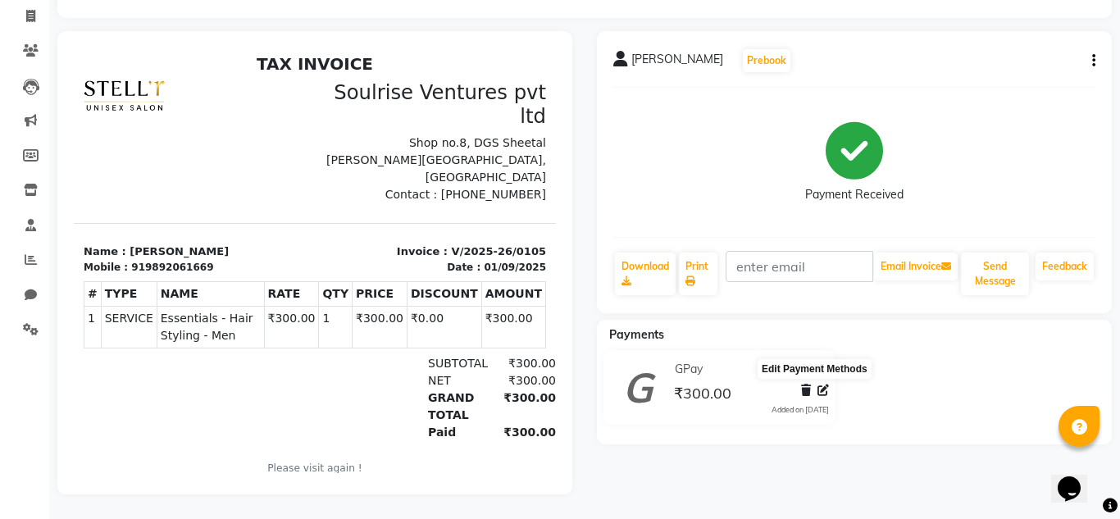
select select "5"
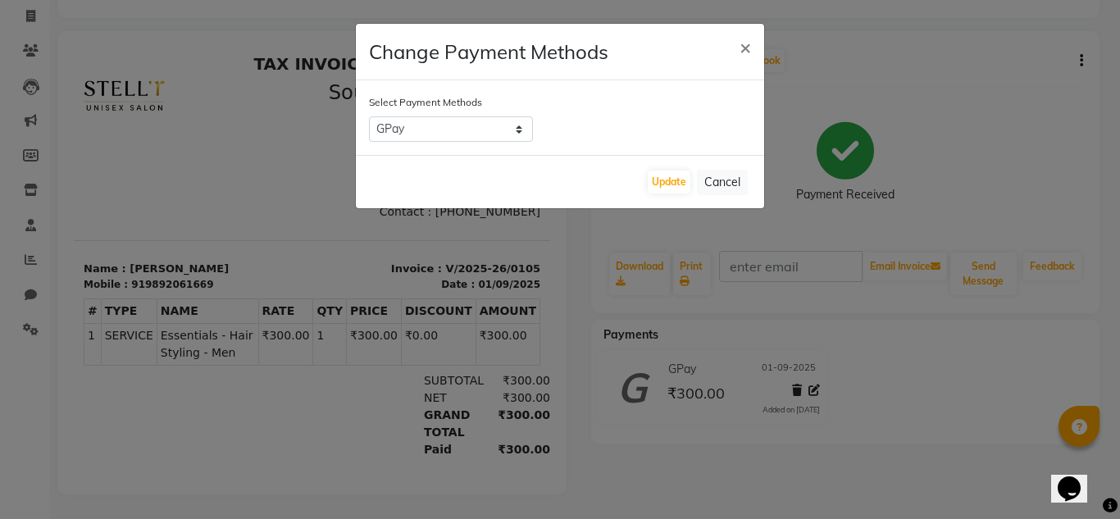
click at [971, 414] on ngb-modal-window "Change Payment Methods × Select Payment Methods CASH CARD ONLINE CUSTOM GPay Pa…" at bounding box center [560, 259] width 1120 height 519
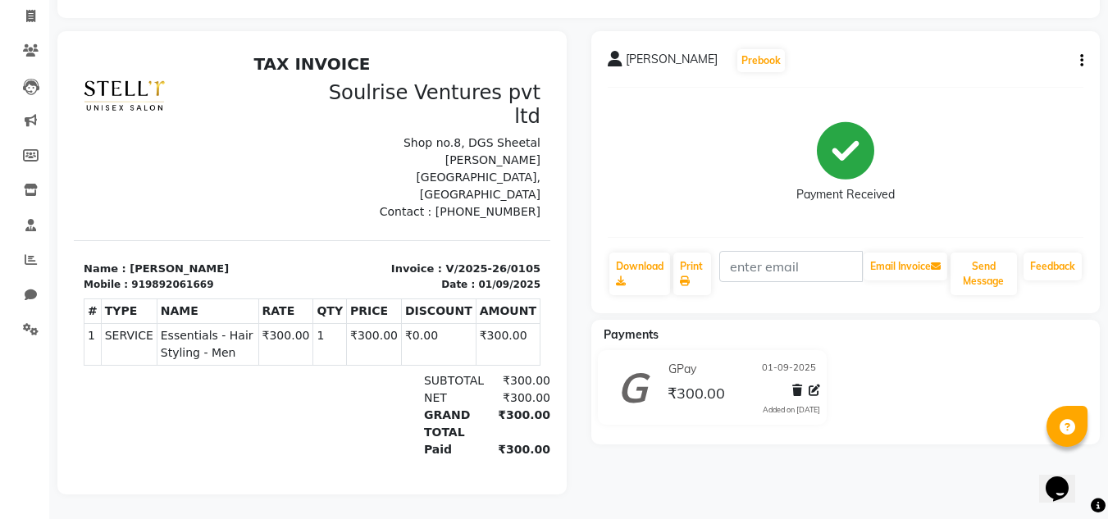
click at [1086, 42] on div "[PERSON_NAME] Prebook Payment Received Download Print Email Invoice Send Messag…" at bounding box center [845, 172] width 509 height 282
click at [1079, 52] on button "button" at bounding box center [1078, 60] width 10 height 17
click at [1000, 71] on div "Edit Invoice" at bounding box center [1000, 81] width 112 height 20
select select "service"
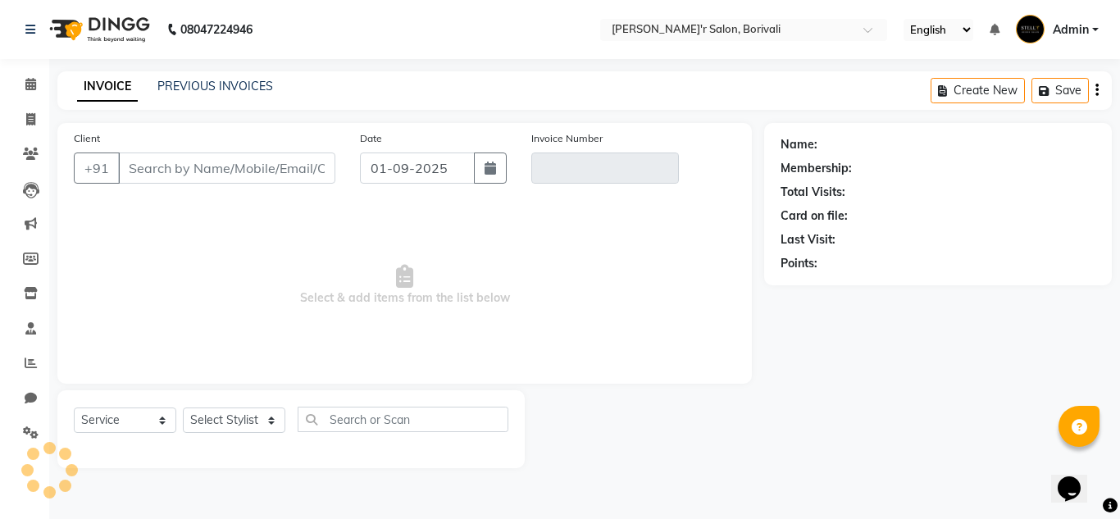
type input "9892061669"
type input "V/2025-26/0105"
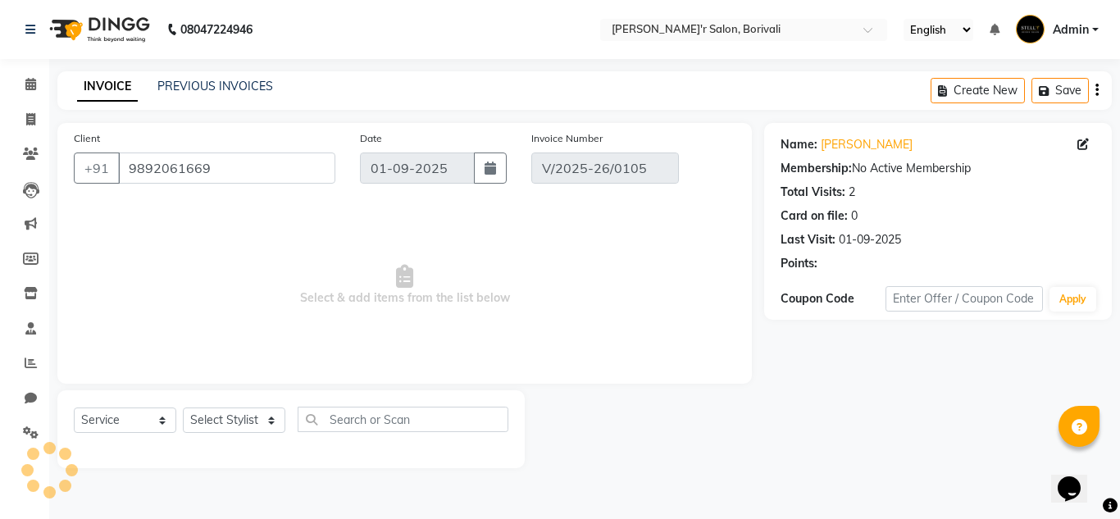
select select "select"
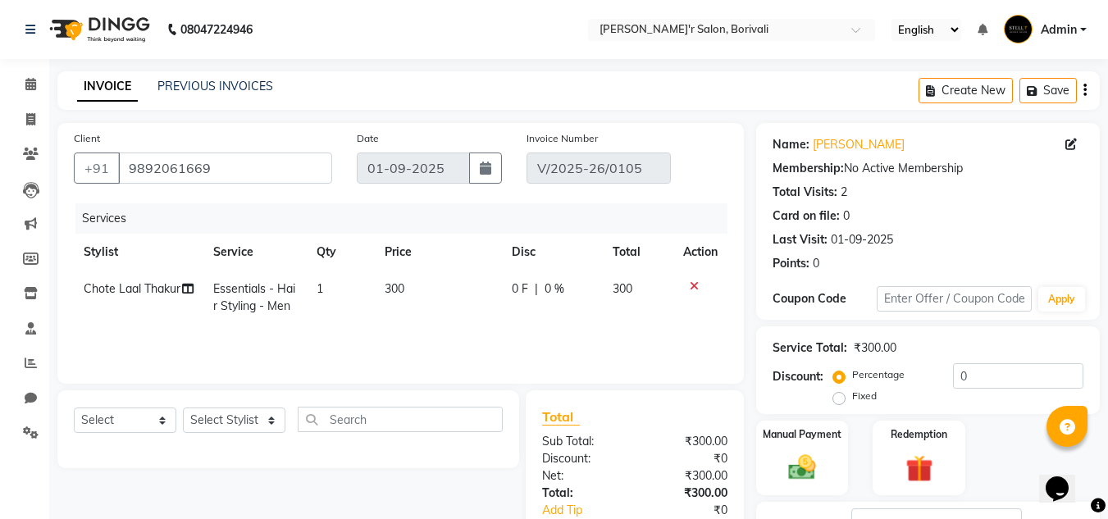
click at [400, 284] on span "300" at bounding box center [395, 288] width 20 height 15
select select "89310"
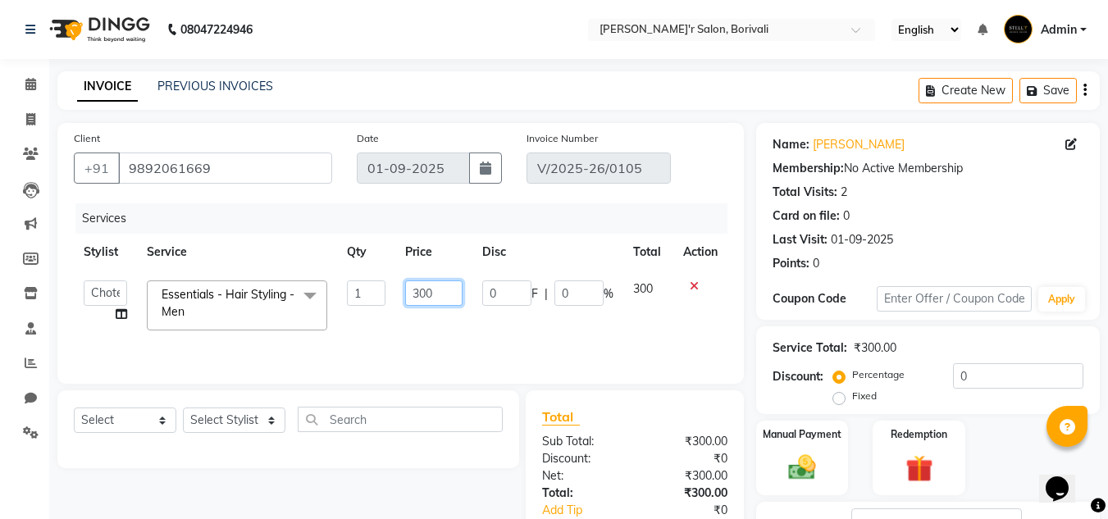
click at [435, 294] on input "300" at bounding box center [433, 292] width 57 height 25
type input "3"
type input "250"
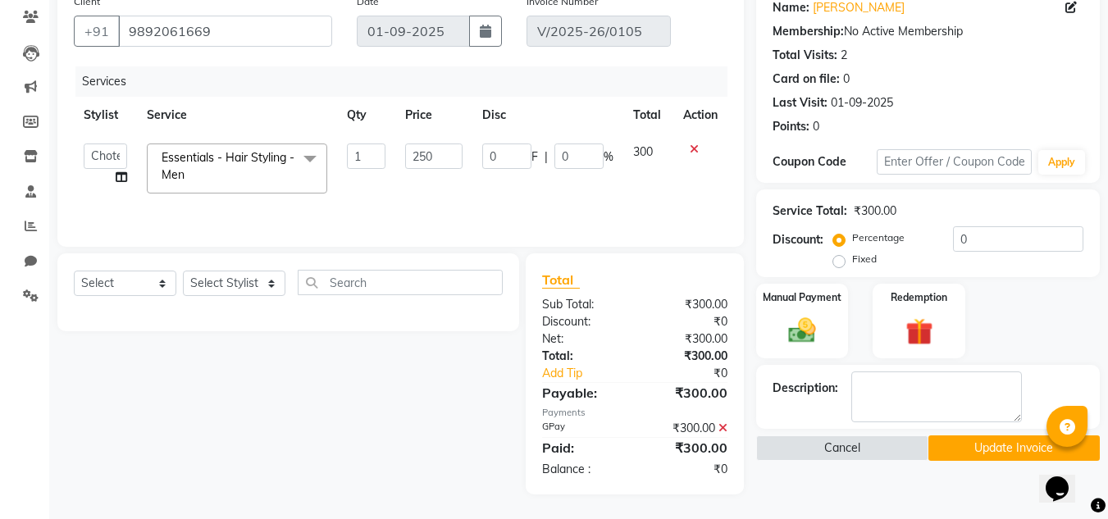
click at [994, 453] on button "Update Invoice" at bounding box center [1013, 447] width 171 height 25
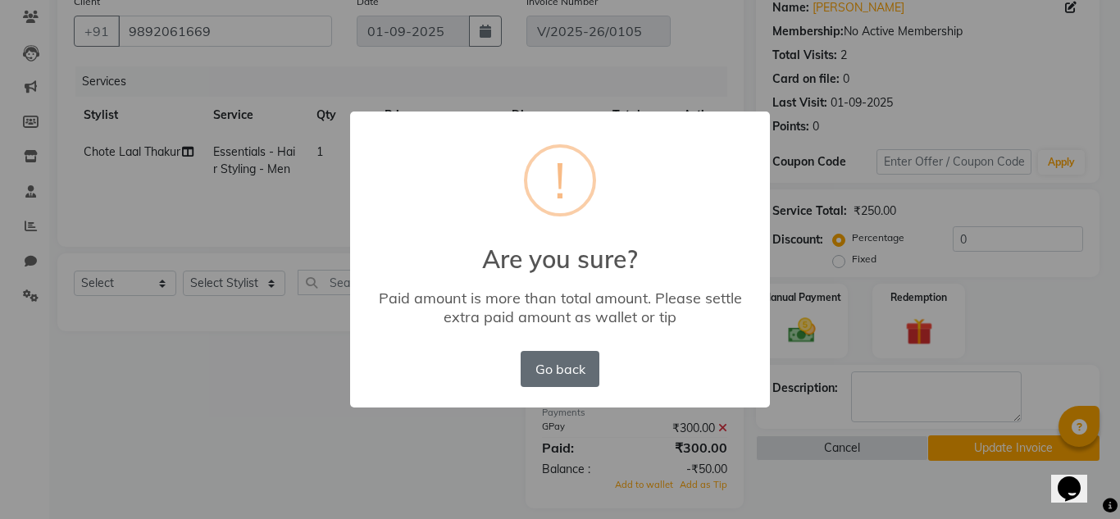
click at [563, 371] on button "Go back" at bounding box center [560, 369] width 79 height 36
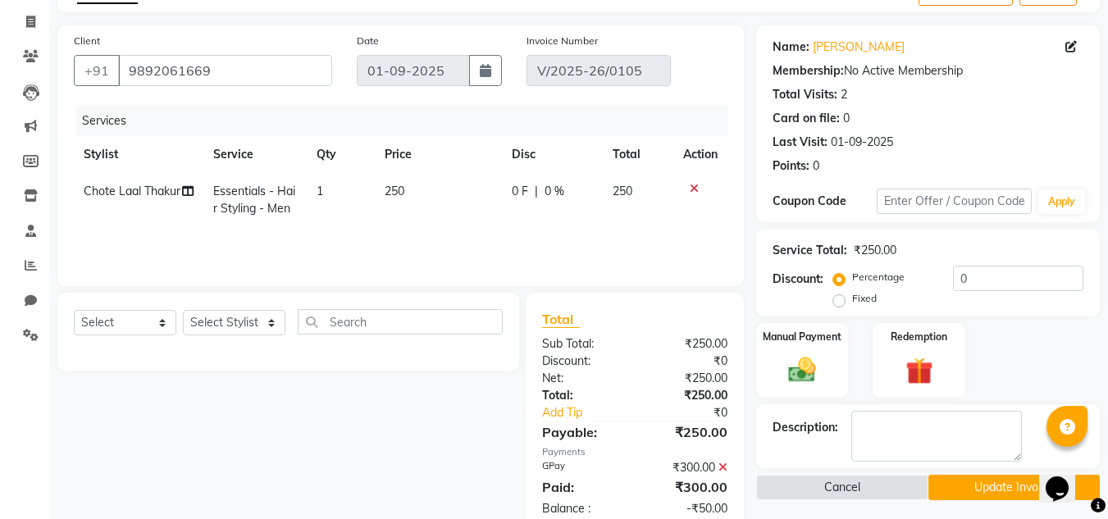
scroll to position [151, 0]
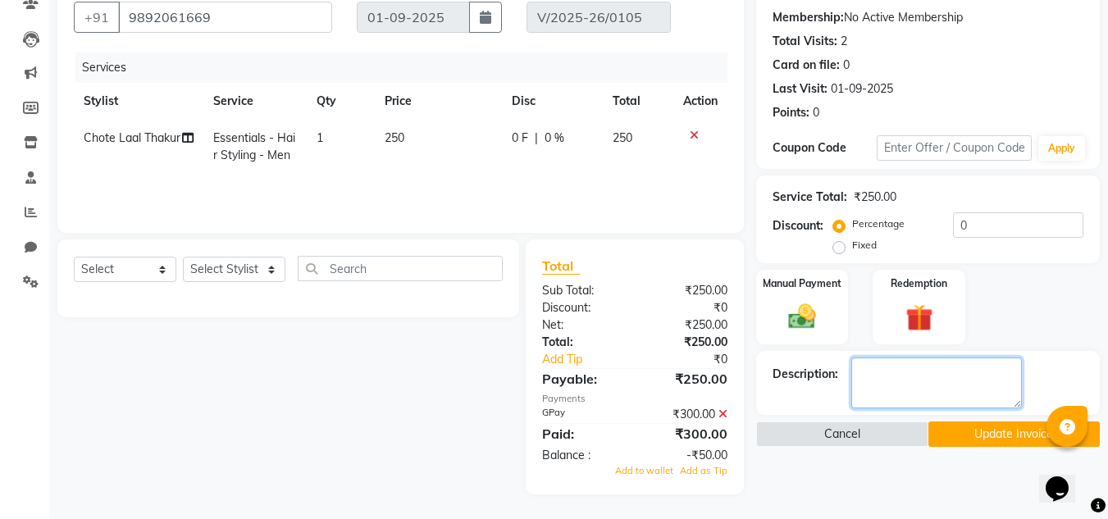
click at [929, 383] on textarea at bounding box center [936, 382] width 171 height 51
click at [1018, 430] on button "Update Invoice" at bounding box center [1013, 433] width 171 height 25
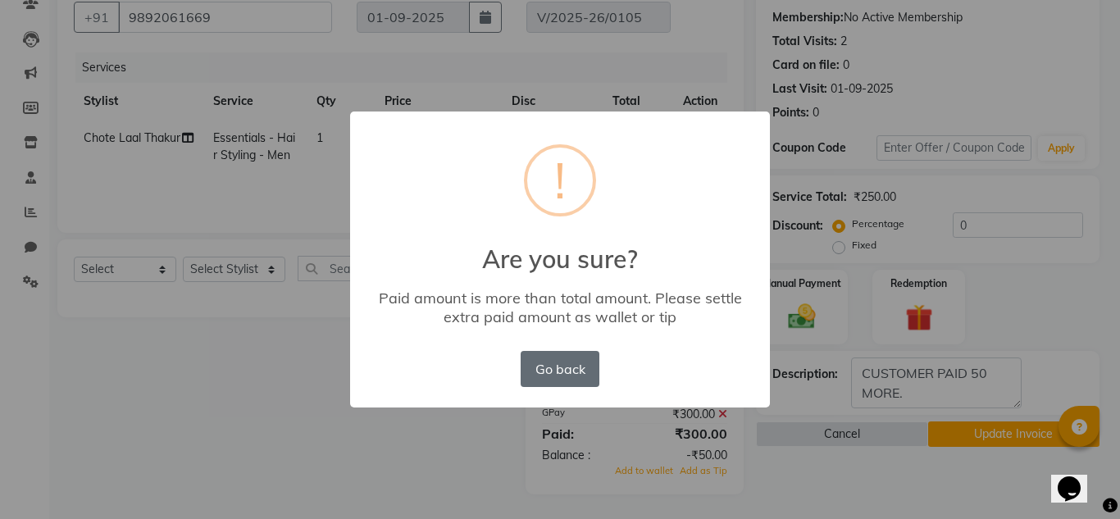
click at [564, 372] on button "Go back" at bounding box center [560, 369] width 79 height 36
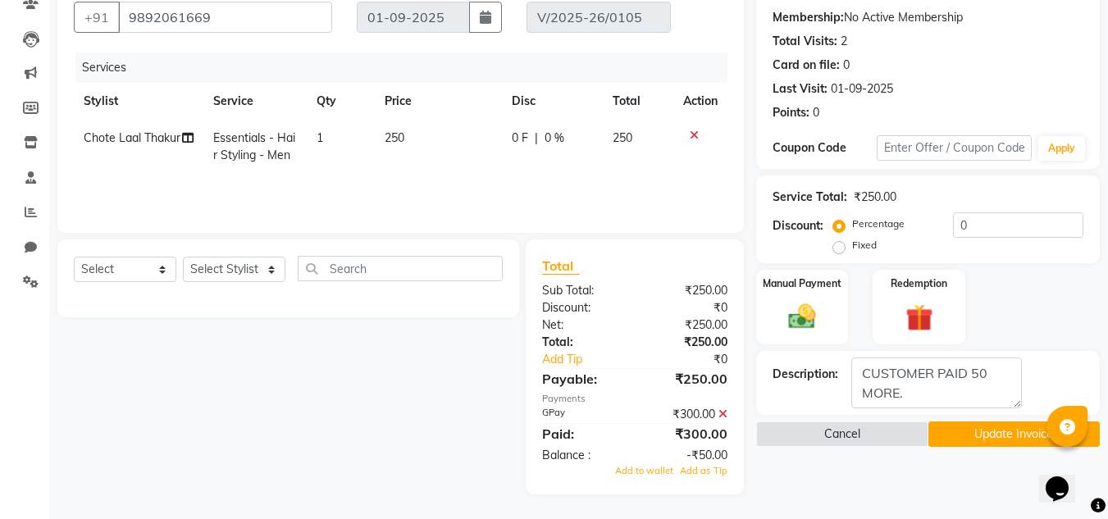
click at [1004, 435] on button "Update Invoice" at bounding box center [1013, 433] width 171 height 25
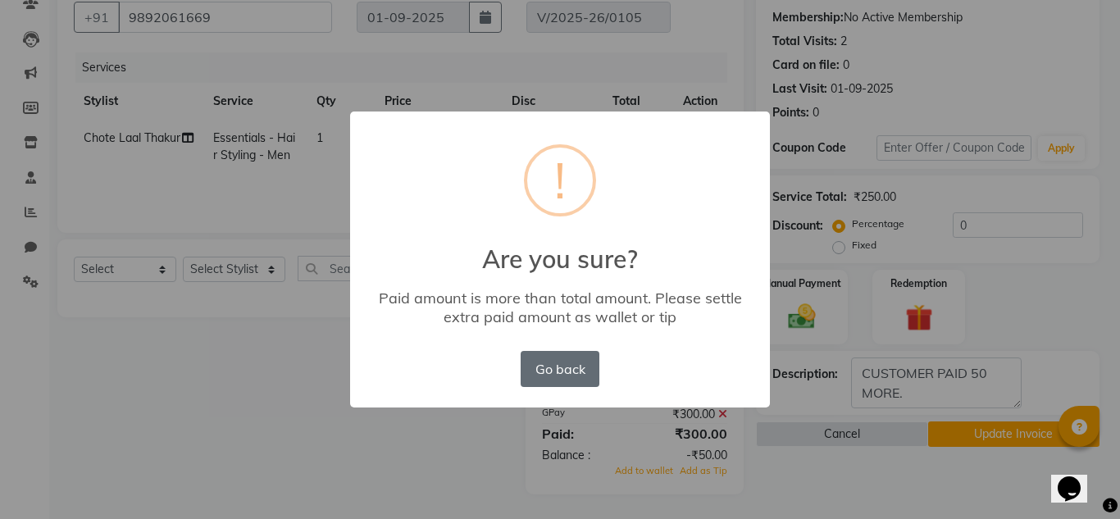
click at [545, 362] on button "Go back" at bounding box center [560, 369] width 79 height 36
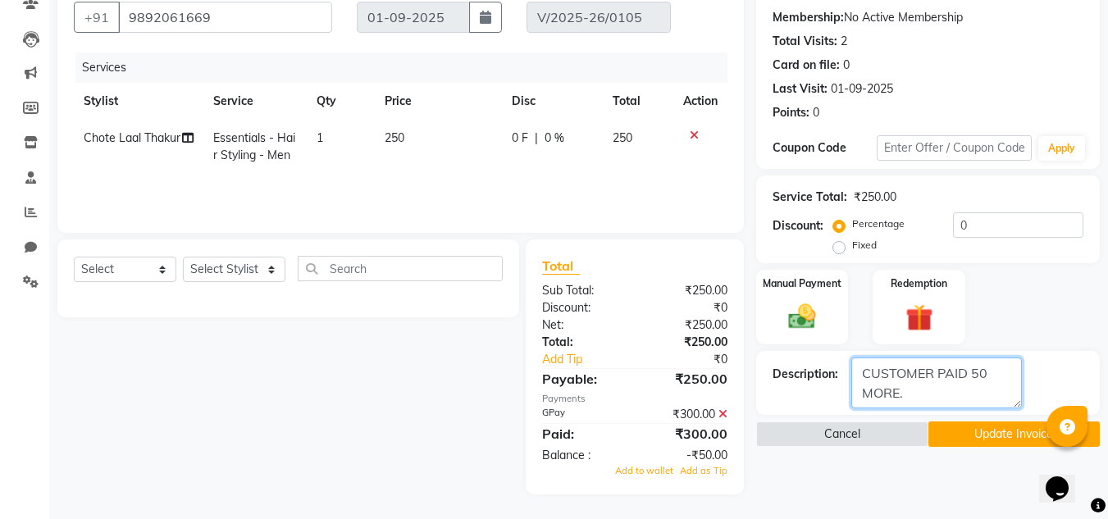
click at [911, 395] on textarea at bounding box center [936, 382] width 171 height 51
type textarea "CUSTOMER PAID 50 MORE. CREDITED FROM THE FUTURE SERVICE"
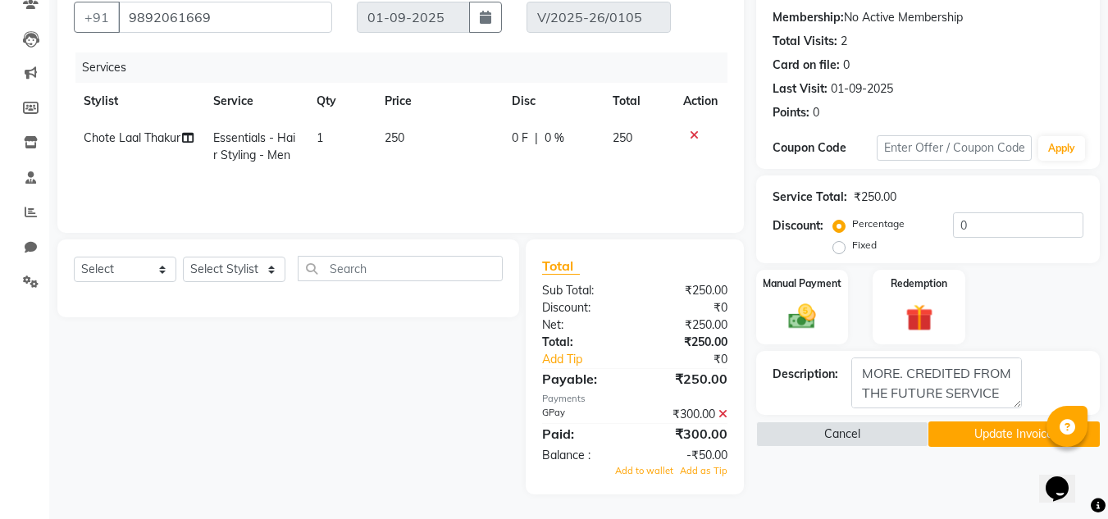
click at [1008, 438] on button "Update Invoice" at bounding box center [1013, 433] width 171 height 25
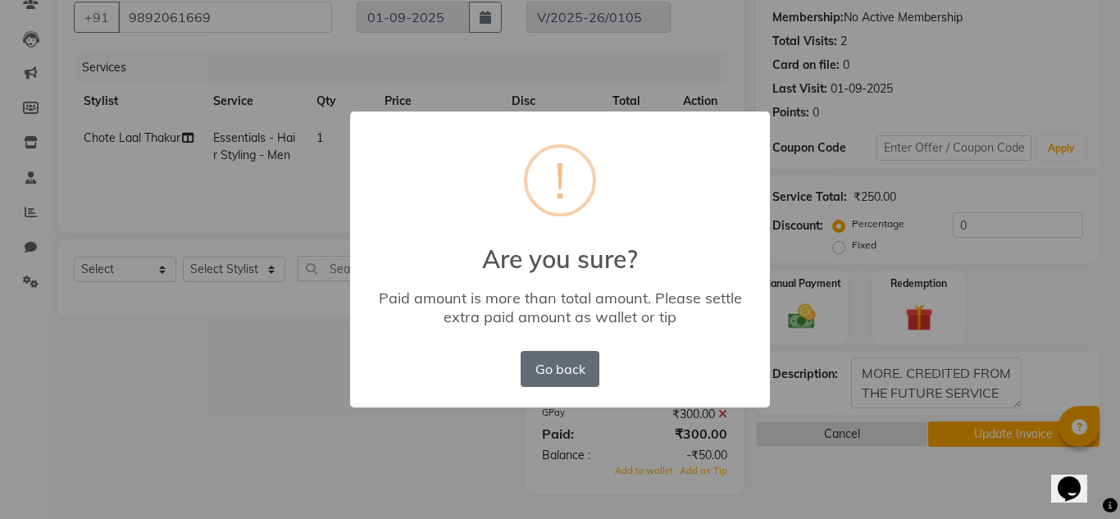
click at [556, 367] on button "Go back" at bounding box center [560, 369] width 79 height 36
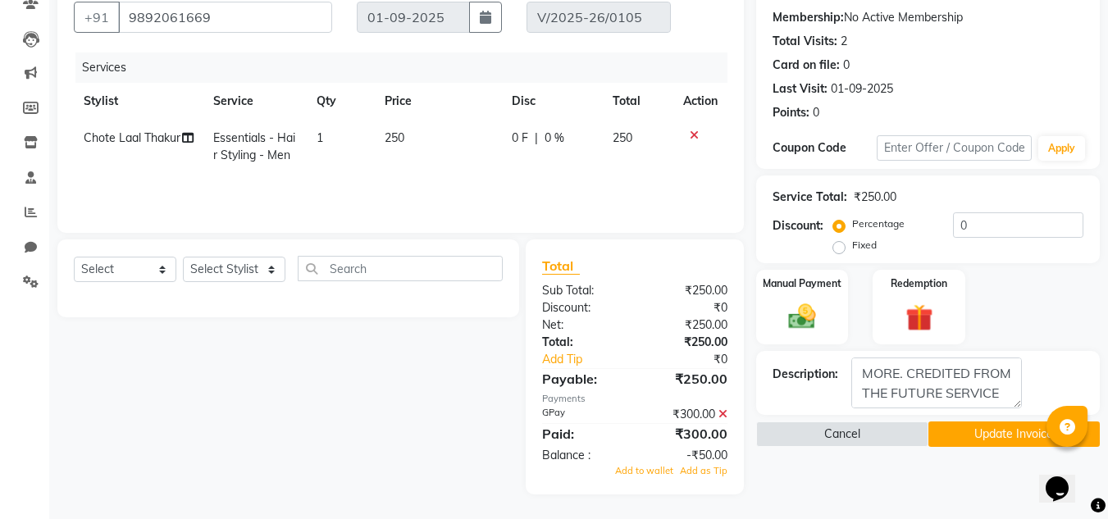
click at [724, 414] on icon at bounding box center [722, 413] width 9 height 11
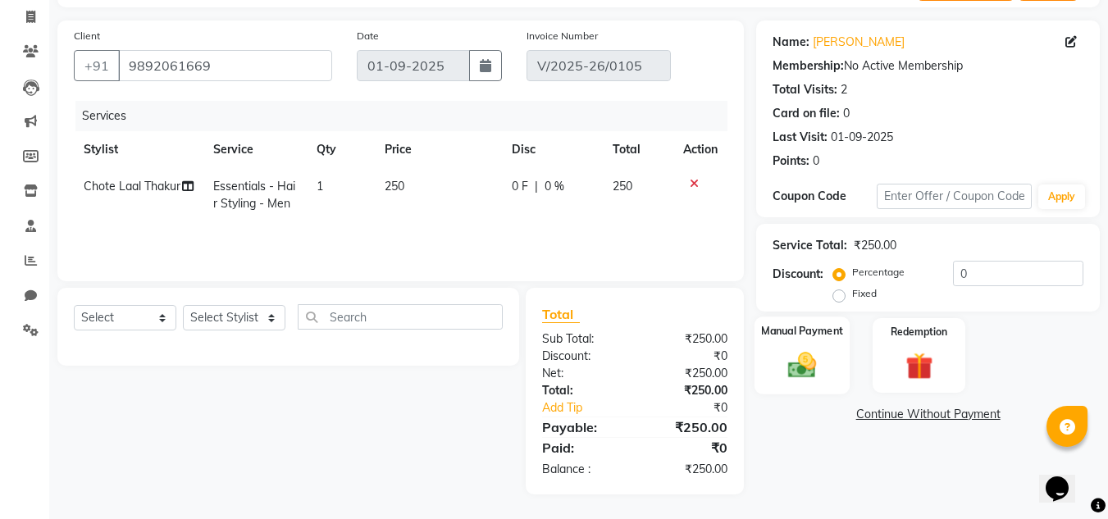
click at [813, 365] on img at bounding box center [802, 364] width 46 height 33
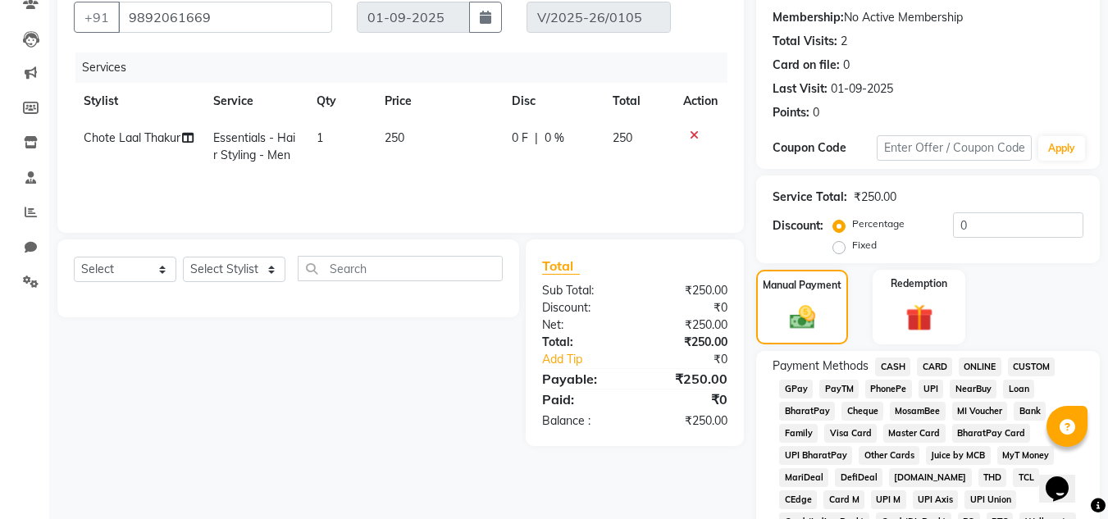
click at [803, 382] on span "GPay" at bounding box center [796, 389] width 34 height 19
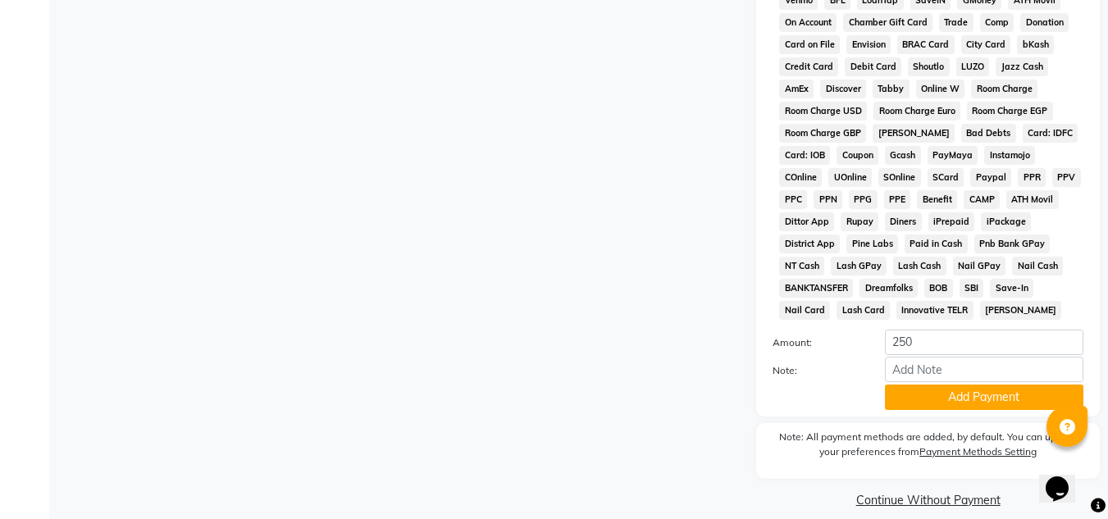
scroll to position [725, 0]
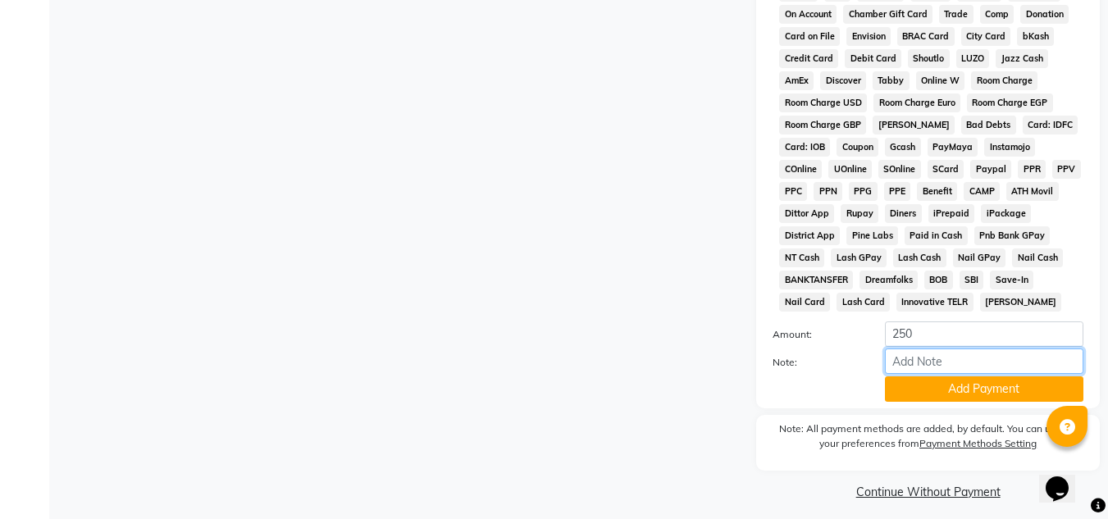
click at [954, 362] on input "Note:" at bounding box center [984, 360] width 198 height 25
type input "To Priya"
click at [955, 382] on button "Add Payment" at bounding box center [984, 388] width 198 height 25
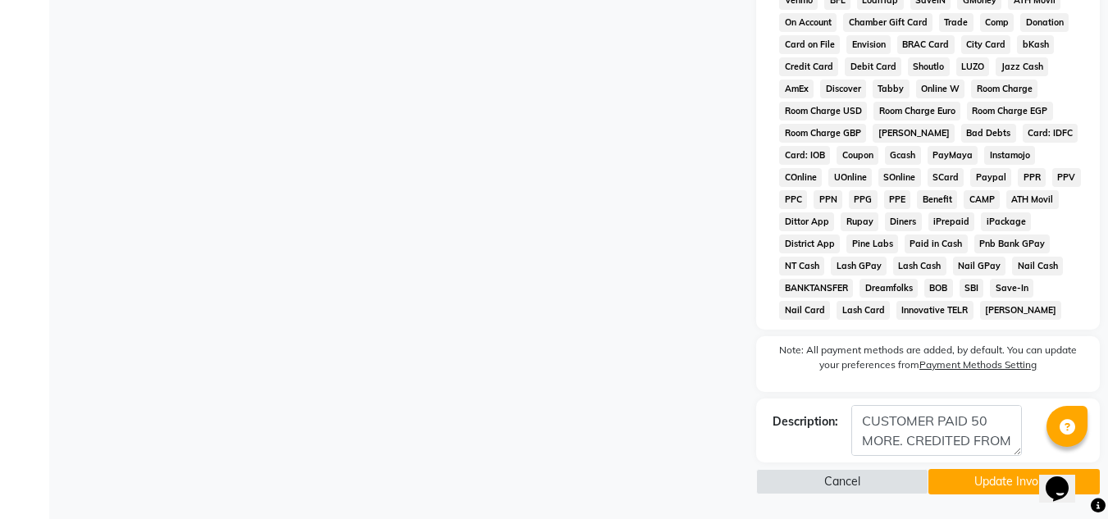
scroll to position [717, 0]
click at [984, 479] on button "Update Invoice" at bounding box center [1013, 481] width 171 height 25
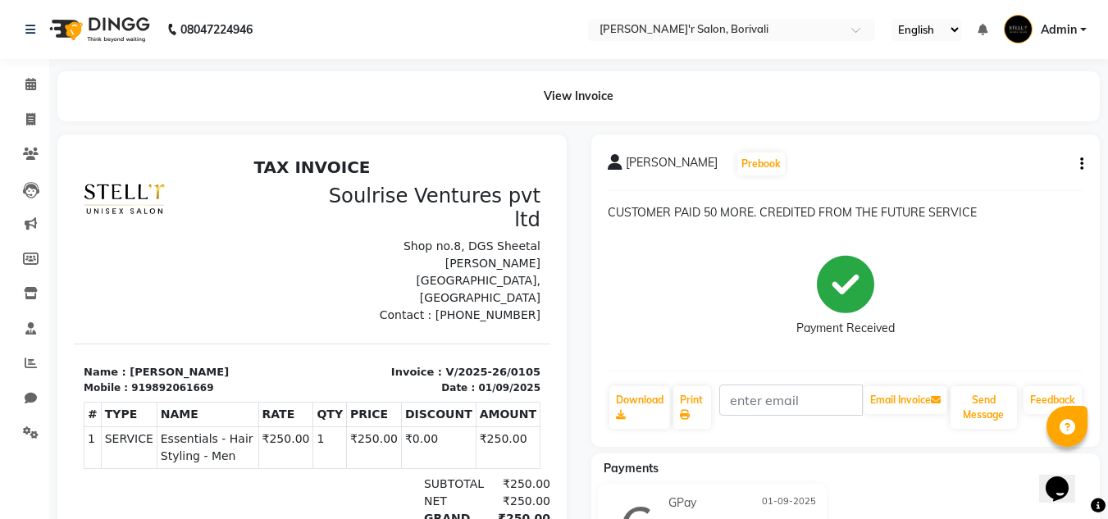
click at [1078, 164] on button "button" at bounding box center [1078, 164] width 10 height 17
click at [989, 187] on div "Edit Invoice" at bounding box center [1000, 185] width 112 height 20
select select "service"
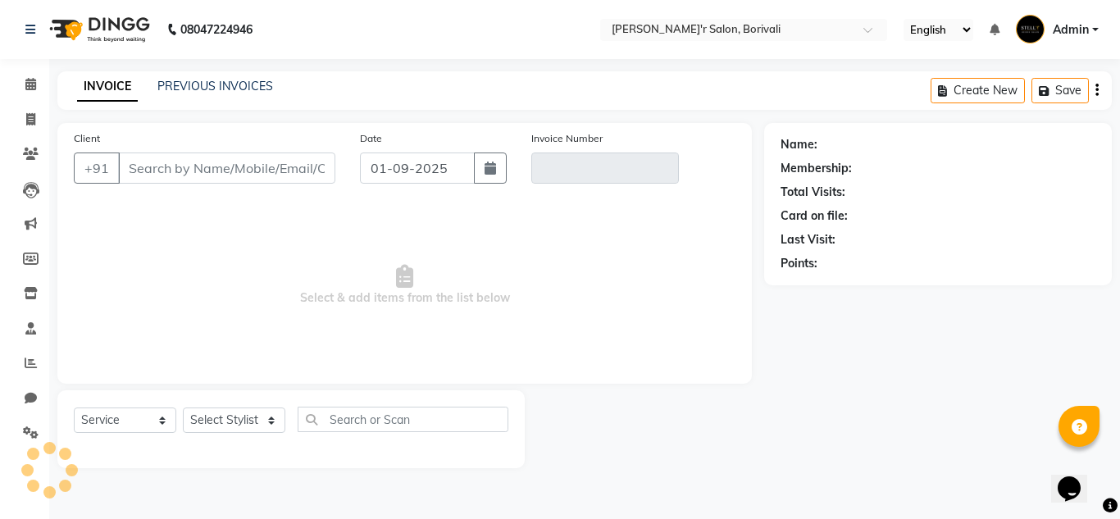
type input "9892061669"
type input "V/2025-26/0105"
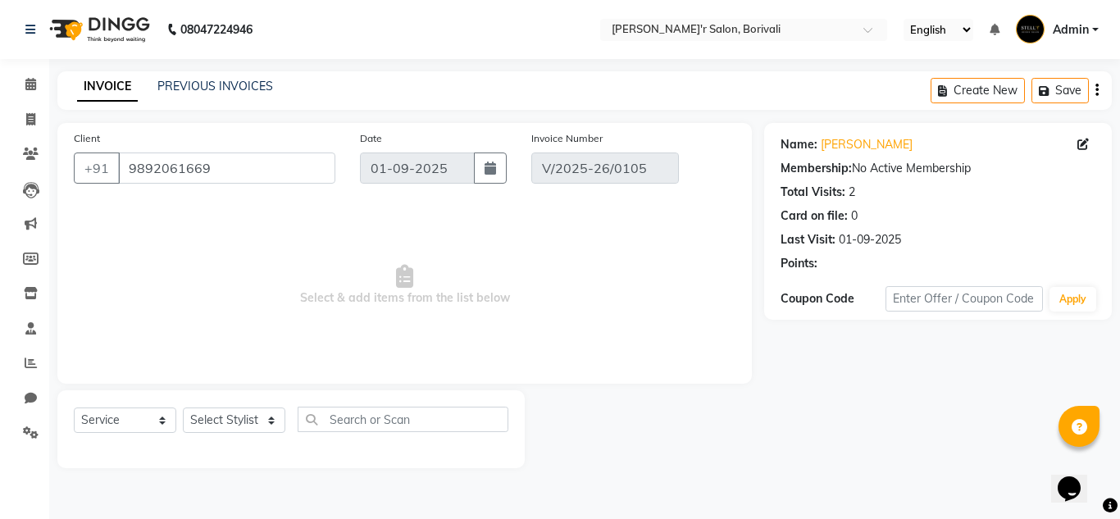
select select "select"
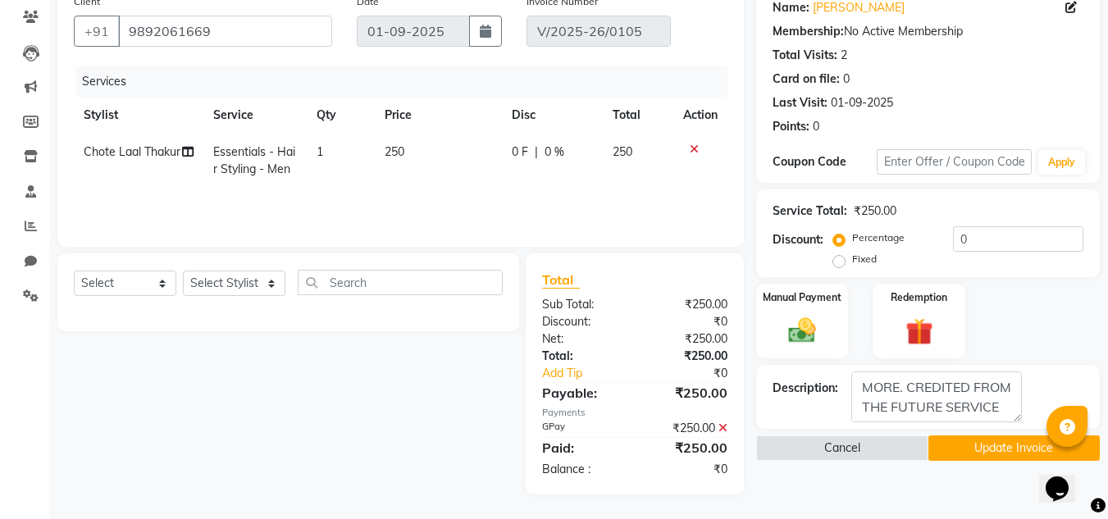
scroll to position [39, 0]
click at [898, 389] on textarea at bounding box center [936, 396] width 171 height 51
click at [988, 379] on textarea at bounding box center [936, 396] width 171 height 51
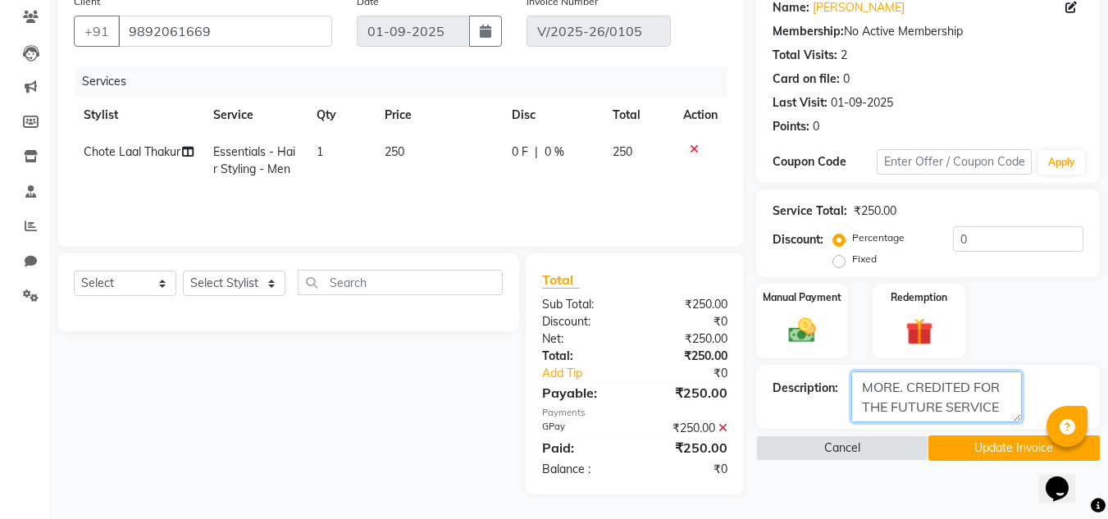
type textarea "CUSTOMER PAID 50 RS MORE. CREDITED FOR THE FUTURE SERVICE"
click at [1000, 449] on button "Update Invoice" at bounding box center [1013, 447] width 171 height 25
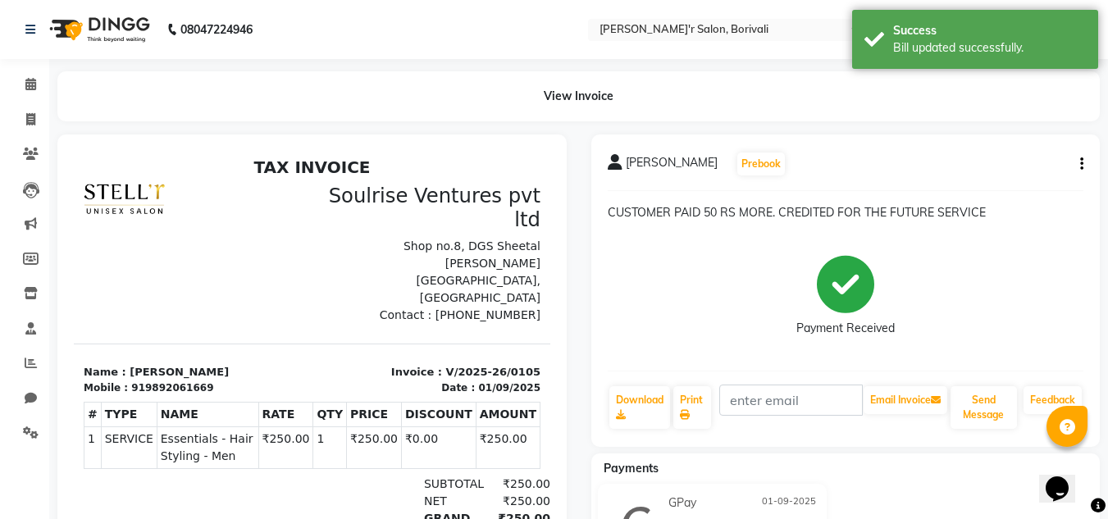
scroll to position [116, 0]
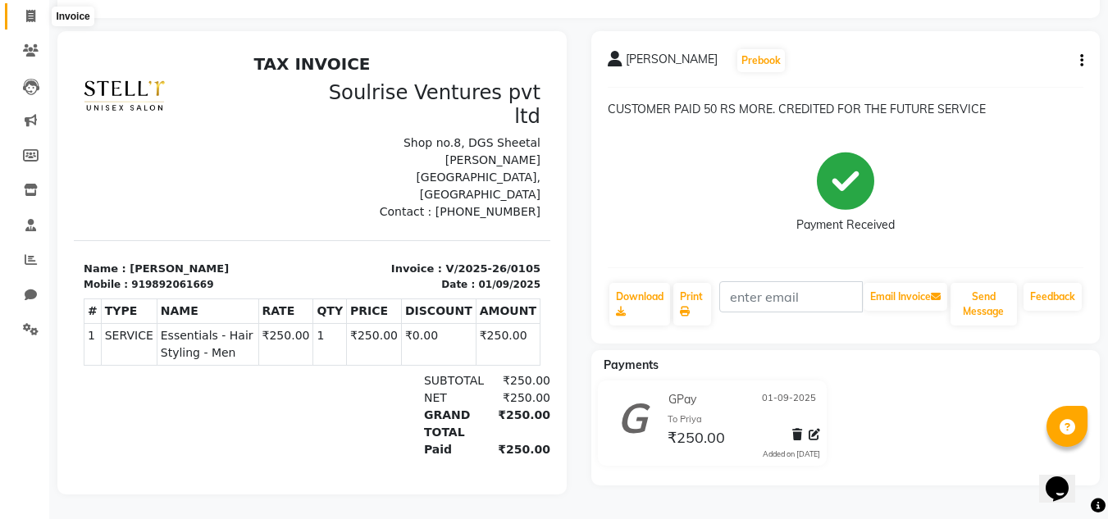
click at [28, 10] on icon at bounding box center [30, 16] width 9 height 12
select select "8737"
select select "service"
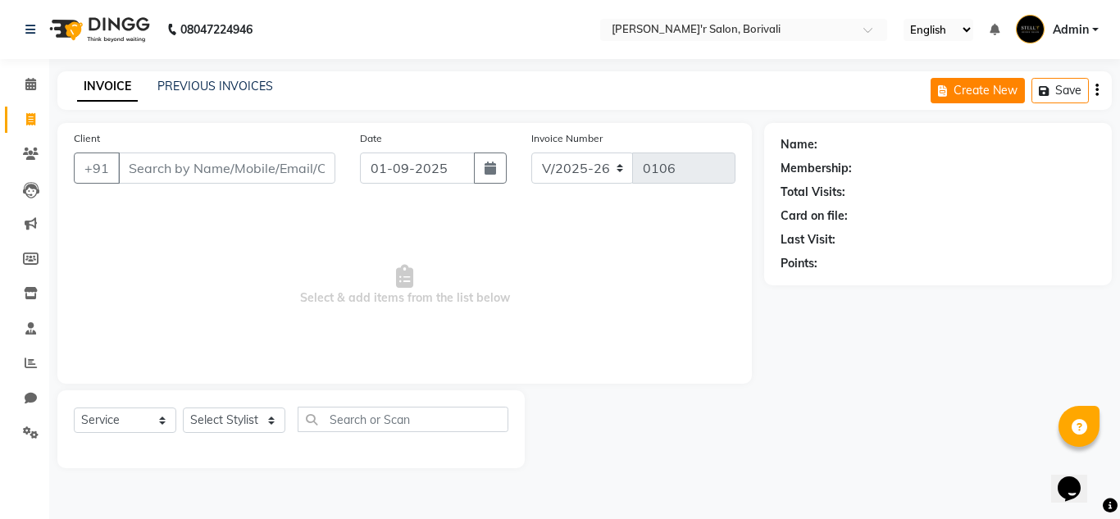
click at [977, 90] on button "Create New" at bounding box center [978, 90] width 94 height 25
select select "8737"
select select "service"
click at [1096, 90] on icon "button" at bounding box center [1096, 90] width 3 height 1
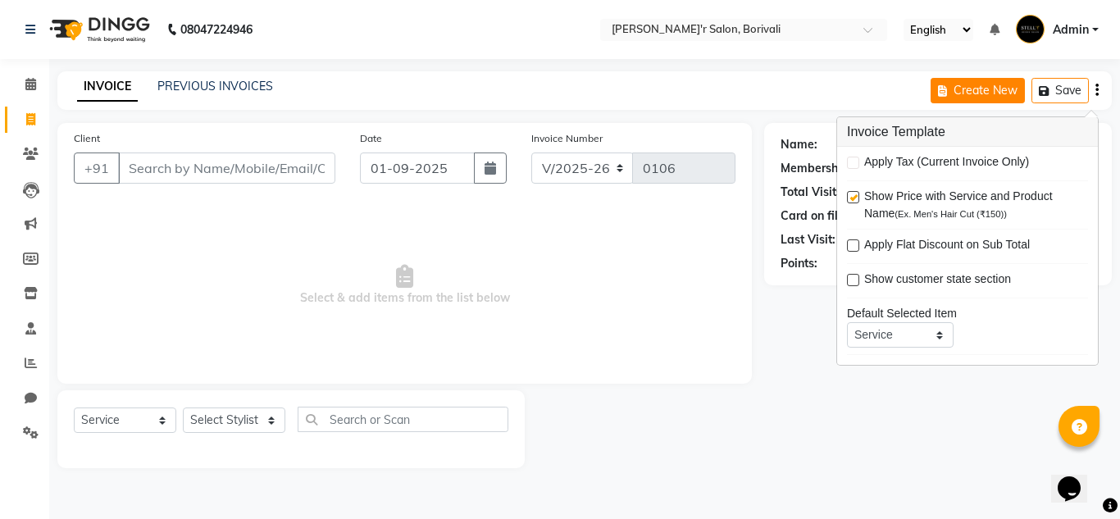
click at [1000, 92] on button "Create New" at bounding box center [978, 90] width 94 height 25
select select "8737"
select select "service"
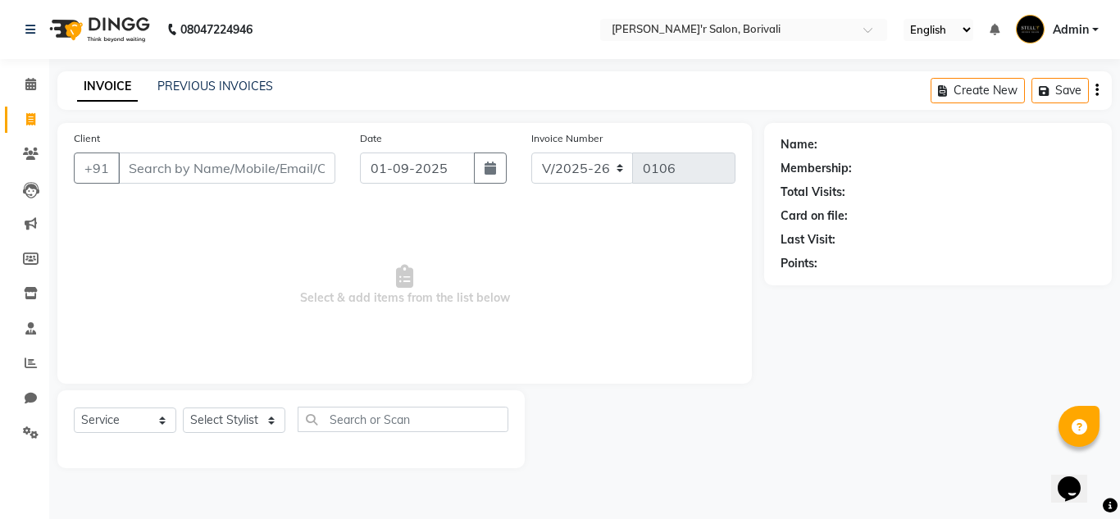
click at [1000, 92] on button "Create New" at bounding box center [978, 90] width 94 height 25
select select "8737"
select select "service"
click at [38, 83] on span at bounding box center [30, 84] width 29 height 19
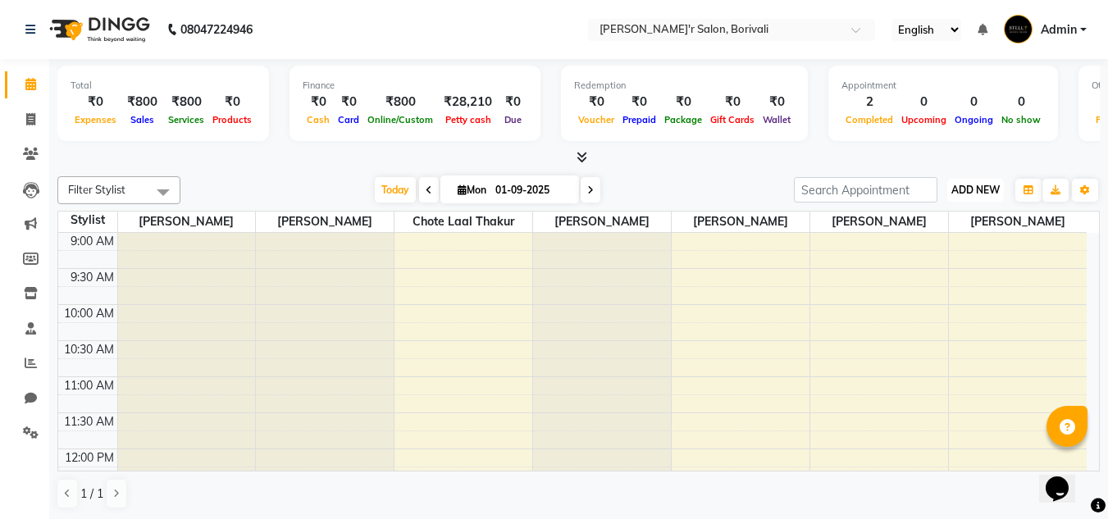
click at [979, 189] on span "ADD NEW" at bounding box center [975, 190] width 48 height 12
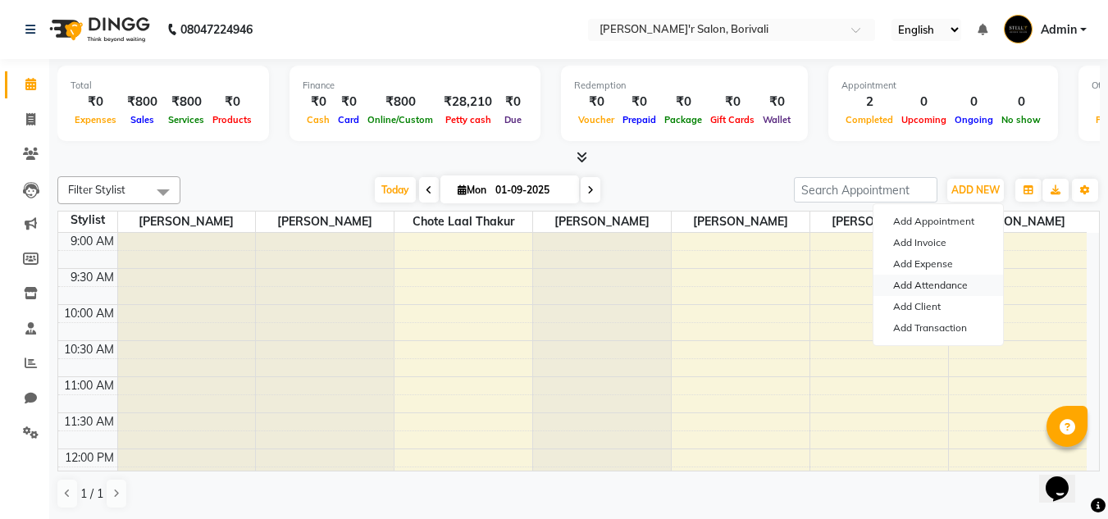
click at [949, 285] on link "Add Attendance" at bounding box center [938, 285] width 130 height 21
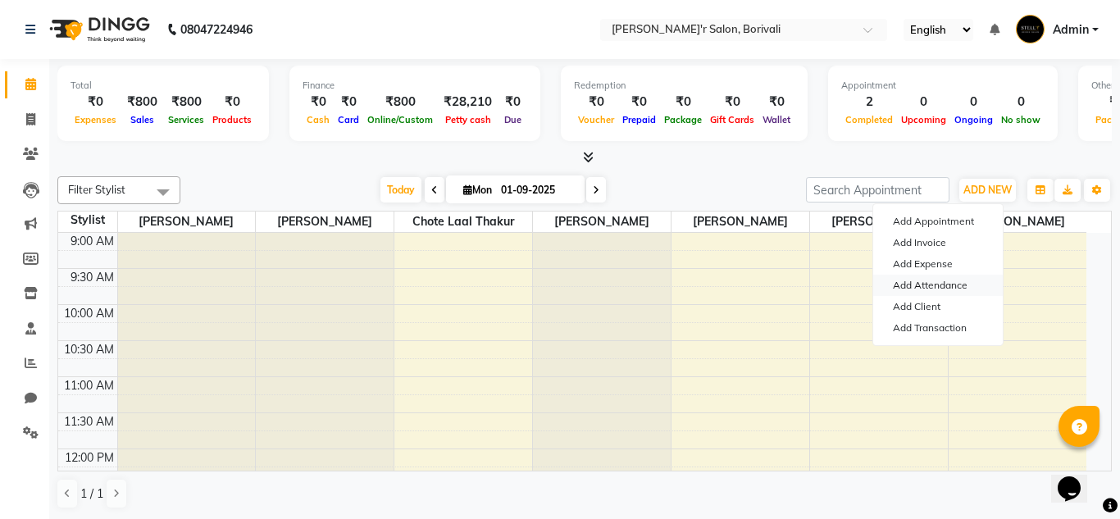
select select "W"
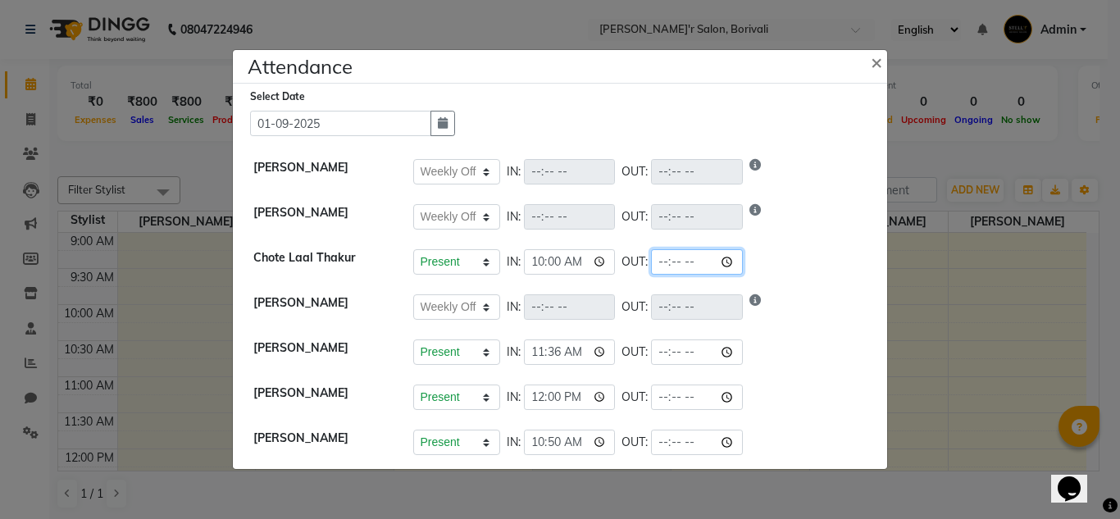
click at [685, 265] on input "time" at bounding box center [697, 261] width 92 height 25
type input "21:30"
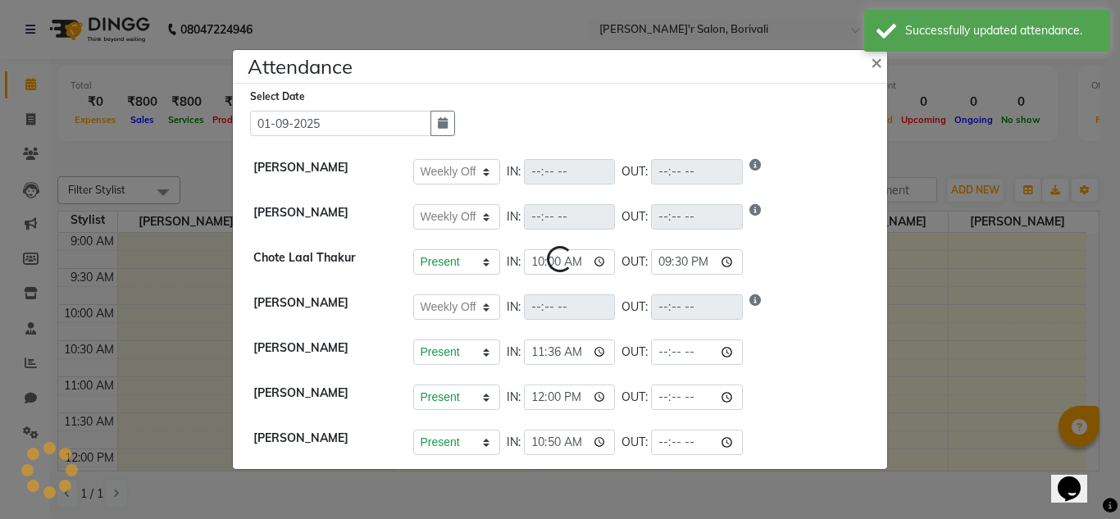
click at [773, 294] on li "[PERSON_NAME] Present Absent Late Half Day Weekly Off IN: OUT:" at bounding box center [560, 308] width 646 height 46
select select "W"
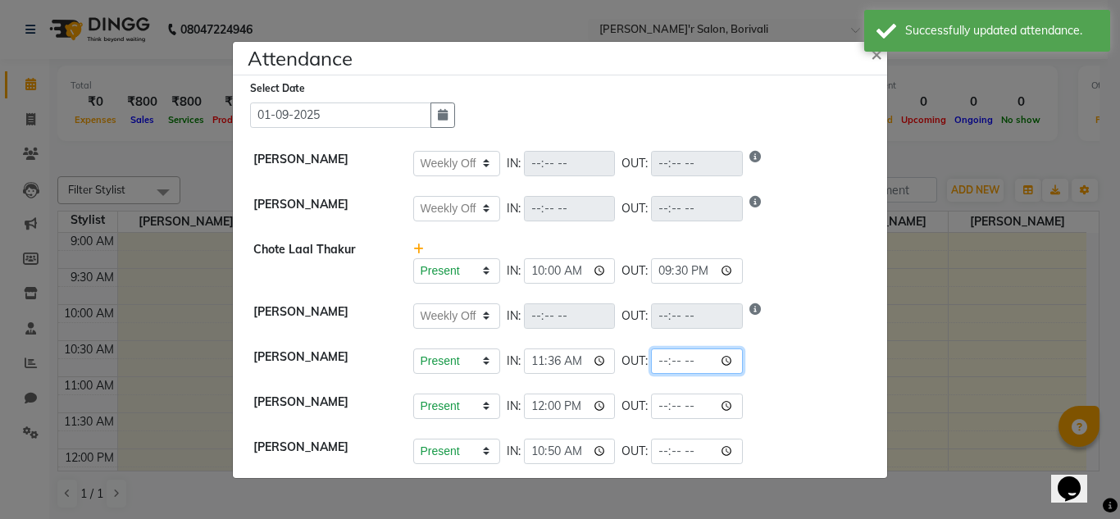
click at [685, 355] on input "time" at bounding box center [697, 360] width 92 height 25
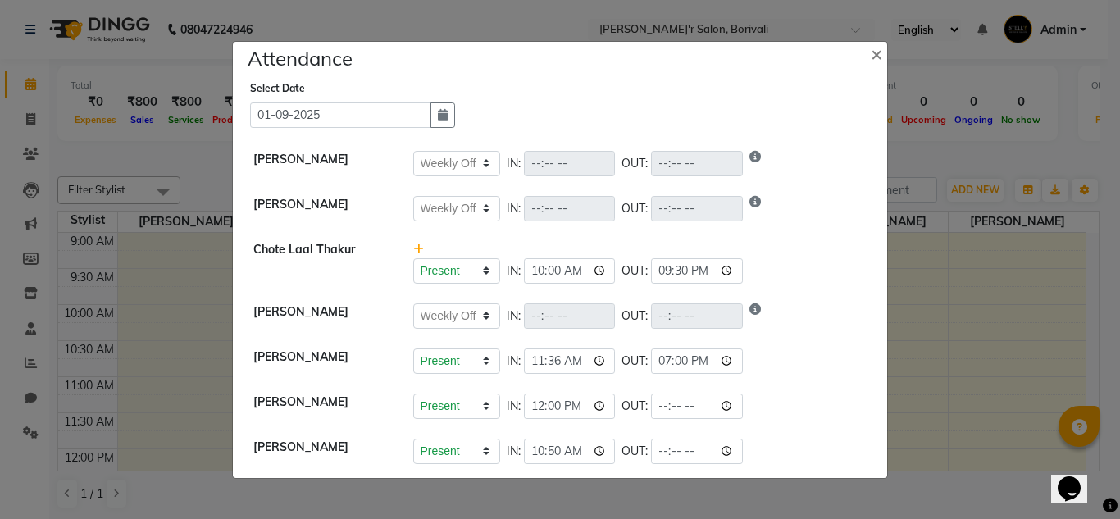
type input "19:00"
select select "W"
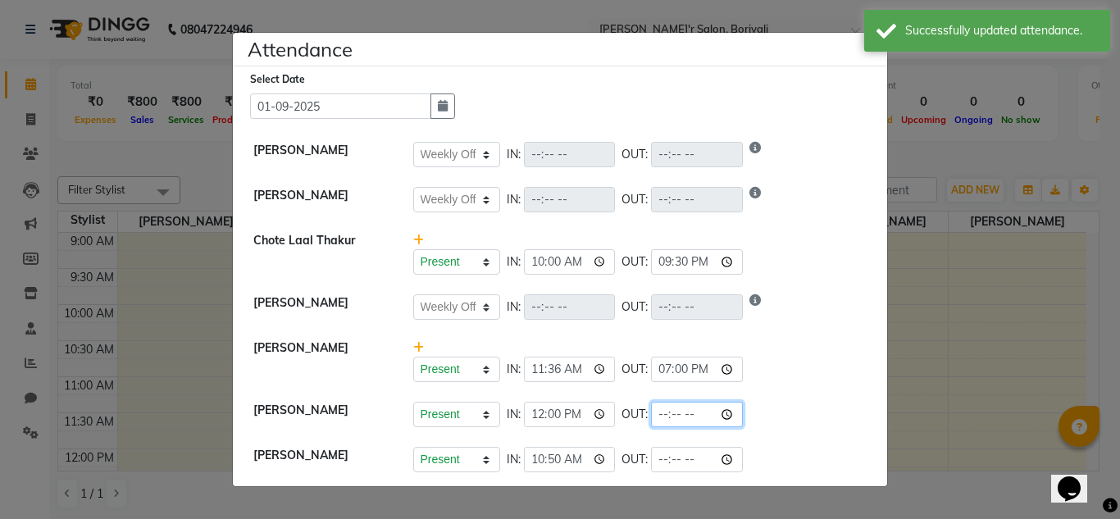
click at [683, 412] on input "time" at bounding box center [697, 414] width 92 height 25
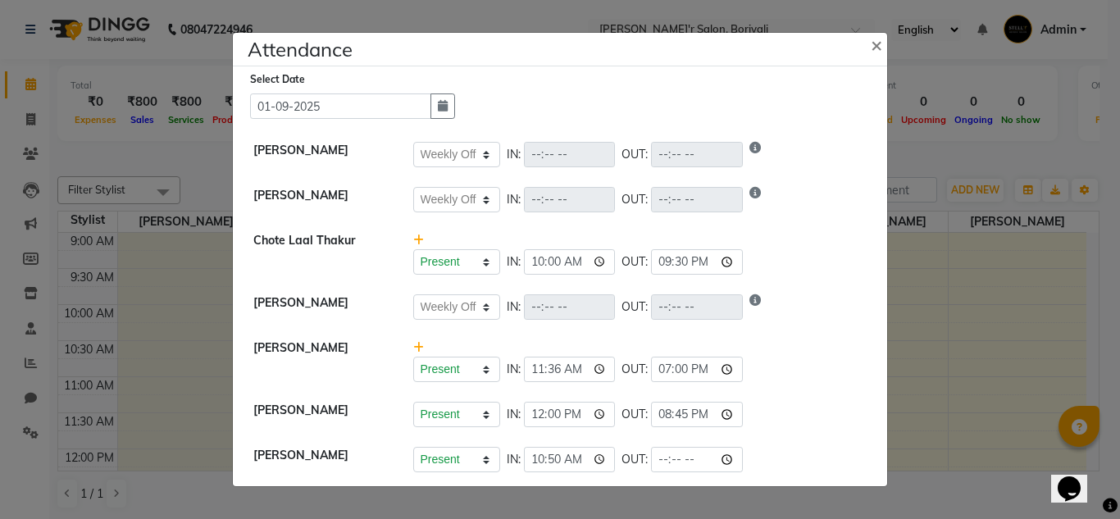
type input "20:45"
click at [817, 276] on li "Chote Laal Thakur Present Absent Late Half Day Weekly Off IN: 10:00 OUT: 21:30" at bounding box center [560, 253] width 646 height 63
select select "W"
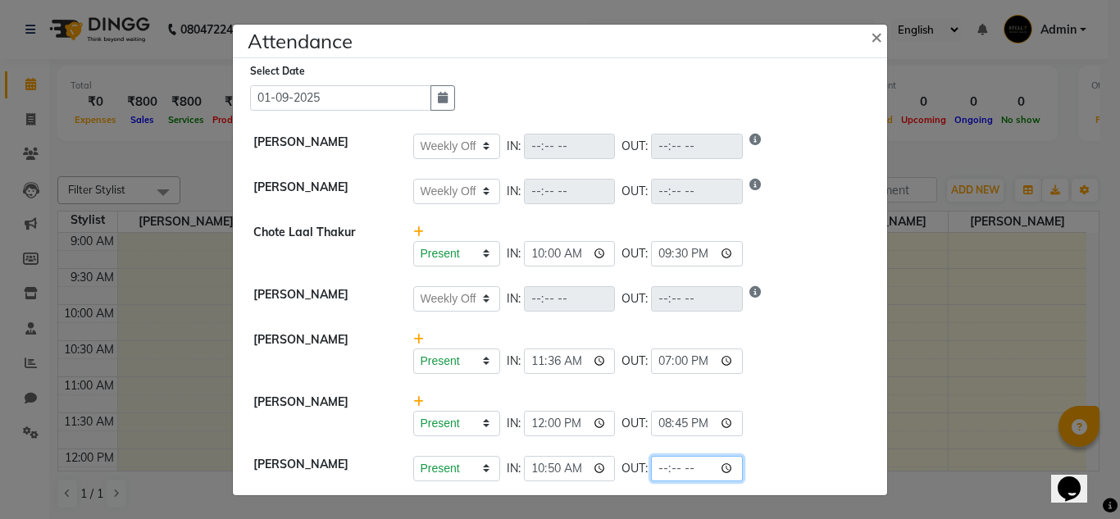
click at [690, 468] on input "time" at bounding box center [697, 468] width 92 height 25
type input "21:30"
click at [782, 301] on div "Present Absent Late Half Day Weekly Off IN: OUT:" at bounding box center [640, 298] width 454 height 25
select select "W"
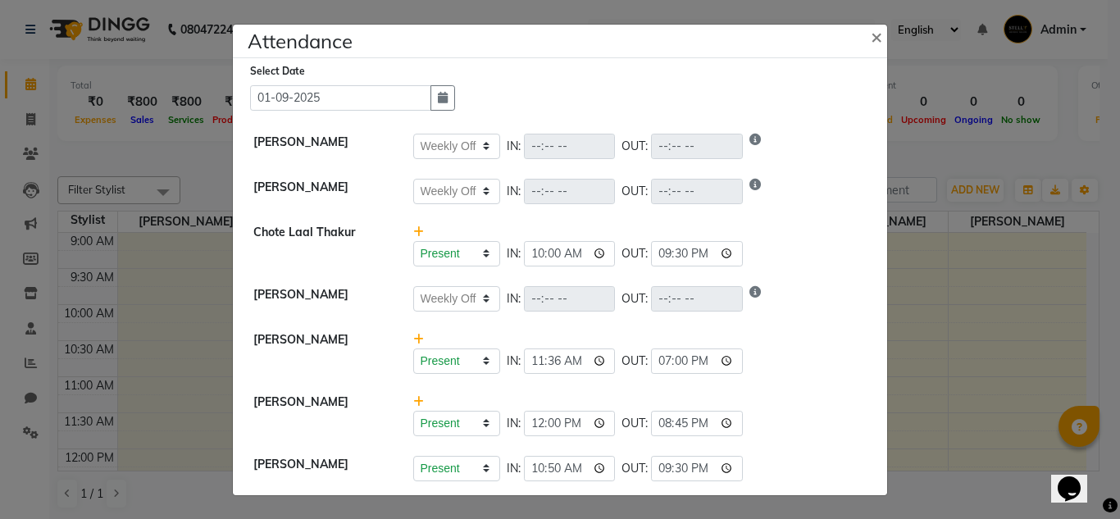
select select "W"
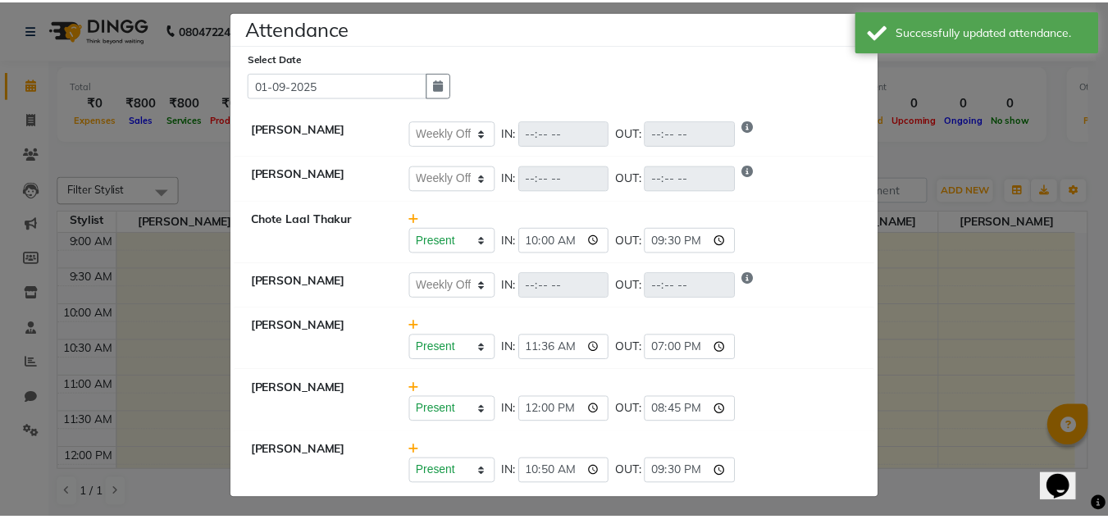
scroll to position [16, 0]
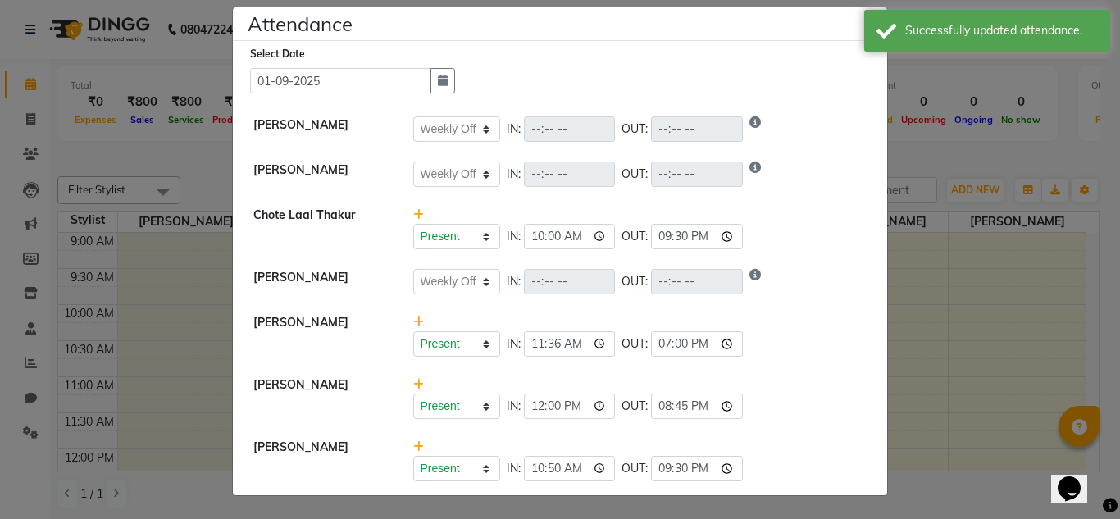
click at [971, 331] on ngb-modal-window "Attendance × Select Date [DATE] [PERSON_NAME] Present Absent Late Half Day Week…" at bounding box center [560, 259] width 1120 height 519
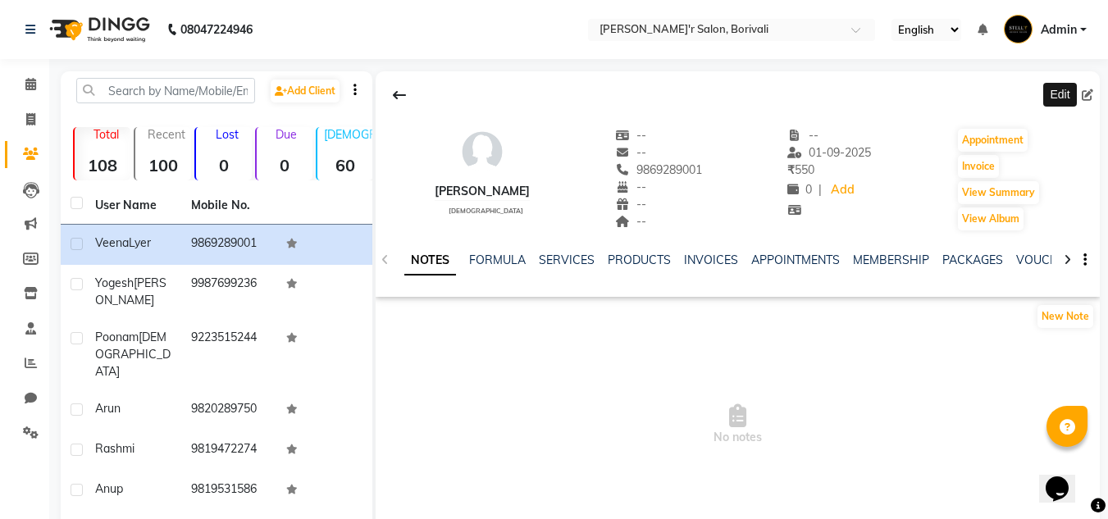
click at [1086, 94] on icon at bounding box center [1087, 94] width 11 height 11
select select "[DEMOGRAPHIC_DATA]"
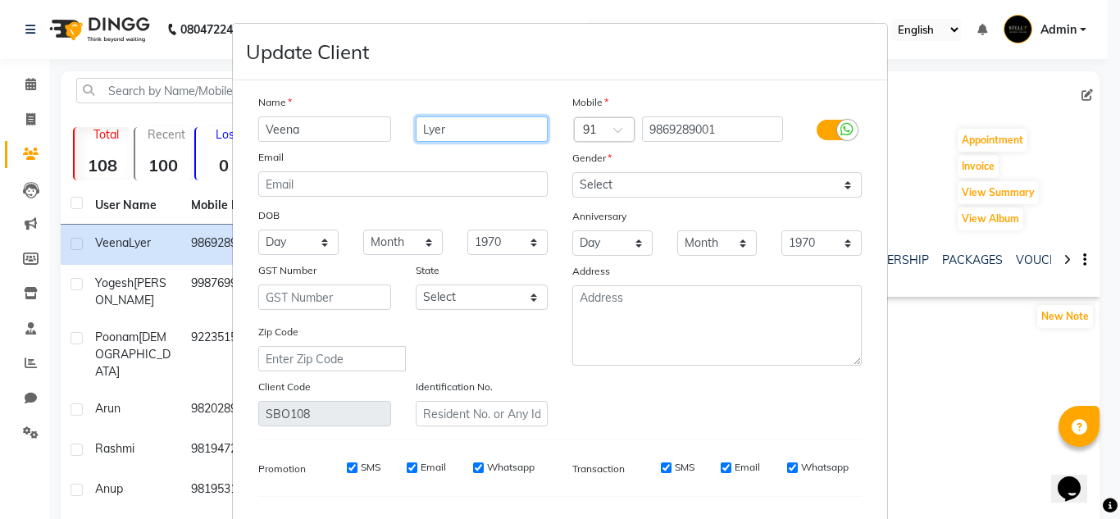
click at [450, 129] on input "Lyer" at bounding box center [482, 128] width 133 height 25
click at [425, 131] on input "Lyer" at bounding box center [482, 128] width 133 height 25
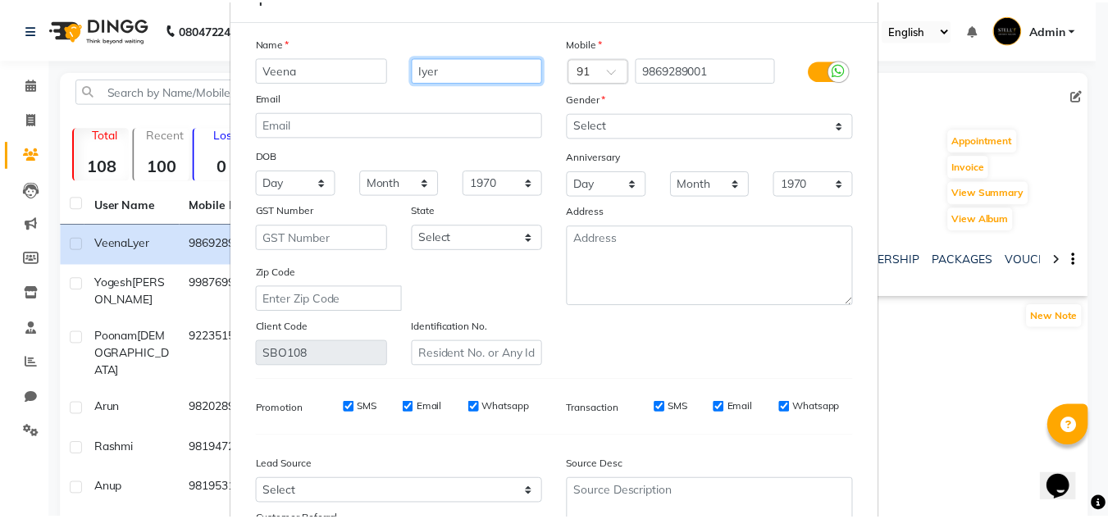
scroll to position [208, 0]
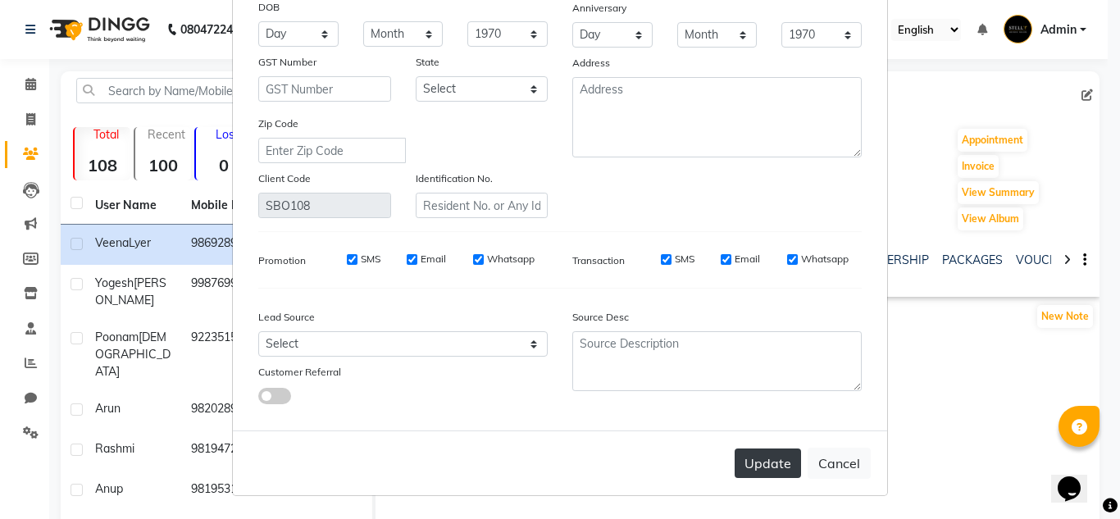
type input "Iyer"
click at [761, 471] on button "Update" at bounding box center [768, 464] width 66 height 30
select select
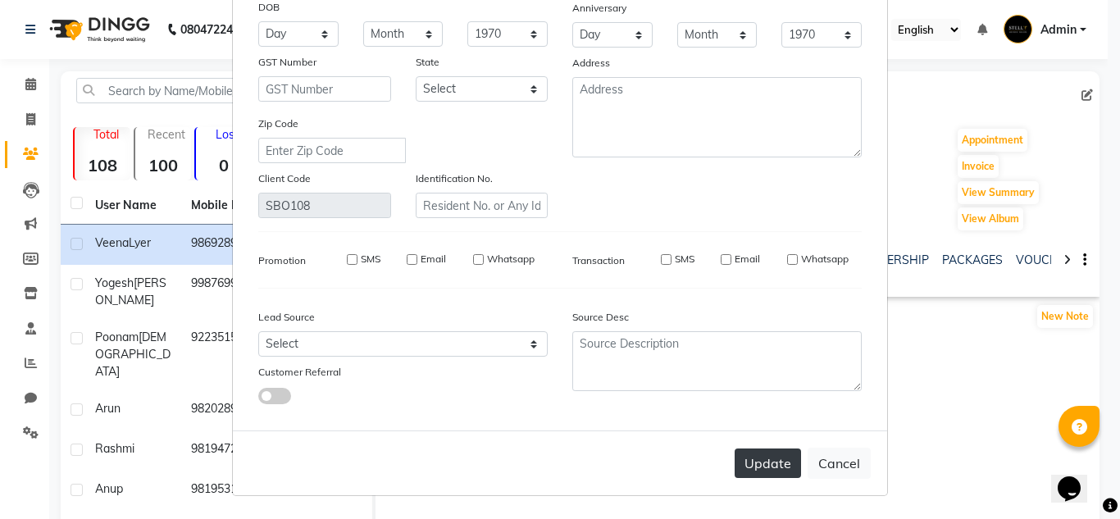
select select
checkbox input "false"
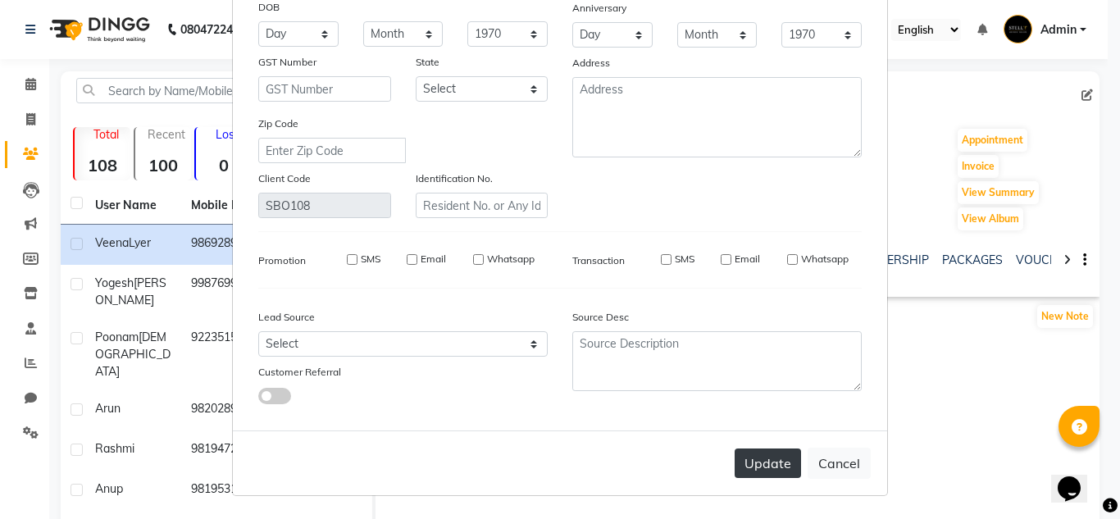
checkbox input "false"
